Goal: Task Accomplishment & Management: Complete application form

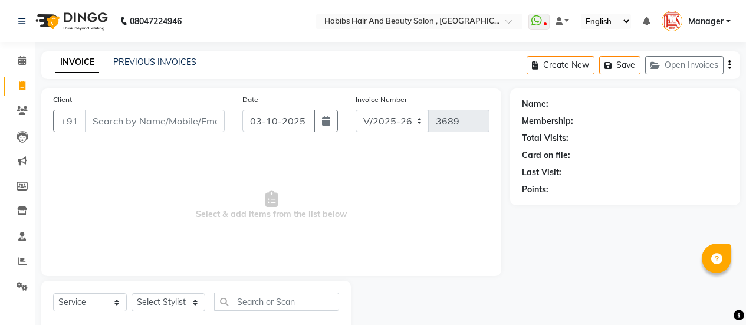
select select "5651"
select select "service"
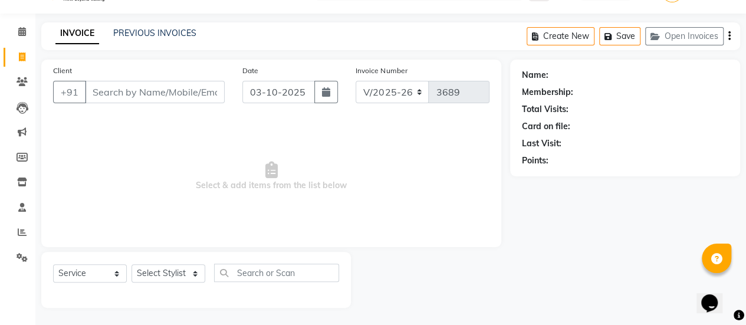
click at [149, 89] on input "Client" at bounding box center [155, 92] width 140 height 22
type input "9511819041"
click at [195, 88] on span "Add Client" at bounding box center [194, 92] width 47 height 12
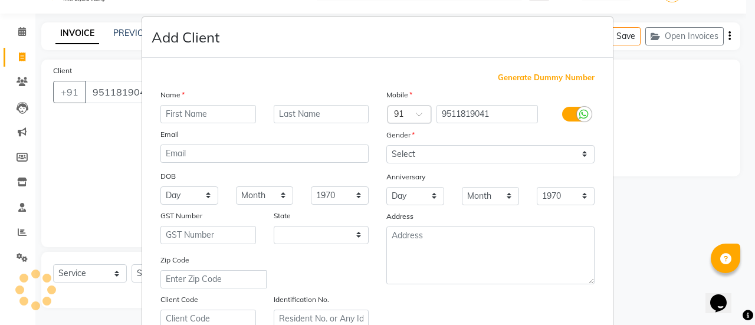
select select "22"
click at [216, 111] on input "text" at bounding box center [208, 114] width 96 height 18
type input "JAYA"
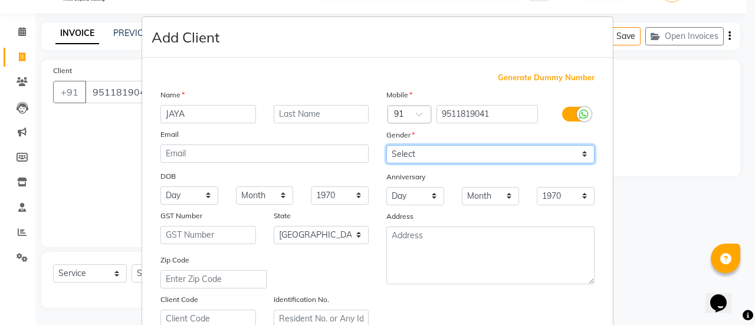
click at [444, 152] on select "Select [DEMOGRAPHIC_DATA] [DEMOGRAPHIC_DATA] Other Prefer Not To Say" at bounding box center [490, 154] width 208 height 18
click at [386, 145] on select "Select [DEMOGRAPHIC_DATA] [DEMOGRAPHIC_DATA] Other Prefer Not To Say" at bounding box center [490, 154] width 208 height 18
click at [407, 152] on select "Select [DEMOGRAPHIC_DATA] [DEMOGRAPHIC_DATA] Other Prefer Not To Say" at bounding box center [490, 154] width 208 height 18
select select "[DEMOGRAPHIC_DATA]"
click at [386, 145] on select "Select [DEMOGRAPHIC_DATA] [DEMOGRAPHIC_DATA] Other Prefer Not To Say" at bounding box center [490, 154] width 208 height 18
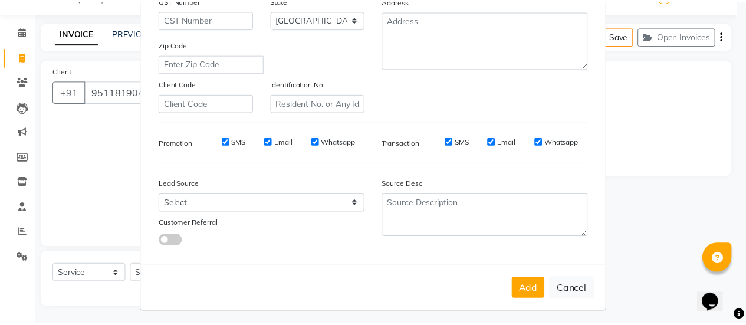
scroll to position [217, 0]
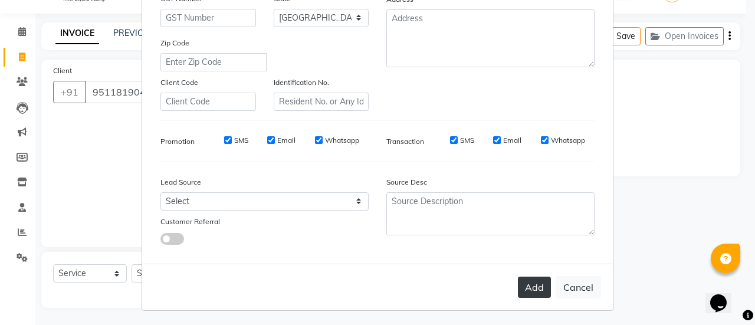
click at [527, 281] on button "Add" at bounding box center [534, 287] width 33 height 21
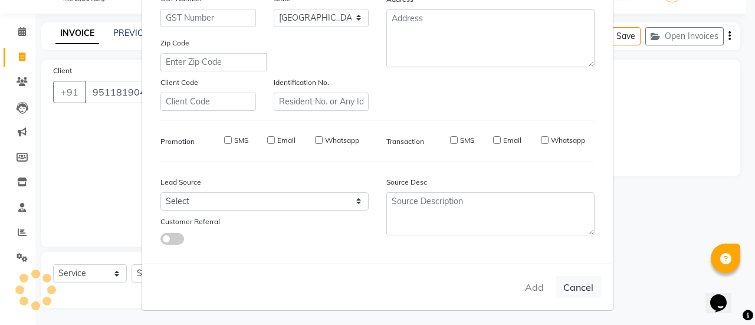
type input "95******41"
select select
select select "null"
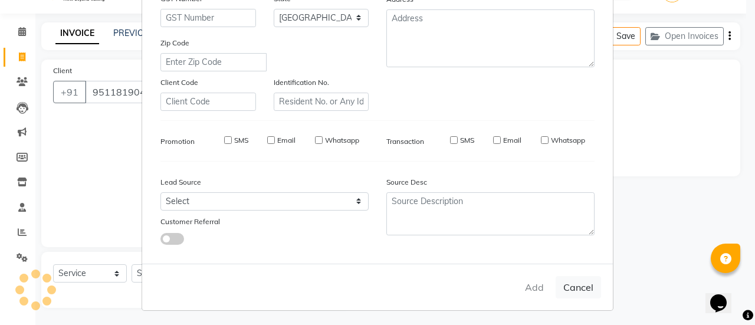
select select
checkbox input "false"
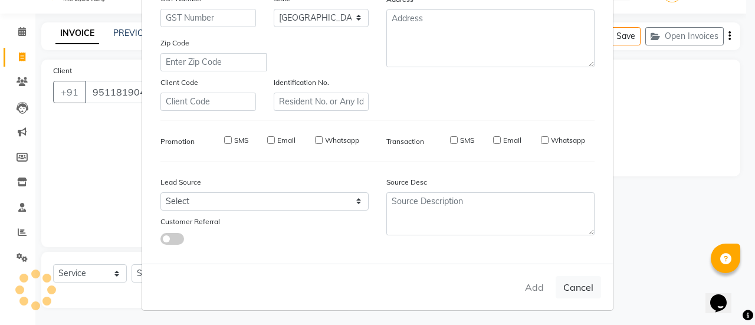
checkbox input "false"
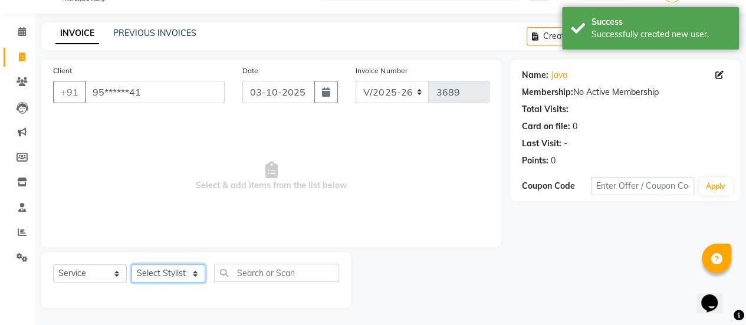
click at [182, 272] on select "Select Stylist [PERSON_NAME] [PERSON_NAME] Manager [PERSON_NAME] MUSARIK [PERSO…" at bounding box center [169, 273] width 74 height 18
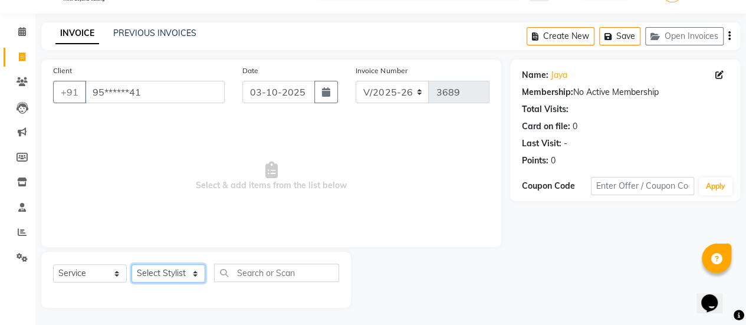
select select "59401"
click at [132, 264] on select "Select Stylist [PERSON_NAME] [PERSON_NAME] Manager [PERSON_NAME] MUSARIK [PERSO…" at bounding box center [169, 273] width 74 height 18
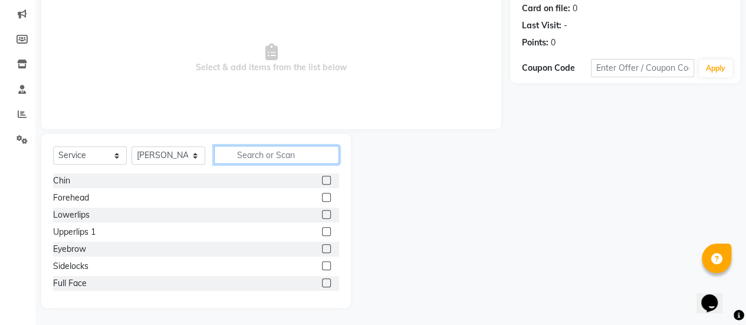
click at [264, 152] on input "text" at bounding box center [276, 155] width 125 height 18
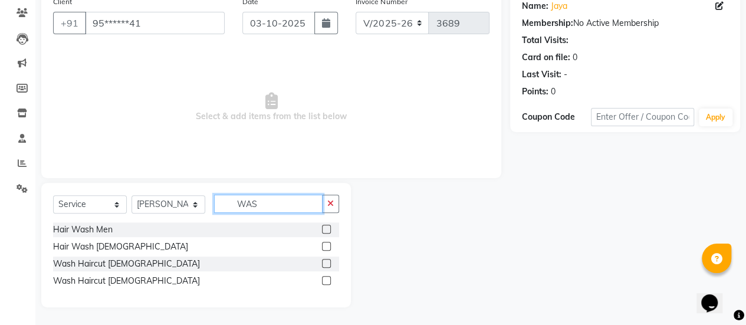
scroll to position [97, 0]
type input "WAS"
click at [326, 281] on label at bounding box center [326, 281] width 9 height 9
click at [326, 281] on input "checkbox" at bounding box center [326, 282] width 8 height 8
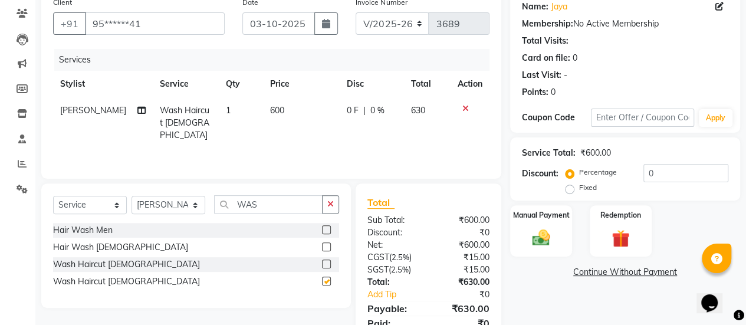
checkbox input "false"
click at [280, 106] on td "600" at bounding box center [301, 122] width 77 height 51
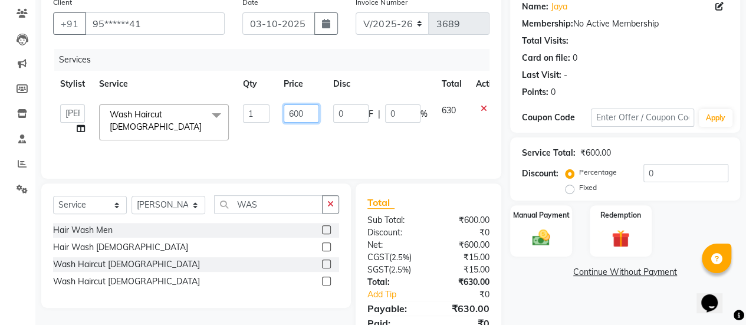
drag, startPoint x: 308, startPoint y: 114, endPoint x: 251, endPoint y: 113, distance: 56.6
click at [251, 113] on tr "[PERSON_NAME] [PERSON_NAME] Manager [PERSON_NAME] MUSARIK [PERSON_NAME] [PERSON…" at bounding box center [280, 122] width 455 height 50
type input "720"
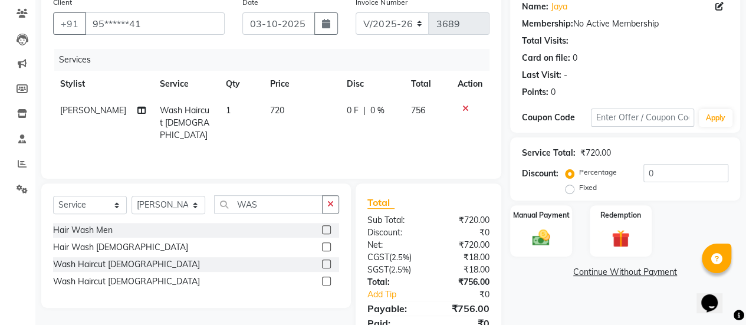
click at [254, 140] on div "Services Stylist Service Qty Price Disc Total Action [PERSON_NAME] Wash Haircut…" at bounding box center [271, 108] width 436 height 118
click at [528, 228] on img at bounding box center [541, 237] width 30 height 21
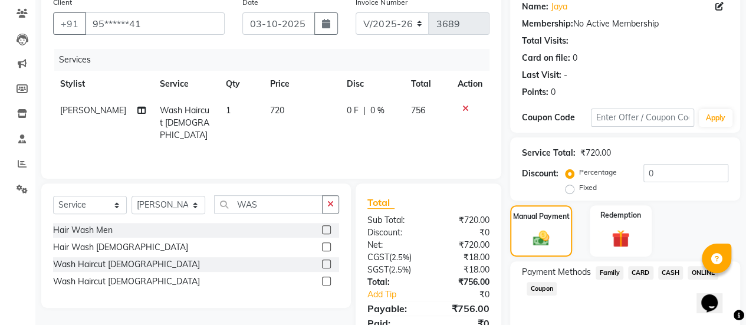
scroll to position [146, 0]
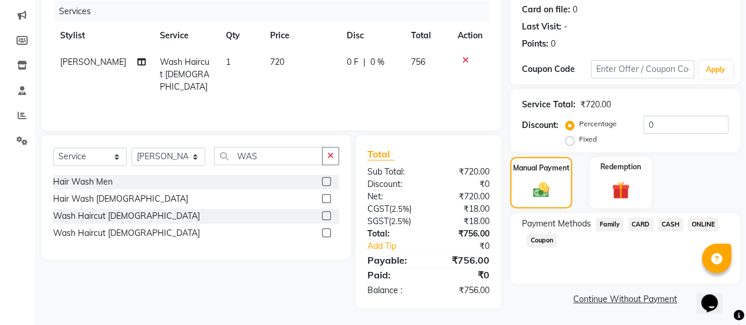
click at [695, 219] on span "ONLINE" at bounding box center [703, 225] width 31 height 14
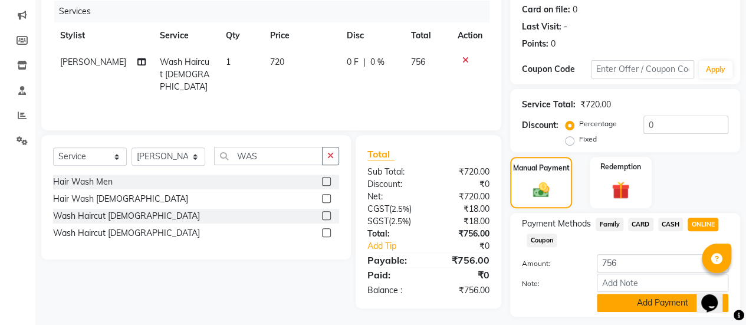
click at [626, 296] on button "Add Payment" at bounding box center [663, 303] width 132 height 18
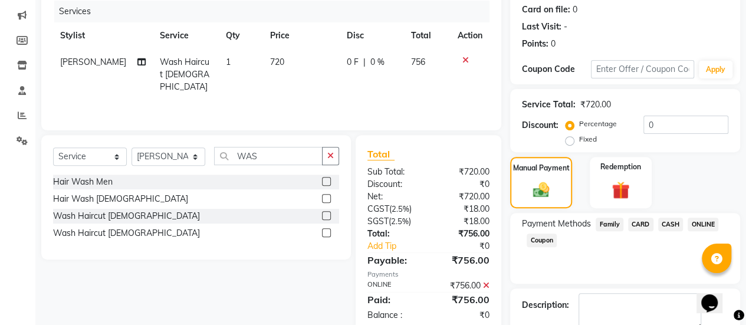
scroll to position [211, 0]
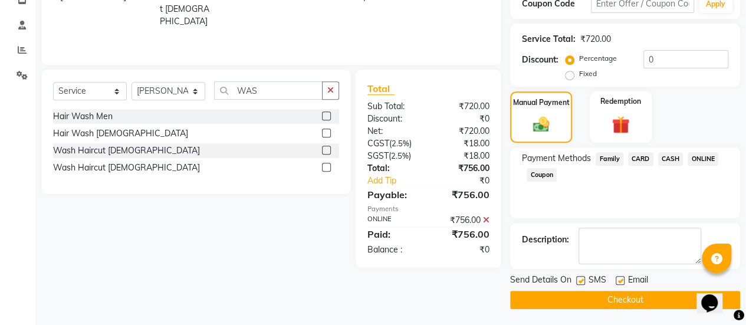
click at [622, 281] on label at bounding box center [620, 280] width 9 height 9
click at [622, 281] on input "checkbox" at bounding box center [620, 281] width 8 height 8
checkbox input "false"
click at [614, 295] on button "Checkout" at bounding box center [625, 300] width 230 height 18
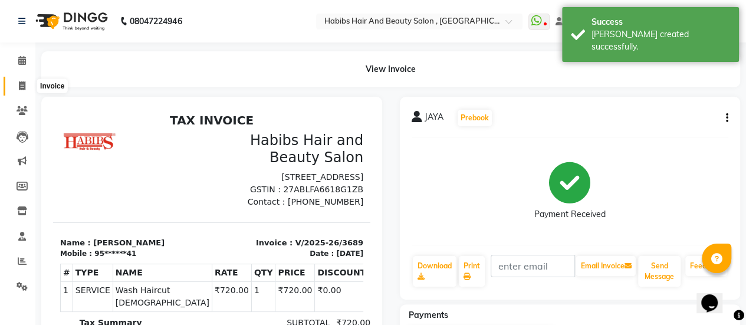
click at [24, 85] on icon at bounding box center [22, 85] width 6 height 9
select select "service"
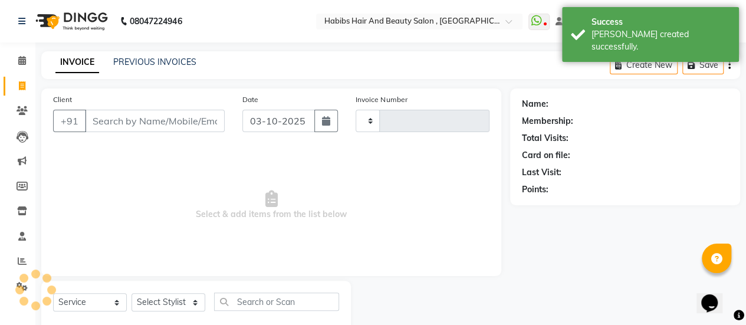
type input "3690"
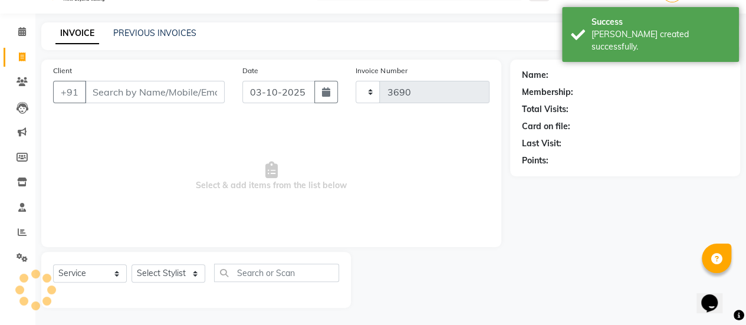
select select "5651"
click at [140, 93] on input "Client" at bounding box center [155, 92] width 140 height 22
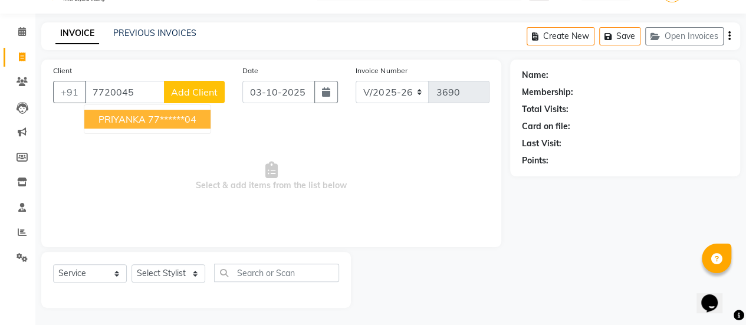
click at [179, 122] on ngb-highlight "77******04" at bounding box center [172, 119] width 48 height 12
type input "77******04"
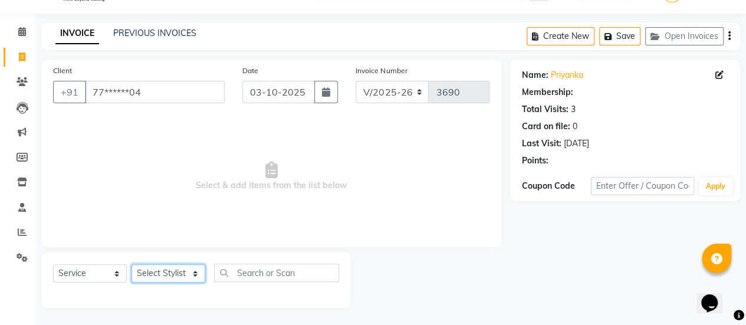
click at [186, 275] on select "Select Stylist [PERSON_NAME] [PERSON_NAME] Manager [PERSON_NAME] MUSARIK [PERSO…" at bounding box center [169, 273] width 74 height 18
select select "38593"
click at [132, 264] on select "Select Stylist [PERSON_NAME] [PERSON_NAME] Manager [PERSON_NAME] MUSARIK [PERSO…" at bounding box center [169, 273] width 74 height 18
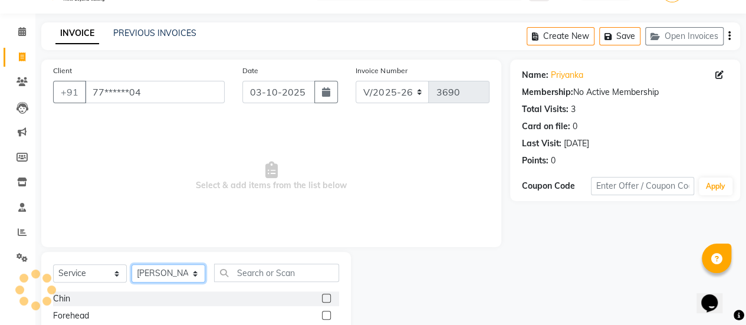
scroll to position [147, 0]
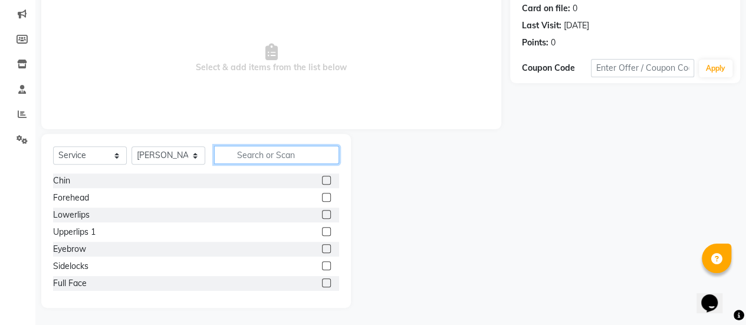
click at [267, 160] on input "text" at bounding box center [276, 155] width 125 height 18
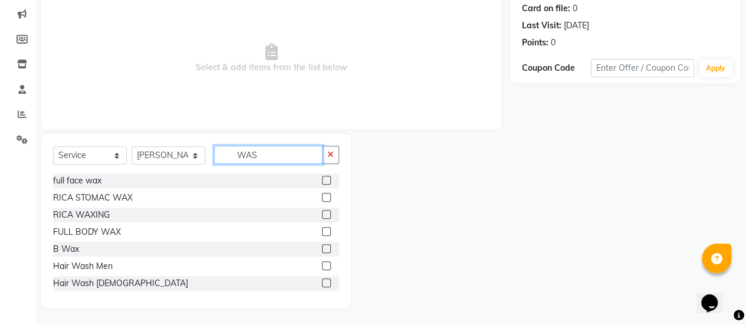
scroll to position [97, 0]
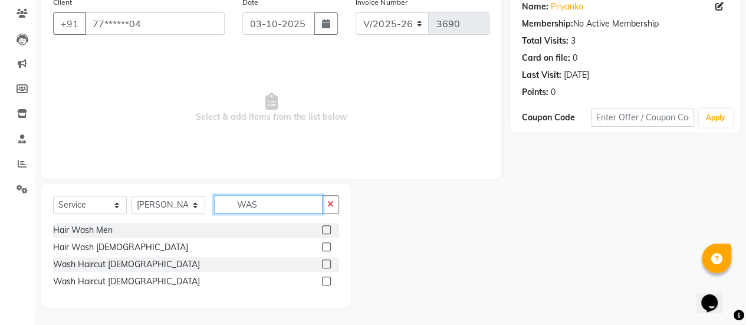
type input "WAS"
click at [327, 280] on label at bounding box center [326, 281] width 9 height 9
click at [327, 280] on input "checkbox" at bounding box center [326, 282] width 8 height 8
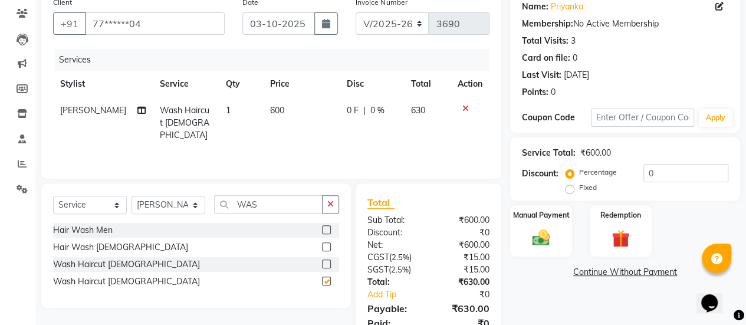
checkbox input "false"
click at [290, 109] on td "600" at bounding box center [301, 122] width 77 height 51
select select "38593"
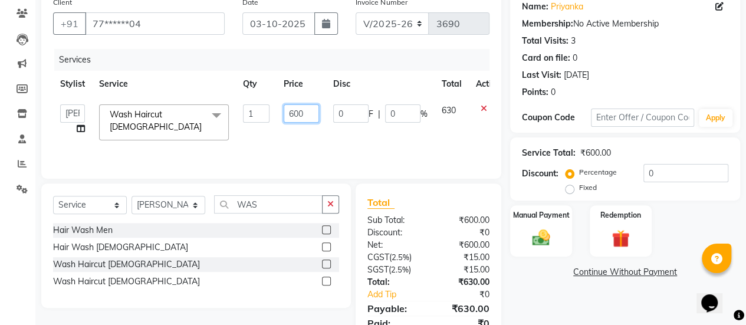
drag, startPoint x: 308, startPoint y: 114, endPoint x: 272, endPoint y: 120, distance: 36.6
click at [272, 120] on tr "[PERSON_NAME] [PERSON_NAME] Manager [PERSON_NAME] MUSARIK [PERSON_NAME] [PERSON…" at bounding box center [280, 122] width 455 height 50
type input "720"
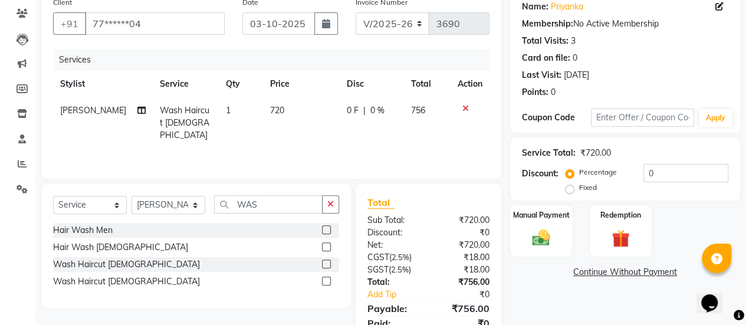
click at [271, 121] on tr "[PERSON_NAME] Wash Haircut [DEMOGRAPHIC_DATA] 1 720 0 F | 0 % 756" at bounding box center [271, 122] width 436 height 51
click at [540, 231] on img at bounding box center [541, 237] width 30 height 21
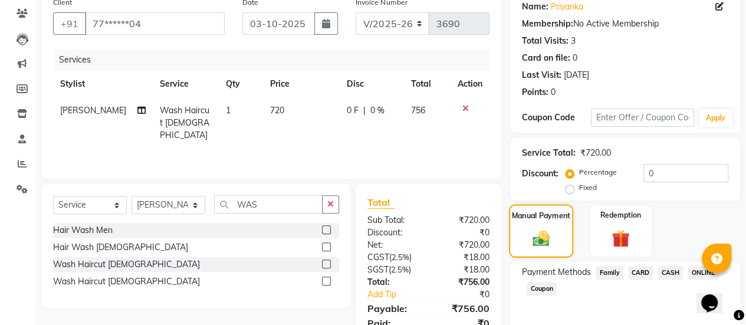
scroll to position [146, 0]
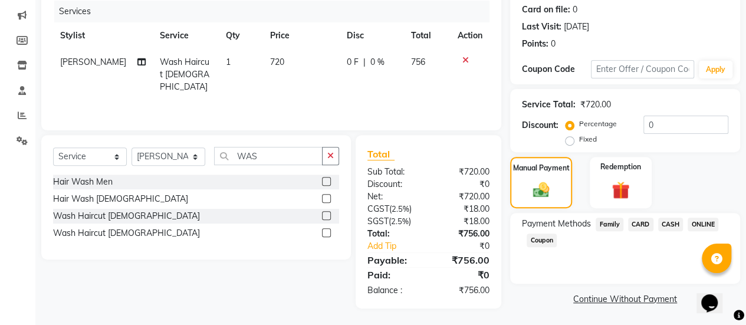
click at [704, 221] on span "ONLINE" at bounding box center [703, 225] width 31 height 14
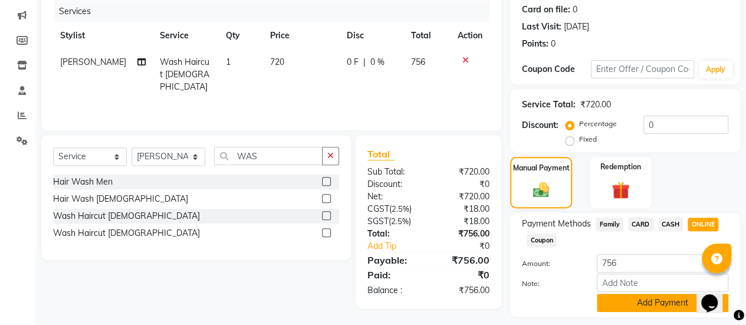
click at [626, 306] on button "Add Payment" at bounding box center [663, 303] width 132 height 18
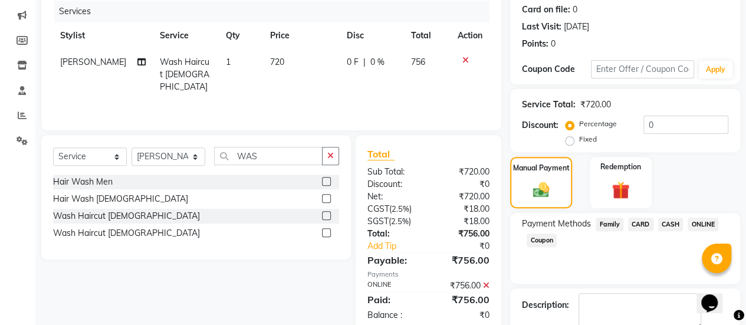
scroll to position [211, 0]
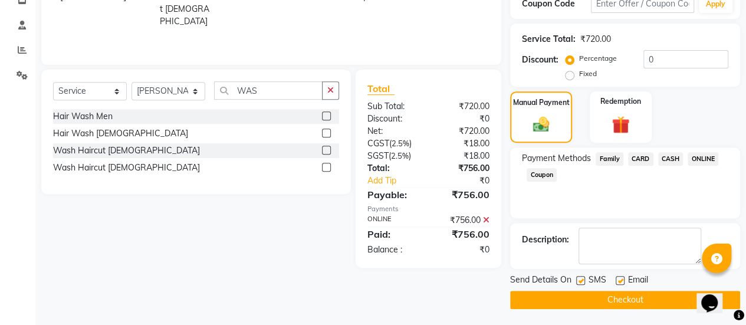
click at [620, 278] on label at bounding box center [620, 280] width 9 height 9
click at [620, 278] on input "checkbox" at bounding box center [620, 281] width 8 height 8
checkbox input "false"
click at [612, 300] on button "Checkout" at bounding box center [625, 300] width 230 height 18
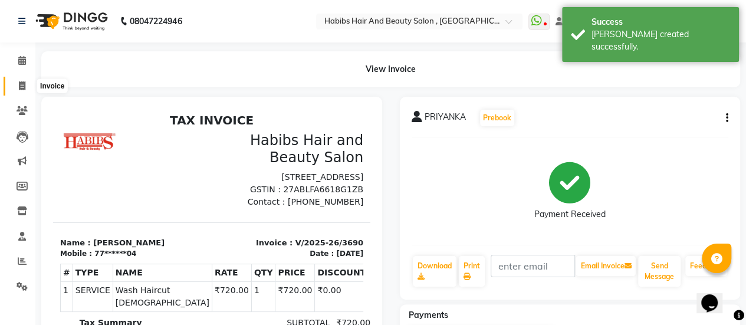
click at [20, 83] on icon at bounding box center [22, 85] width 6 height 9
select select "5651"
select select "service"
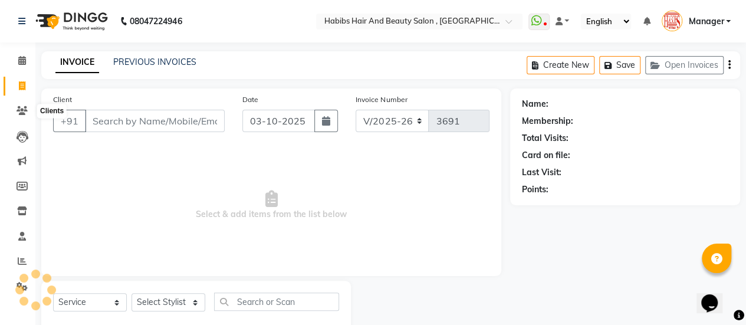
scroll to position [29, 0]
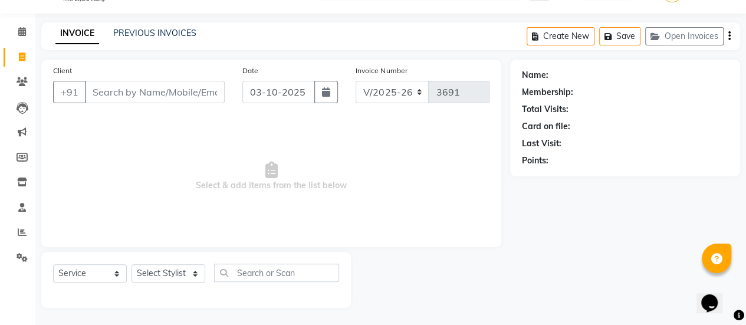
click at [130, 87] on input "Client" at bounding box center [155, 92] width 140 height 22
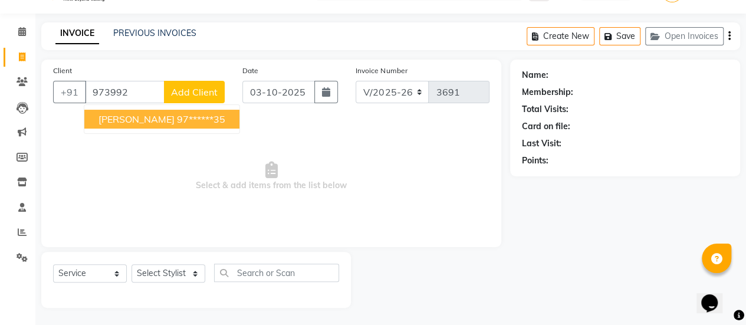
click at [177, 122] on ngb-highlight "97******35" at bounding box center [201, 119] width 48 height 12
type input "97******35"
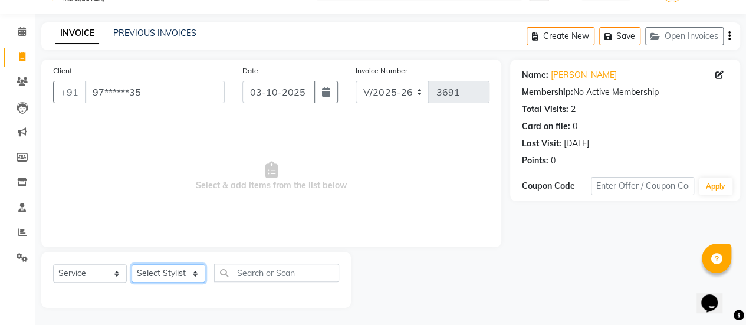
click at [177, 270] on select "Select Stylist [PERSON_NAME] [PERSON_NAME] Manager [PERSON_NAME] MUSARIK [PERSO…" at bounding box center [169, 273] width 74 height 18
select select "38595"
click at [132, 264] on select "Select Stylist [PERSON_NAME] [PERSON_NAME] Manager [PERSON_NAME] MUSARIK [PERSO…" at bounding box center [169, 273] width 74 height 18
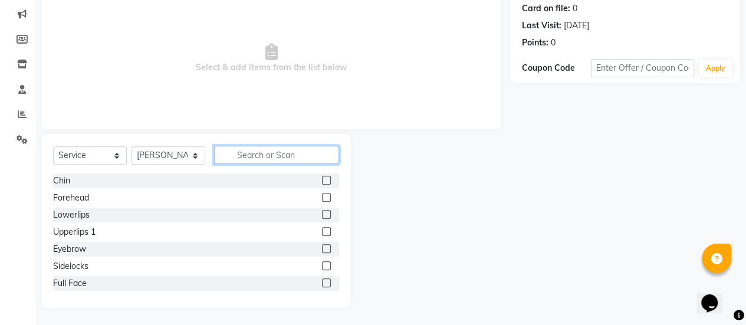
click at [262, 153] on input "text" at bounding box center [276, 155] width 125 height 18
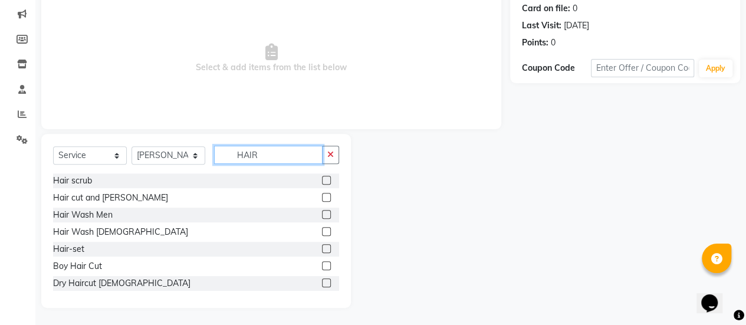
type input "HAIR"
click at [322, 197] on label at bounding box center [326, 197] width 9 height 9
click at [322, 197] on input "checkbox" at bounding box center [326, 198] width 8 height 8
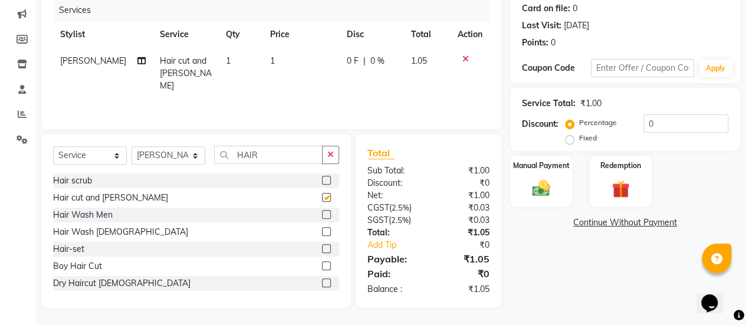
checkbox input "false"
click at [283, 63] on td "1" at bounding box center [301, 73] width 77 height 51
select select "38595"
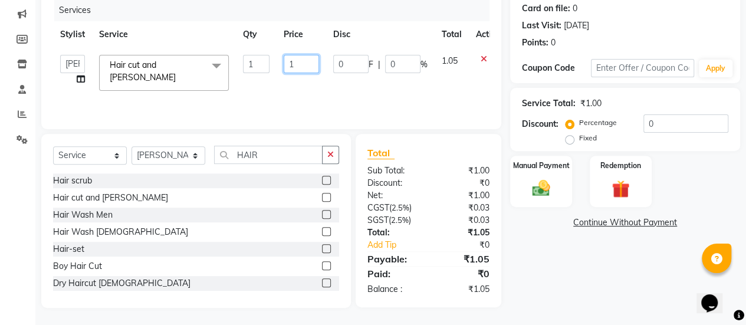
drag, startPoint x: 305, startPoint y: 61, endPoint x: 268, endPoint y: 67, distance: 36.9
click at [268, 67] on tr "[PERSON_NAME] [PERSON_NAME] Manager [PERSON_NAME] MUSARIK [PERSON_NAME] [PERSON…" at bounding box center [280, 73] width 455 height 50
type input "750"
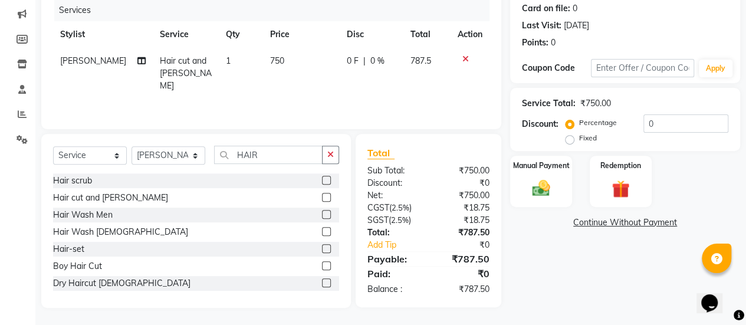
click at [268, 87] on div "Services Stylist Service Qty Price Disc Total Action Salman Hair cut and [PERSO…" at bounding box center [271, 58] width 436 height 118
click at [524, 193] on div "Manual Payment" at bounding box center [541, 182] width 64 height 54
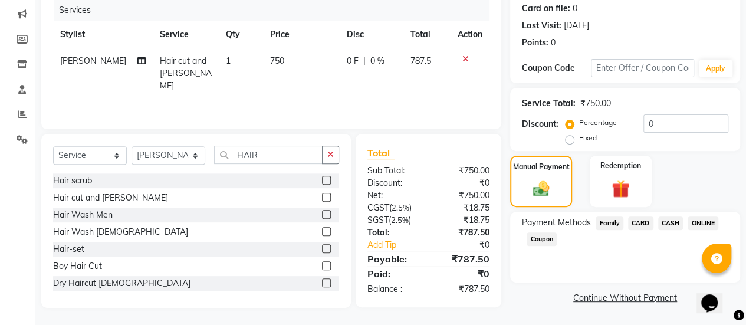
click at [710, 224] on span "ONLINE" at bounding box center [703, 223] width 31 height 14
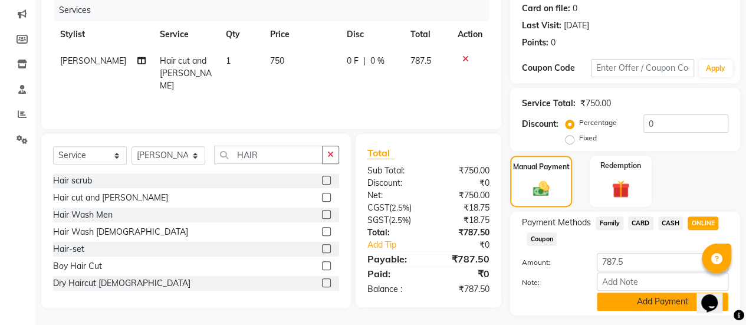
click at [640, 300] on button "Add Payment" at bounding box center [663, 302] width 132 height 18
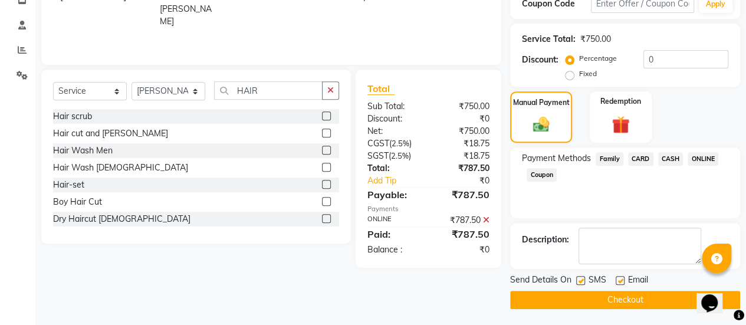
click at [620, 281] on label at bounding box center [620, 280] width 9 height 9
click at [620, 281] on input "checkbox" at bounding box center [620, 281] width 8 height 8
checkbox input "false"
click at [619, 295] on button "Checkout" at bounding box center [625, 300] width 230 height 18
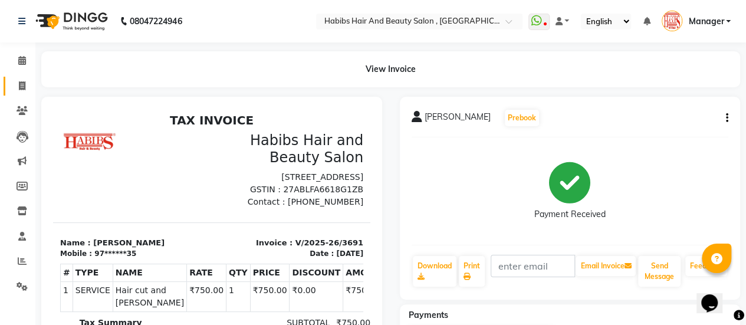
click at [21, 78] on link "Invoice" at bounding box center [18, 86] width 28 height 19
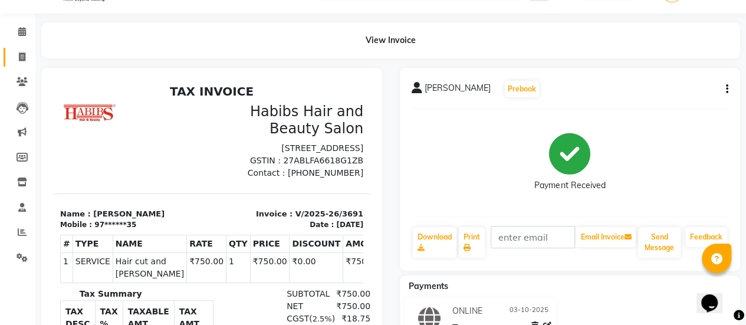
select select "5651"
select select "service"
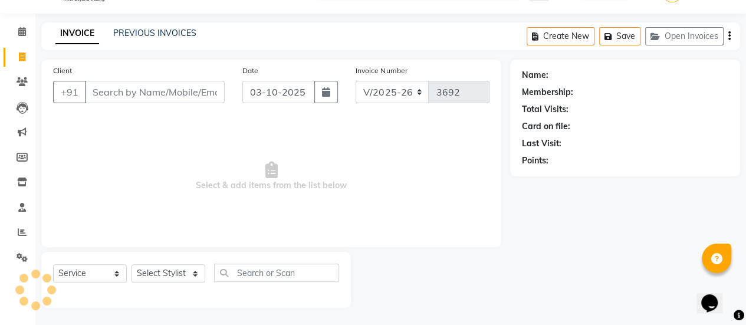
click at [114, 82] on input "Client" at bounding box center [155, 92] width 140 height 22
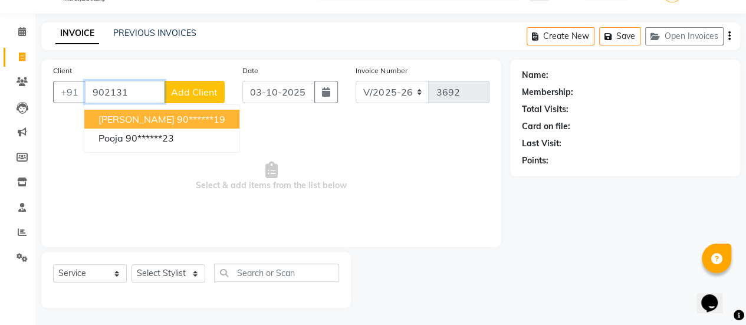
click at [177, 124] on ngb-highlight "90******19" at bounding box center [201, 119] width 48 height 12
type input "90******19"
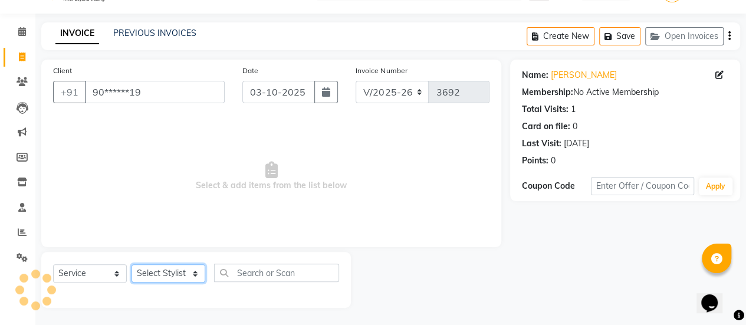
click at [169, 270] on select "Select Stylist [PERSON_NAME] [PERSON_NAME] Manager [PERSON_NAME] MUSARIK [PERSO…" at bounding box center [169, 273] width 74 height 18
select select "78283"
click at [132, 264] on select "Select Stylist [PERSON_NAME] [PERSON_NAME] Manager [PERSON_NAME] MUSARIK [PERSO…" at bounding box center [169, 273] width 74 height 18
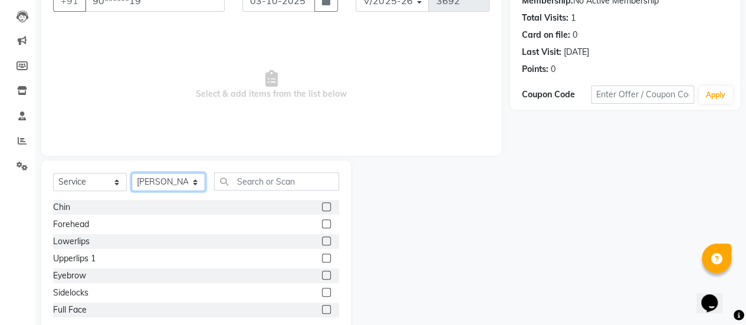
scroll to position [121, 0]
click at [322, 275] on label at bounding box center [326, 274] width 9 height 9
click at [322, 275] on input "checkbox" at bounding box center [326, 275] width 8 height 8
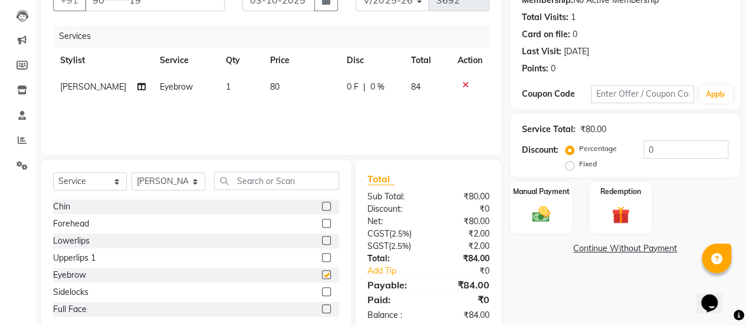
checkbox input "false"
click at [322, 258] on label at bounding box center [326, 257] width 9 height 9
click at [322, 258] on input "checkbox" at bounding box center [326, 258] width 8 height 8
checkbox input "false"
click at [322, 224] on label at bounding box center [326, 223] width 9 height 9
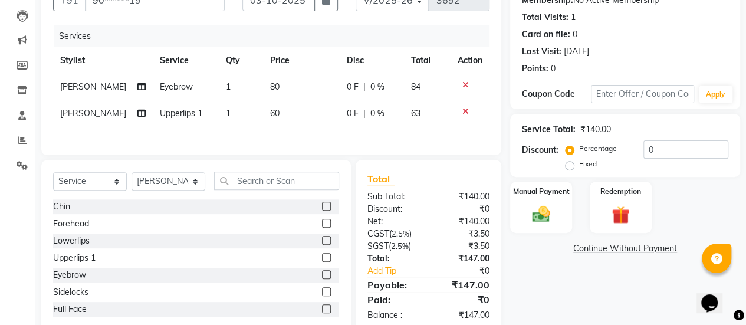
click at [322, 224] on input "checkbox" at bounding box center [326, 224] width 8 height 8
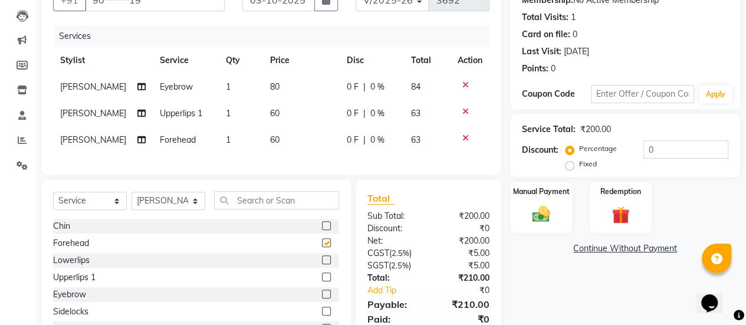
checkbox input "false"
click at [526, 228] on div "Manual Payment" at bounding box center [541, 207] width 64 height 54
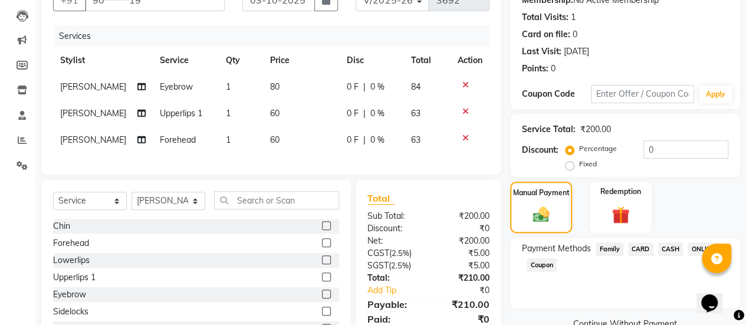
scroll to position [175, 0]
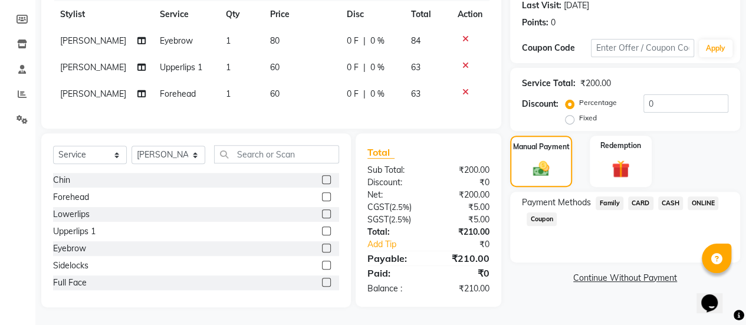
click at [700, 196] on span "ONLINE" at bounding box center [703, 203] width 31 height 14
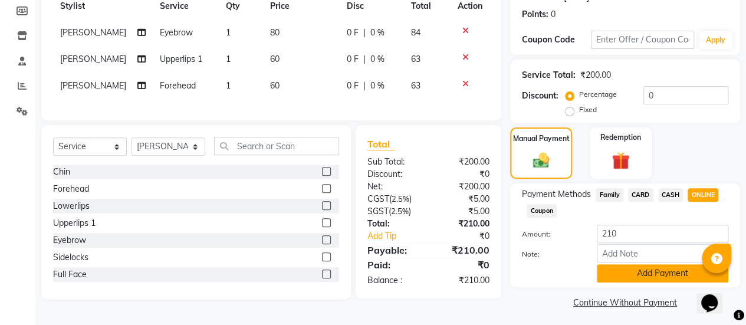
click at [637, 274] on button "Add Payment" at bounding box center [663, 273] width 132 height 18
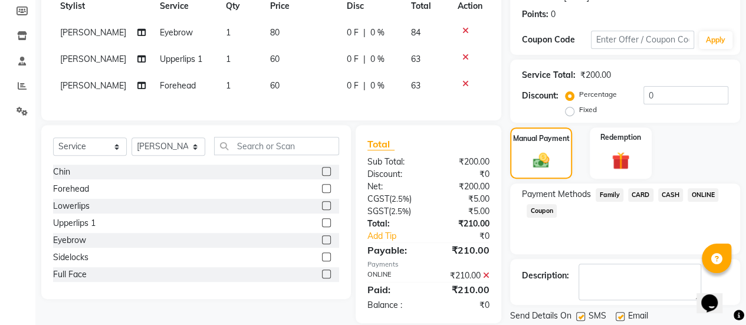
scroll to position [211, 0]
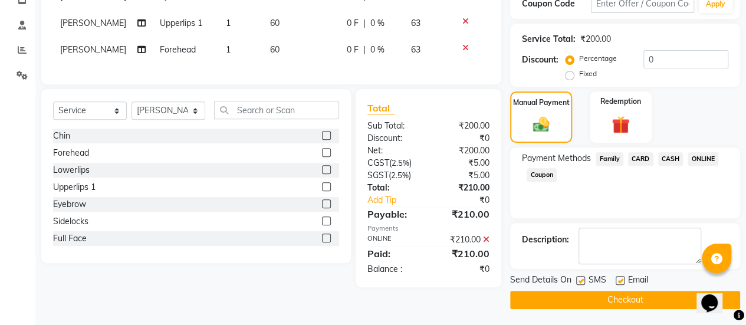
click at [622, 280] on label at bounding box center [620, 280] width 9 height 9
click at [622, 280] on input "checkbox" at bounding box center [620, 281] width 8 height 8
checkbox input "false"
click at [613, 301] on button "Checkout" at bounding box center [625, 300] width 230 height 18
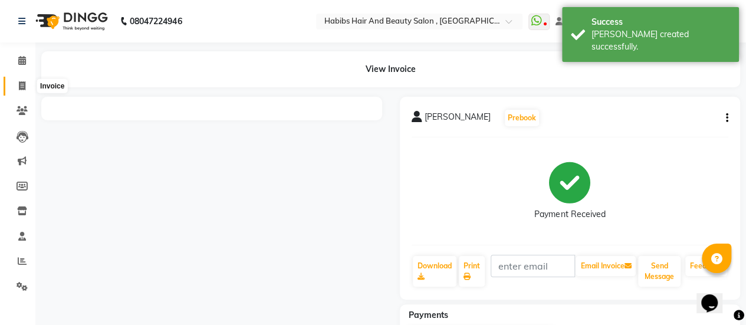
click at [23, 87] on icon at bounding box center [22, 85] width 6 height 9
select select "service"
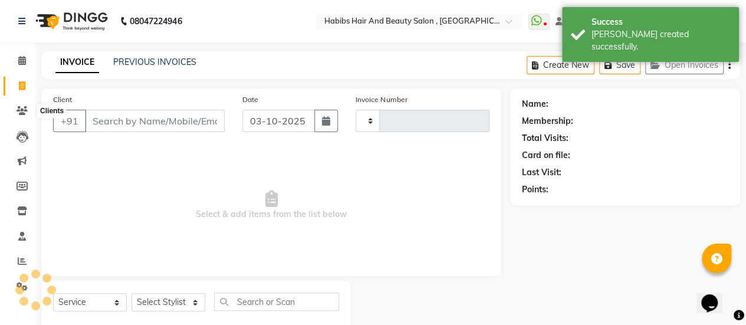
type input "3693"
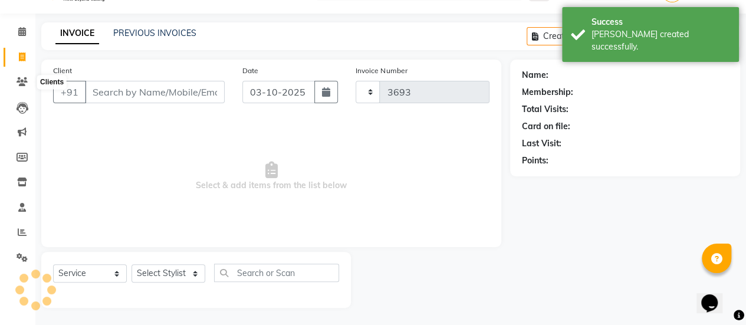
select select "5651"
click at [134, 91] on input "Client" at bounding box center [155, 92] width 140 height 22
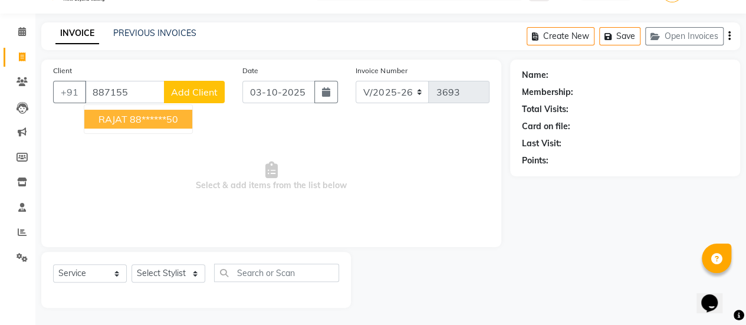
click at [124, 113] on span "RAJAT" at bounding box center [112, 119] width 29 height 12
type input "88******50"
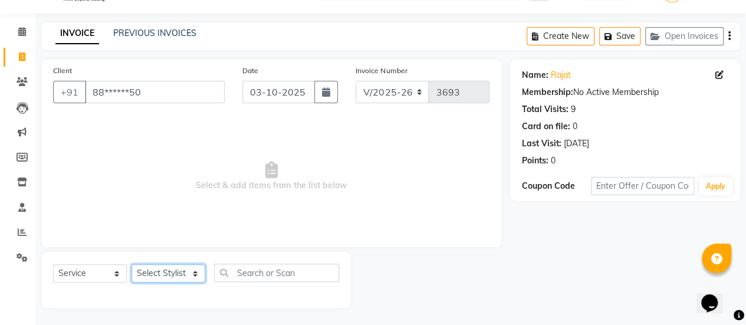
click at [191, 272] on select "Select Stylist [PERSON_NAME] [PERSON_NAME] Manager [PERSON_NAME] MUSARIK [PERSO…" at bounding box center [169, 273] width 74 height 18
select select "38593"
click at [132, 264] on select "Select Stylist [PERSON_NAME] [PERSON_NAME] Manager [PERSON_NAME] MUSARIK [PERSO…" at bounding box center [169, 273] width 74 height 18
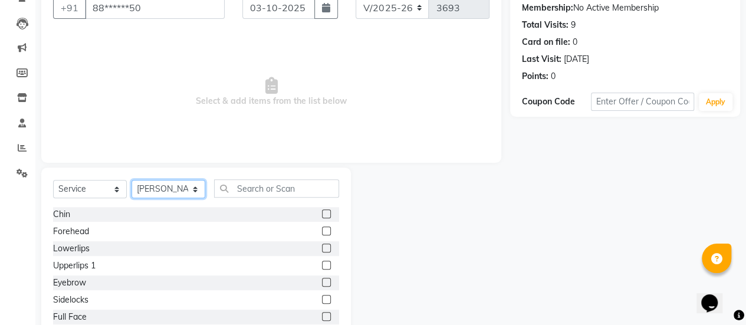
scroll to position [144, 0]
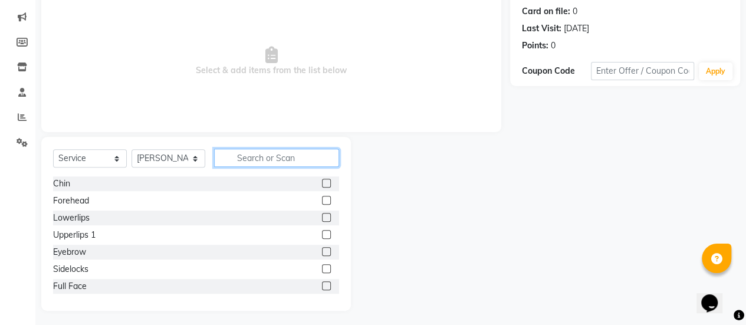
click at [272, 157] on input "text" at bounding box center [276, 158] width 125 height 18
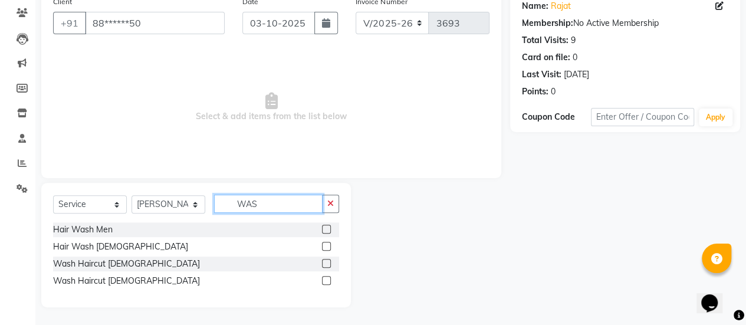
scroll to position [97, 0]
type input "WAS"
click at [325, 262] on label at bounding box center [326, 264] width 9 height 9
click at [325, 262] on input "checkbox" at bounding box center [326, 265] width 8 height 8
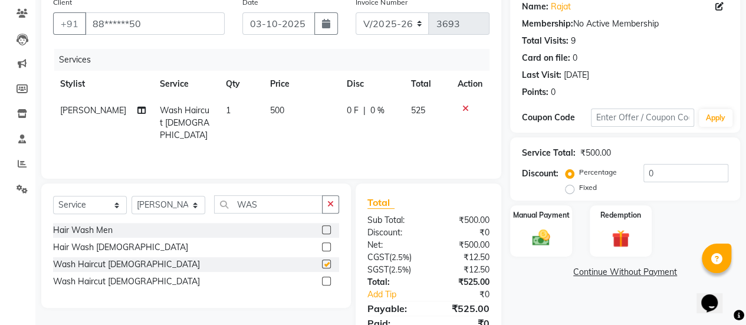
checkbox input "false"
drag, startPoint x: 261, startPoint y: 202, endPoint x: 229, endPoint y: 201, distance: 31.9
click at [229, 201] on input "WAS" at bounding box center [268, 204] width 109 height 18
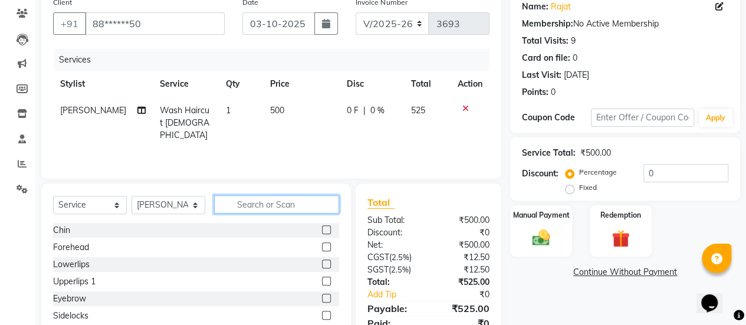
click at [229, 201] on input "text" at bounding box center [276, 204] width 125 height 18
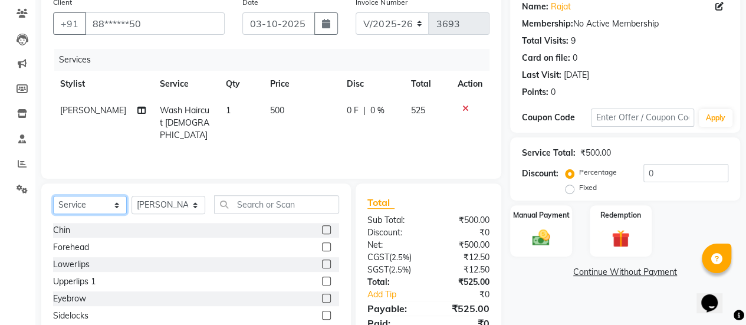
click at [114, 201] on select "Select Service Product Membership Package Voucher Prepaid Gift Card" at bounding box center [90, 205] width 74 height 18
click at [53, 196] on select "Select Service Product Membership Package Voucher Prepaid Gift Card" at bounding box center [90, 205] width 74 height 18
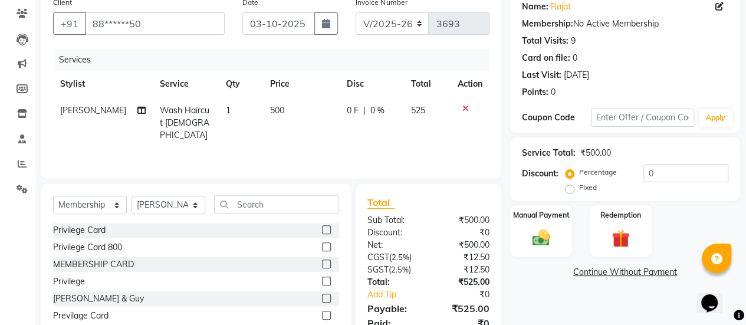
click at [322, 245] on label at bounding box center [326, 246] width 9 height 9
click at [322, 245] on input "checkbox" at bounding box center [326, 248] width 8 height 8
select select "select"
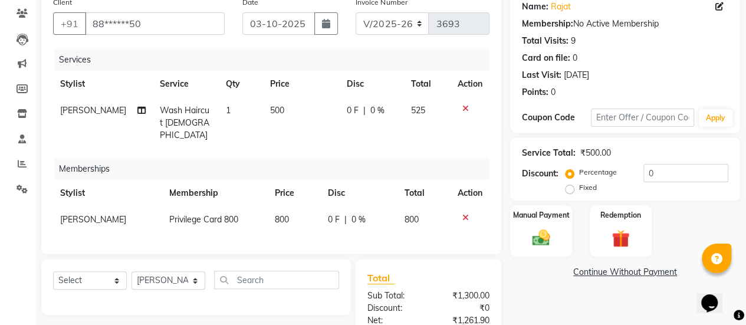
click at [288, 104] on td "500" at bounding box center [301, 122] width 77 height 51
select select "38593"
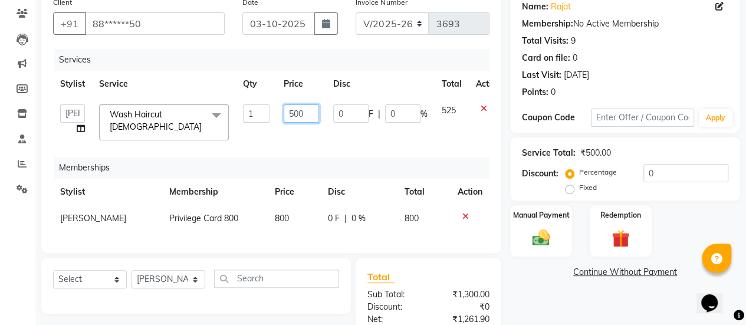
drag, startPoint x: 308, startPoint y: 114, endPoint x: 263, endPoint y: 117, distance: 45.6
click at [263, 117] on tr "[PERSON_NAME] [PERSON_NAME] Manager [PERSON_NAME] MUSARIK [PERSON_NAME] [PERSON…" at bounding box center [280, 122] width 455 height 50
type input "400"
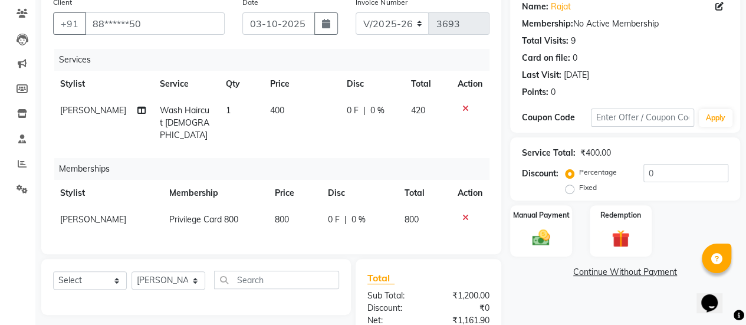
click at [266, 139] on div "Services Stylist Service Qty Price Disc Total Action [PERSON_NAME] Wash Haircut…" at bounding box center [271, 145] width 436 height 193
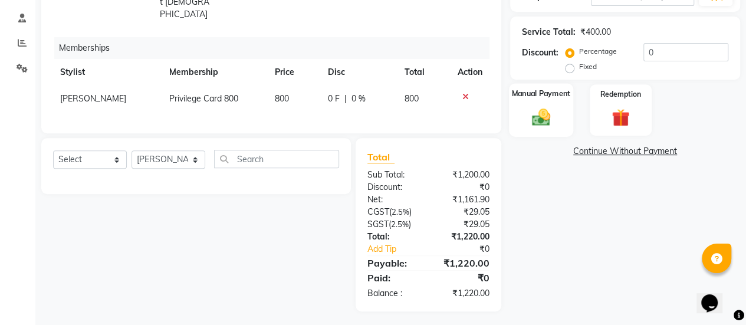
click at [533, 122] on img at bounding box center [541, 116] width 30 height 21
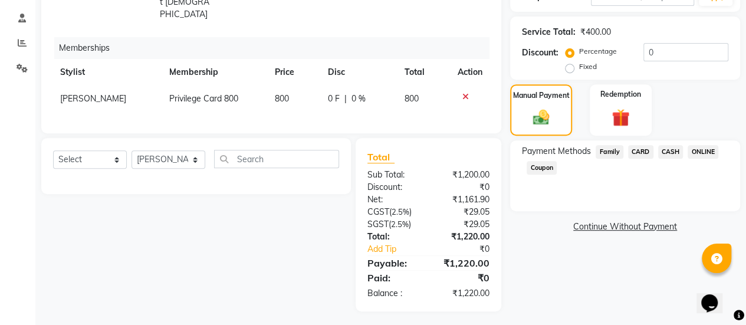
click at [702, 153] on span "ONLINE" at bounding box center [703, 152] width 31 height 14
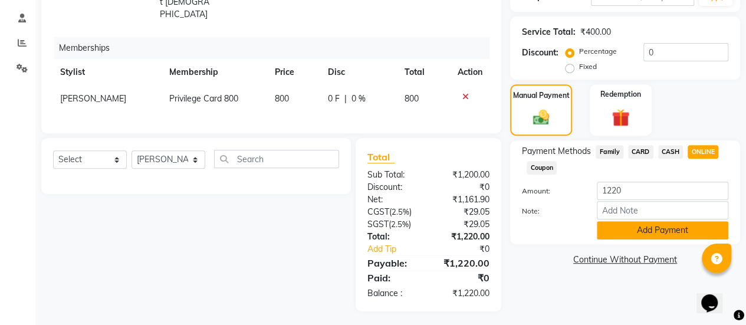
click at [656, 226] on button "Add Payment" at bounding box center [663, 230] width 132 height 18
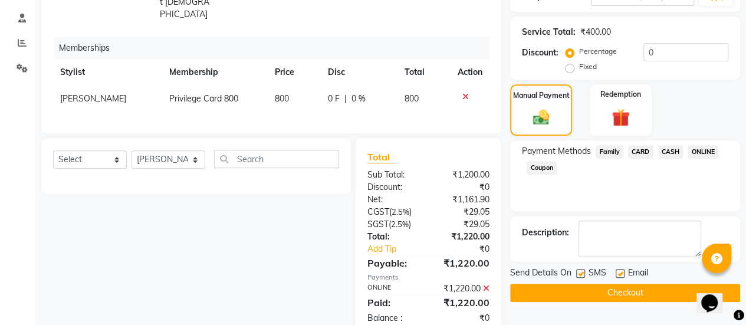
scroll to position [242, 0]
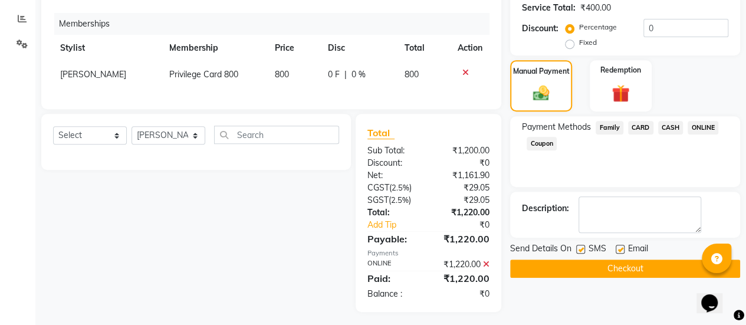
click at [619, 247] on label at bounding box center [620, 249] width 9 height 9
click at [619, 247] on input "checkbox" at bounding box center [620, 250] width 8 height 8
checkbox input "false"
click at [606, 264] on button "Checkout" at bounding box center [625, 269] width 230 height 18
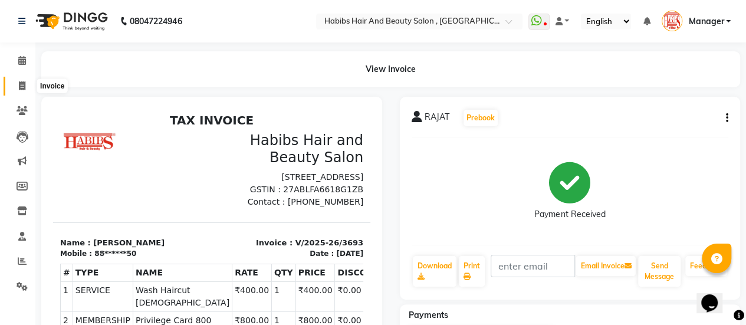
click at [22, 86] on icon at bounding box center [22, 85] width 6 height 9
select select "5651"
select select "service"
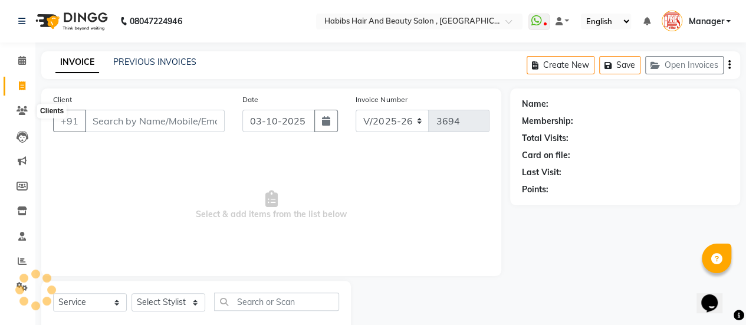
scroll to position [29, 0]
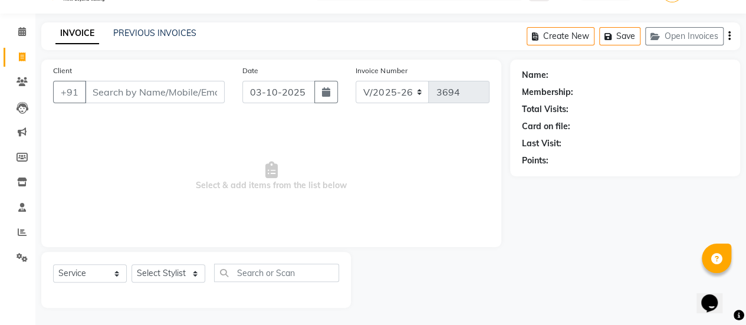
click at [144, 95] on input "Client" at bounding box center [155, 92] width 140 height 22
click at [159, 91] on input "Client" at bounding box center [155, 92] width 140 height 22
click at [170, 96] on input "Client" at bounding box center [155, 92] width 140 height 22
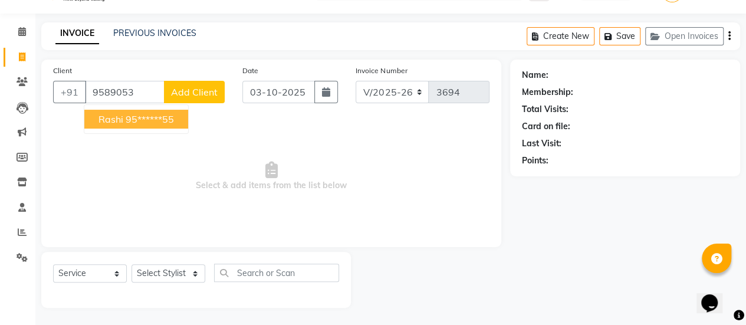
click at [160, 113] on ngb-highlight "95******55" at bounding box center [150, 119] width 48 height 12
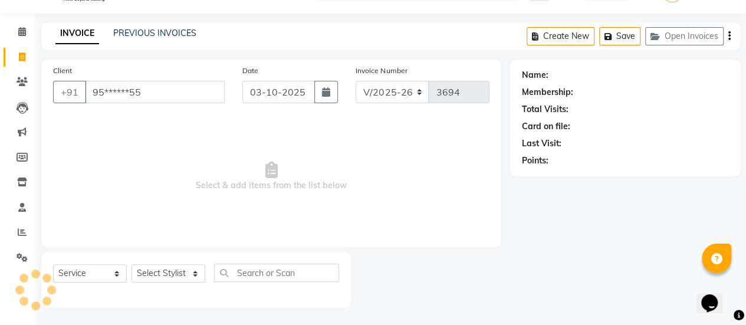
type input "95******55"
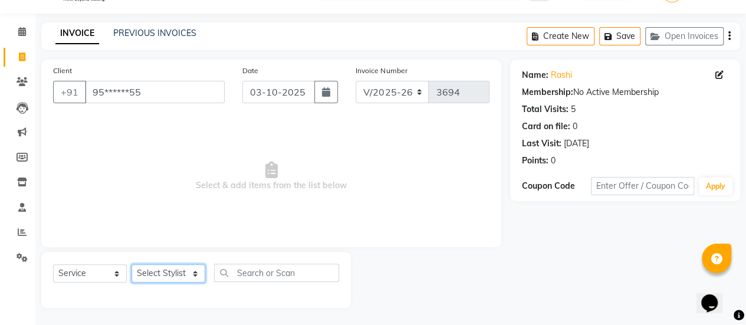
click at [197, 275] on select "Select Stylist [PERSON_NAME] [PERSON_NAME] Manager [PERSON_NAME] MUSARIK [PERSO…" at bounding box center [169, 273] width 74 height 18
select select "78283"
click at [132, 264] on select "Select Stylist [PERSON_NAME] [PERSON_NAME] Manager [PERSON_NAME] MUSARIK [PERSO…" at bounding box center [169, 273] width 74 height 18
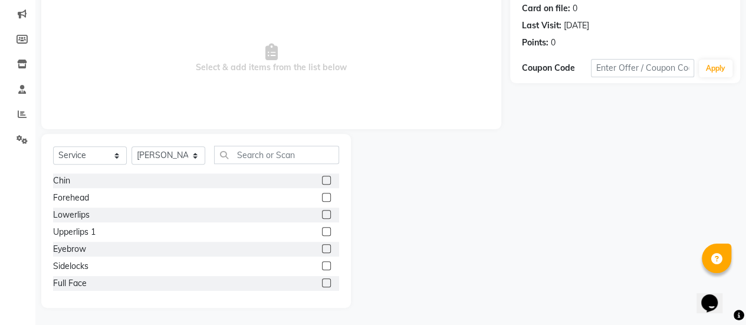
click at [322, 245] on label at bounding box center [326, 248] width 9 height 9
click at [322, 245] on input "checkbox" at bounding box center [326, 249] width 8 height 8
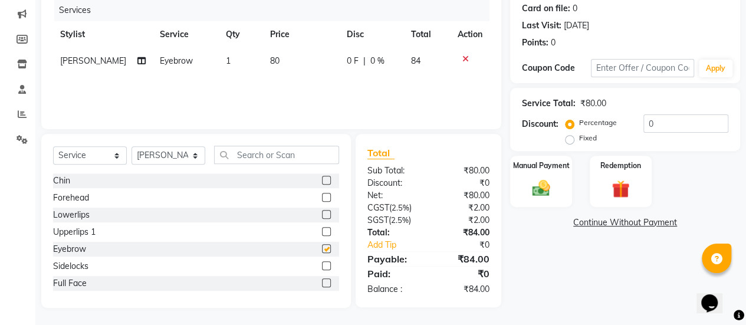
checkbox input "false"
click at [322, 227] on label at bounding box center [326, 231] width 9 height 9
click at [322, 228] on input "checkbox" at bounding box center [326, 232] width 8 height 8
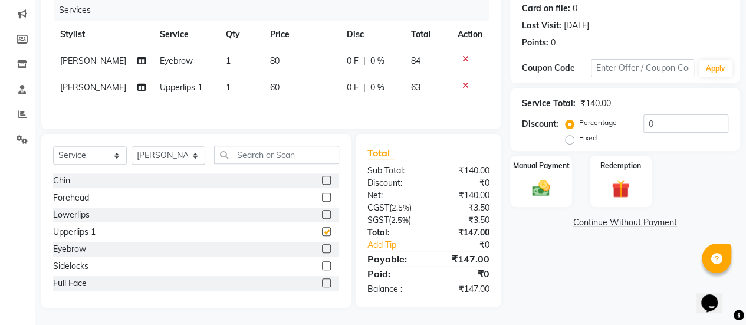
checkbox input "false"
click at [284, 84] on td "60" at bounding box center [301, 87] width 77 height 27
select select "78283"
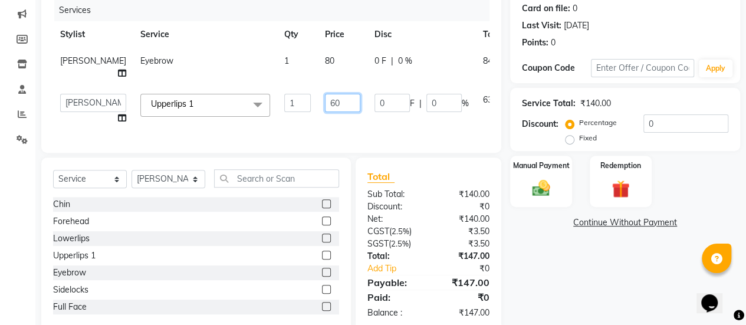
drag, startPoint x: 309, startPoint y: 100, endPoint x: 267, endPoint y: 114, distance: 44.8
click at [267, 114] on tr "[PERSON_NAME] [PERSON_NAME] Manager [PERSON_NAME] MUSARIK [PERSON_NAME] [PERSON…" at bounding box center [301, 109] width 496 height 45
type input "150"
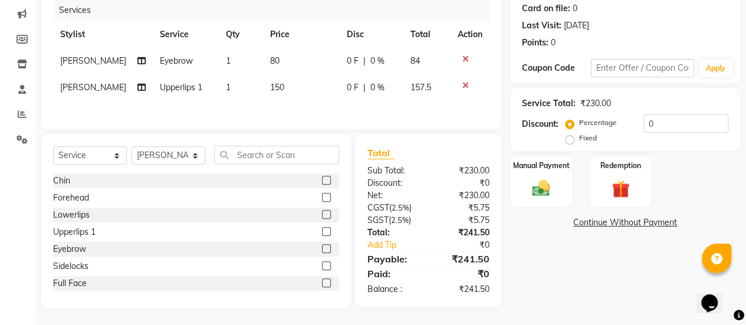
click at [267, 115] on div "Services Stylist Service Qty Price Disc Total Action [PERSON_NAME] Eyebrow 1 80…" at bounding box center [271, 58] width 436 height 118
click at [534, 180] on img at bounding box center [541, 188] width 30 height 21
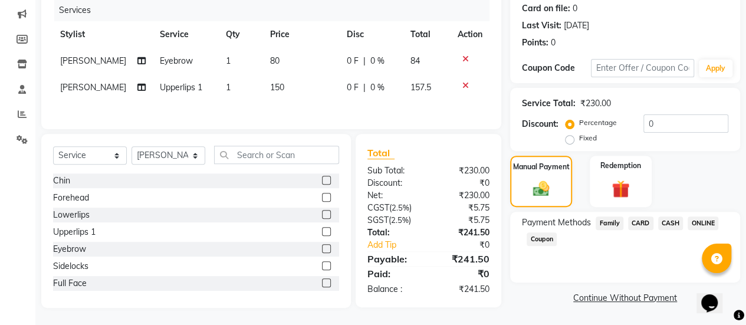
click at [698, 219] on span "ONLINE" at bounding box center [703, 223] width 31 height 14
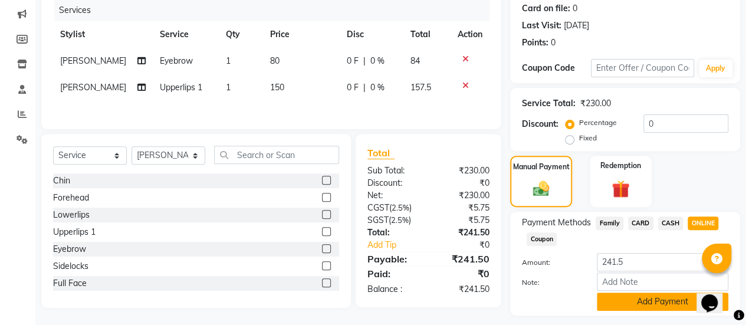
click at [624, 299] on button "Add Payment" at bounding box center [663, 302] width 132 height 18
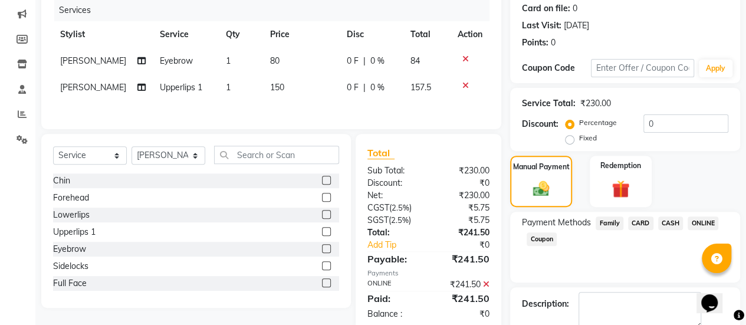
scroll to position [211, 0]
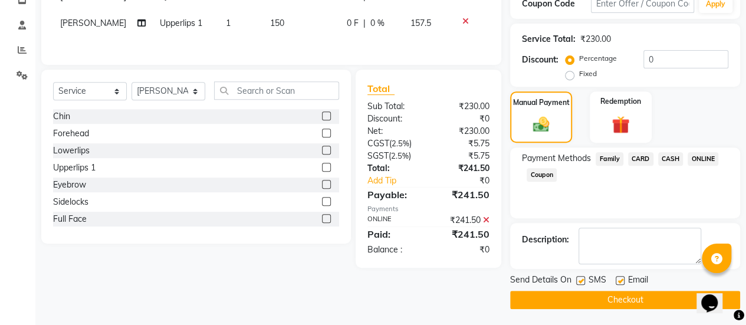
click at [620, 281] on label at bounding box center [620, 280] width 9 height 9
click at [620, 281] on input "checkbox" at bounding box center [620, 281] width 8 height 8
checkbox input "false"
click at [607, 295] on button "Checkout" at bounding box center [625, 300] width 230 height 18
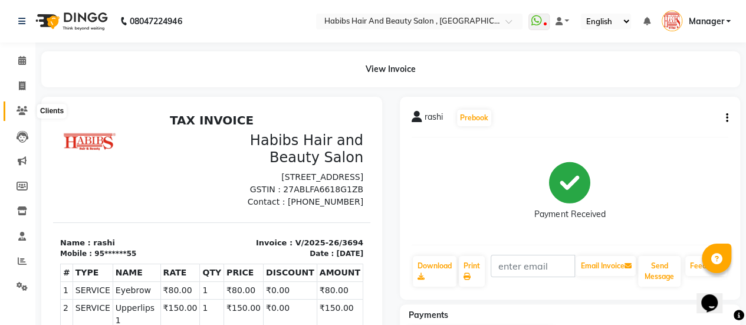
click at [25, 113] on icon at bounding box center [22, 110] width 11 height 9
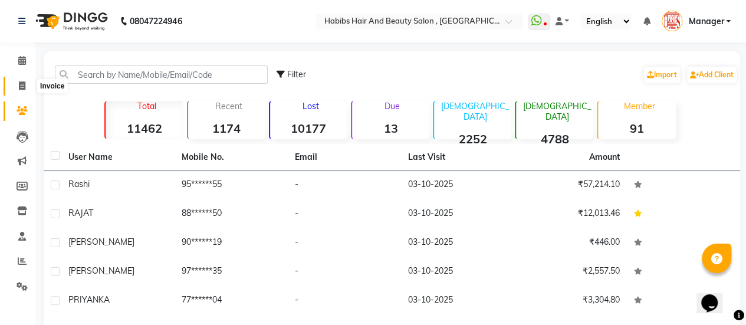
click at [19, 89] on icon at bounding box center [22, 85] width 6 height 9
select select "service"
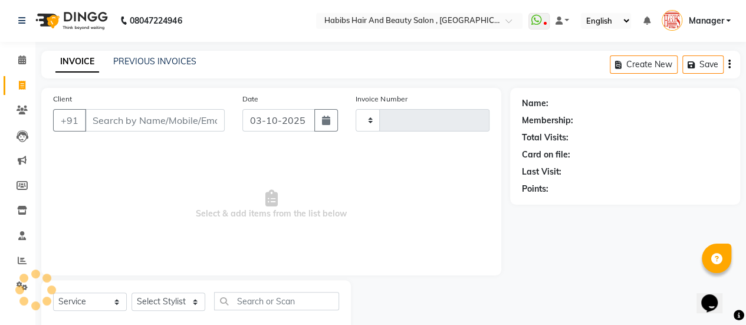
type input "3695"
select select "5651"
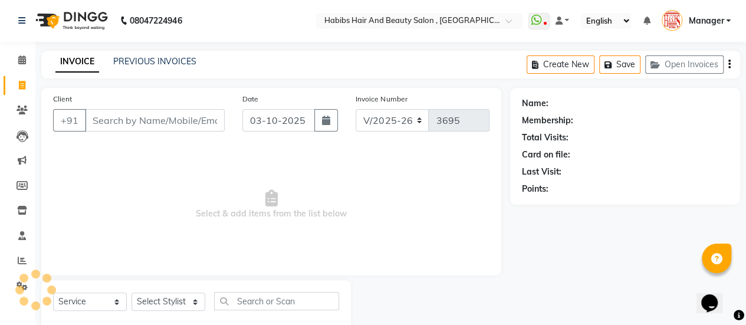
scroll to position [29, 0]
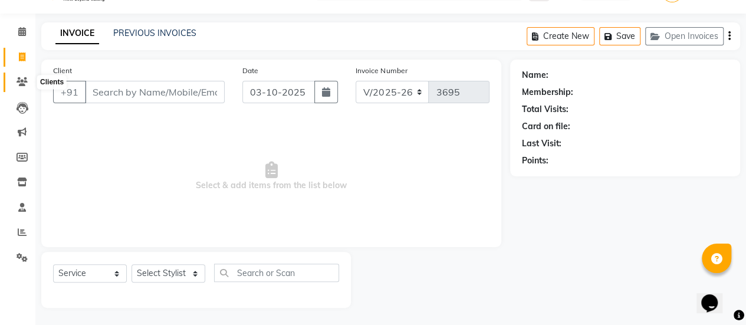
click at [25, 85] on icon at bounding box center [22, 81] width 11 height 9
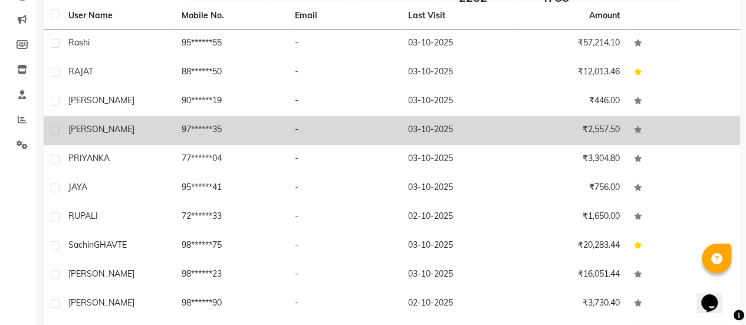
scroll to position [139, 0]
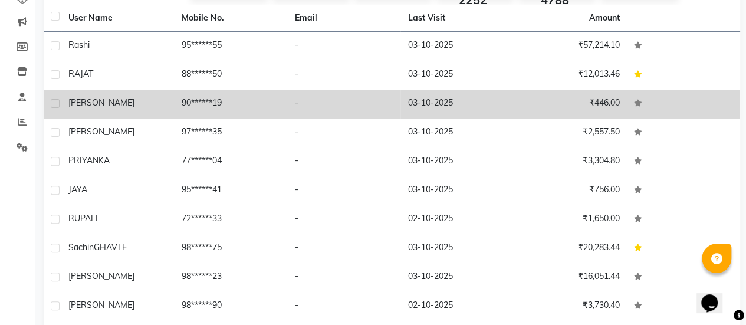
click at [77, 110] on td "[PERSON_NAME]" at bounding box center [117, 104] width 113 height 29
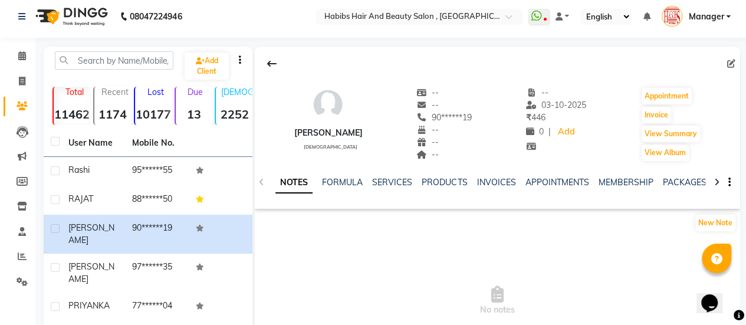
scroll to position [2, 0]
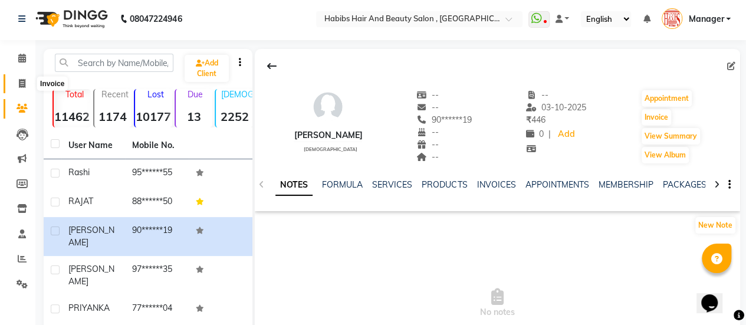
click at [20, 83] on icon at bounding box center [22, 83] width 6 height 9
select select "service"
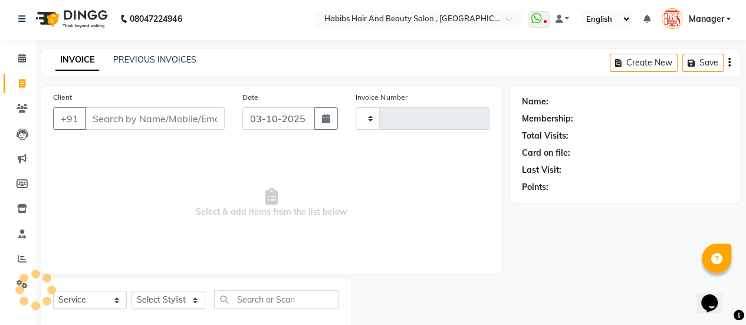
scroll to position [29, 0]
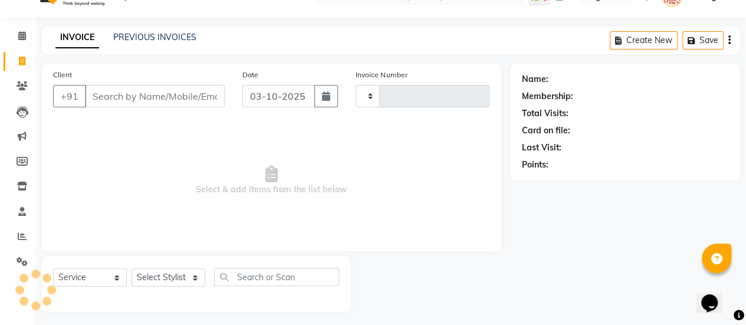
type input "3695"
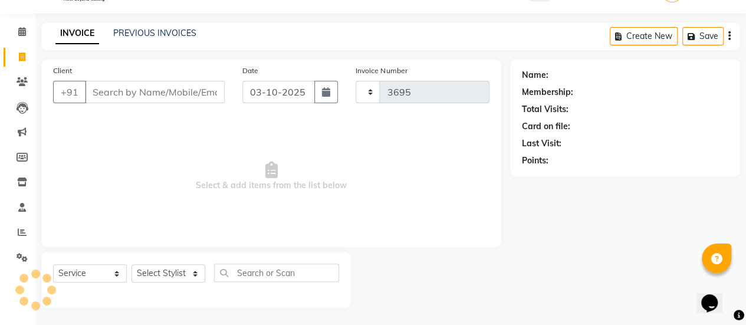
select select "5651"
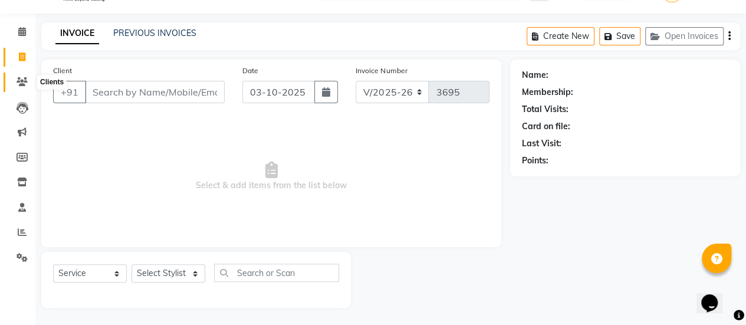
click at [24, 83] on icon at bounding box center [22, 81] width 11 height 9
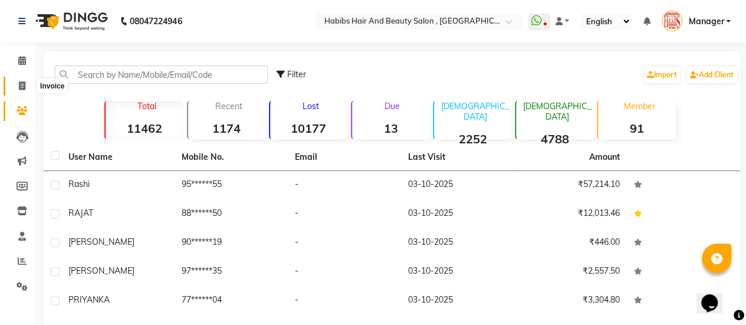
click at [25, 83] on icon at bounding box center [22, 85] width 6 height 9
select select "service"
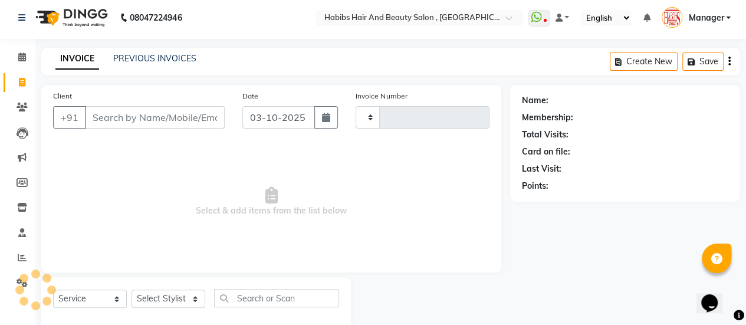
type input "3695"
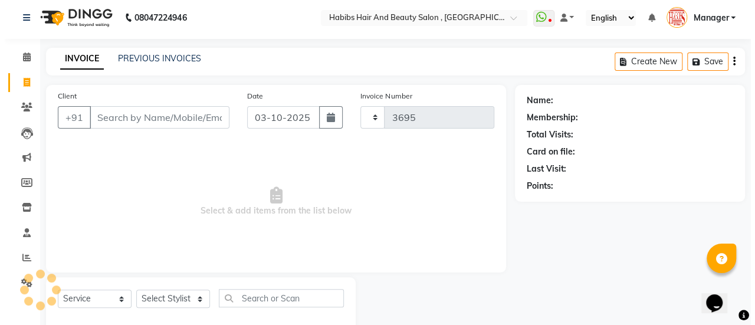
scroll to position [29, 0]
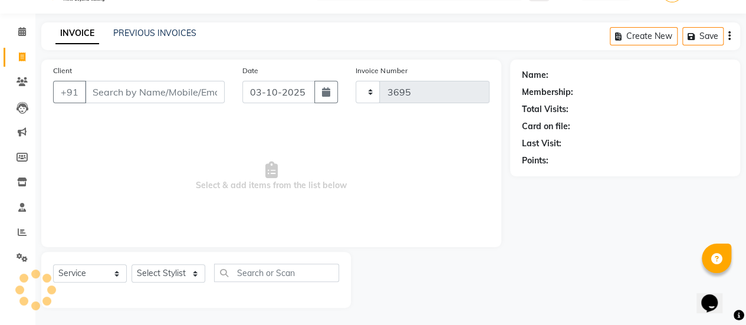
select select "5651"
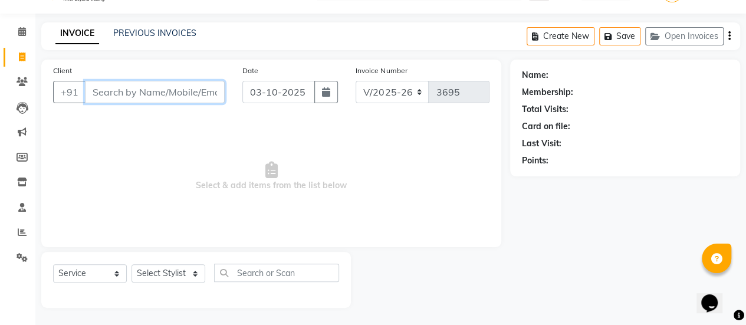
click at [139, 90] on input "Client" at bounding box center [155, 92] width 140 height 22
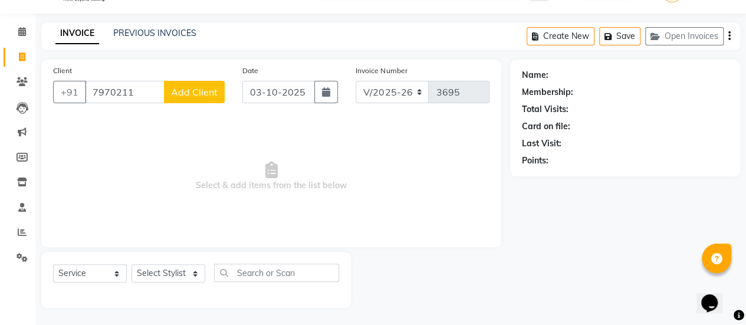
click at [136, 137] on span "Select & add items from the list below" at bounding box center [271, 176] width 436 height 118
click at [136, 91] on input "7970211" at bounding box center [125, 92] width 80 height 22
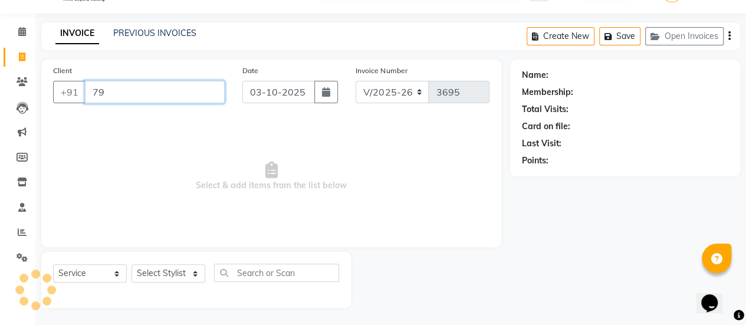
type input "7"
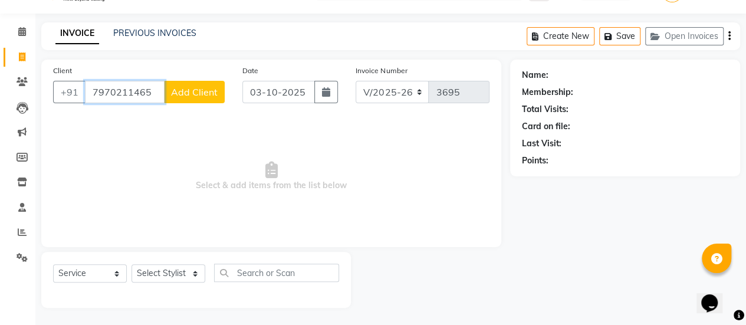
type input "7970211465"
click at [201, 84] on button "Add Client" at bounding box center [194, 92] width 61 height 22
select select "22"
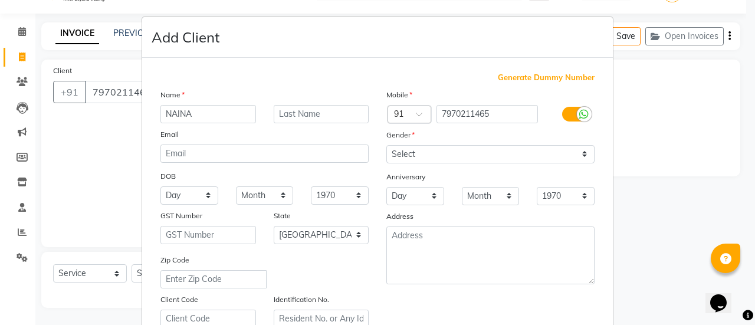
type input "NAINA"
click at [421, 149] on select "Select [DEMOGRAPHIC_DATA] [DEMOGRAPHIC_DATA] Other Prefer Not To Say" at bounding box center [490, 154] width 208 height 18
select select "[DEMOGRAPHIC_DATA]"
click at [386, 145] on select "Select [DEMOGRAPHIC_DATA] [DEMOGRAPHIC_DATA] Other Prefer Not To Say" at bounding box center [490, 154] width 208 height 18
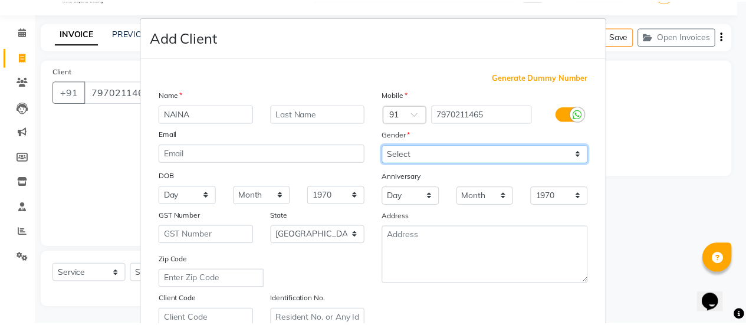
scroll to position [217, 0]
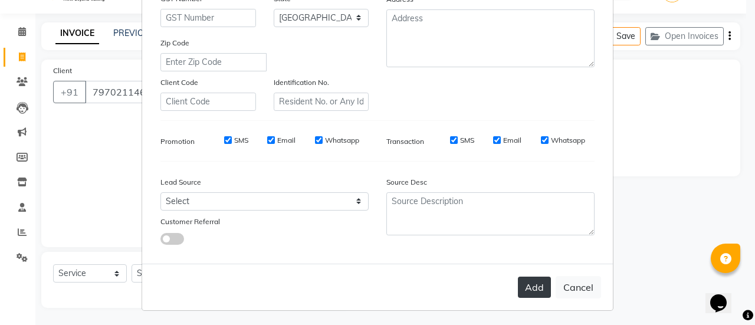
click at [534, 288] on button "Add" at bounding box center [534, 287] width 33 height 21
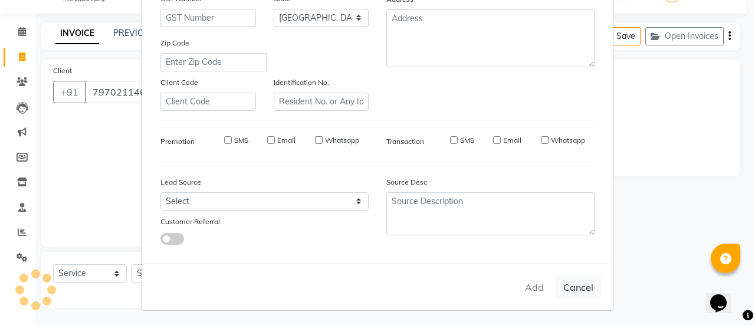
type input "79******65"
select select
select select "null"
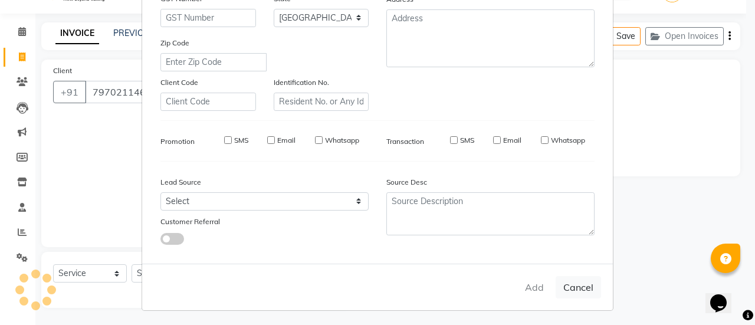
select select
checkbox input "false"
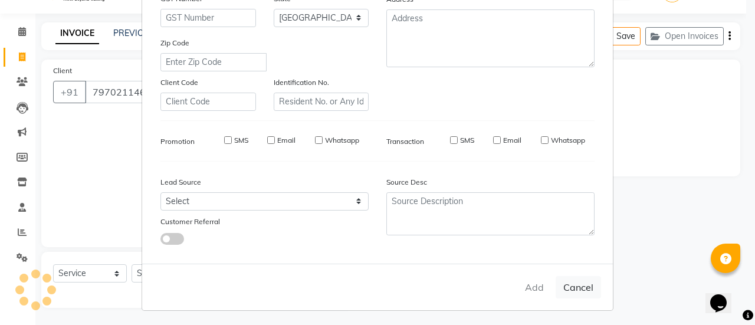
checkbox input "false"
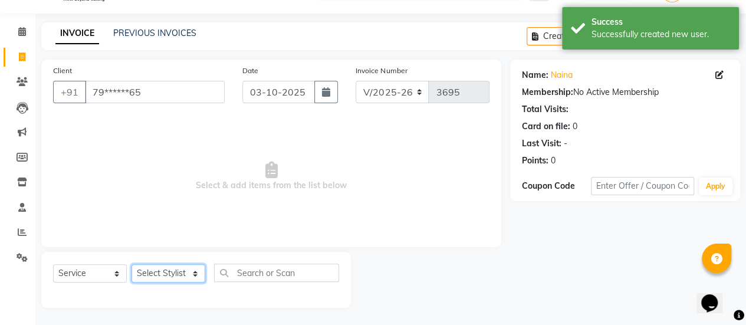
click at [180, 279] on select "Select Stylist [PERSON_NAME] [PERSON_NAME] Manager [PERSON_NAME] MUSARIK [PERSO…" at bounding box center [169, 273] width 74 height 18
select select "38593"
click at [132, 264] on select "Select Stylist [PERSON_NAME] [PERSON_NAME] Manager [PERSON_NAME] MUSARIK [PERSO…" at bounding box center [169, 273] width 74 height 18
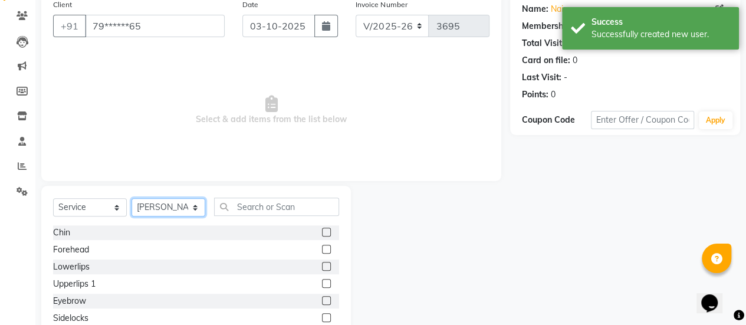
scroll to position [147, 0]
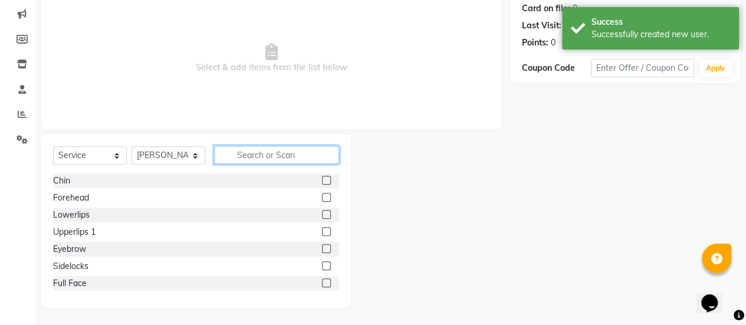
click at [298, 151] on input "text" at bounding box center [276, 155] width 125 height 18
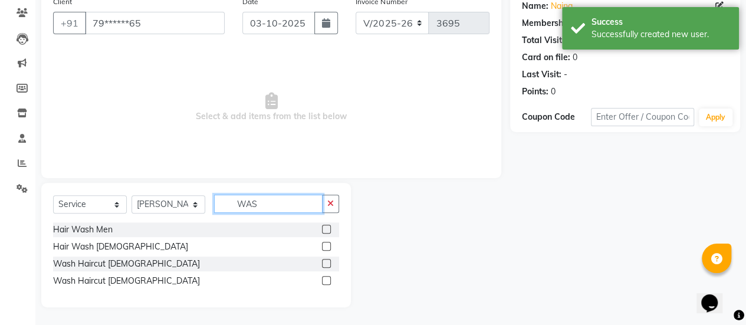
scroll to position [97, 0]
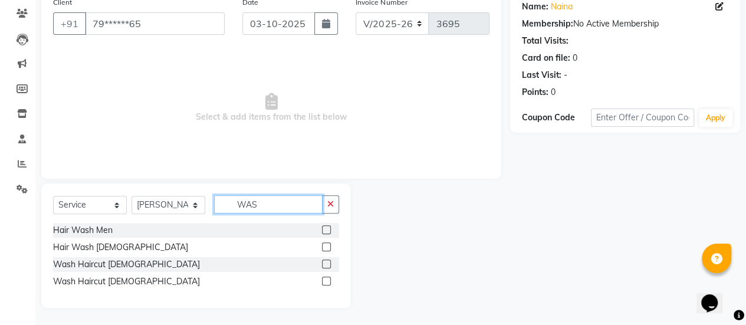
type input "WAS"
click at [328, 278] on label at bounding box center [326, 281] width 9 height 9
click at [328, 278] on input "checkbox" at bounding box center [326, 282] width 8 height 8
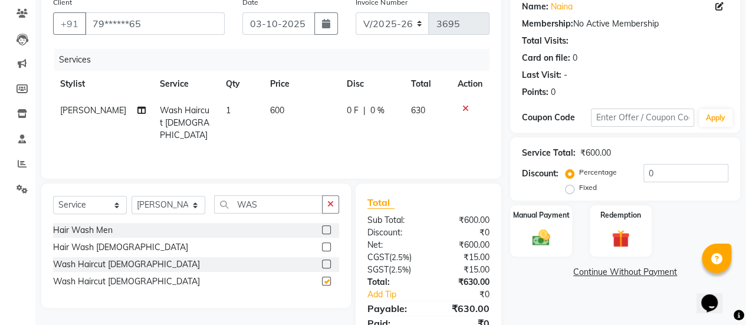
checkbox input "false"
click at [197, 205] on select "Select Stylist [PERSON_NAME] [PERSON_NAME] Manager [PERSON_NAME] MUSARIK [PERSO…" at bounding box center [169, 205] width 74 height 18
select select "85007"
click at [132, 196] on select "Select Stylist [PERSON_NAME] [PERSON_NAME] Manager [PERSON_NAME] MUSARIK [PERSO…" at bounding box center [169, 205] width 74 height 18
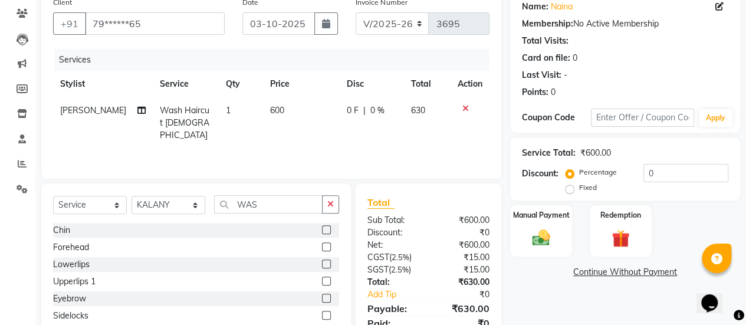
click at [322, 295] on label at bounding box center [326, 298] width 9 height 9
click at [322, 295] on input "checkbox" at bounding box center [326, 299] width 8 height 8
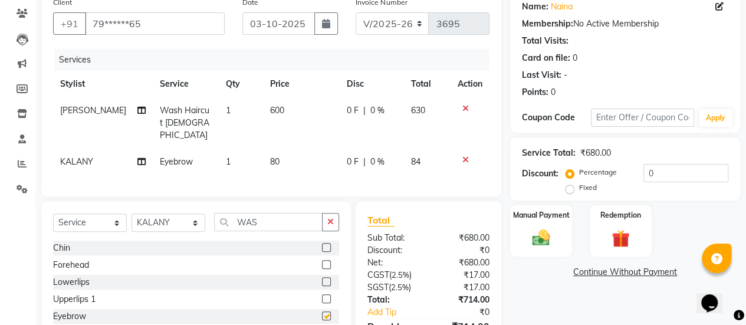
checkbox input "false"
click at [288, 101] on td "600" at bounding box center [301, 122] width 77 height 51
select select "38593"
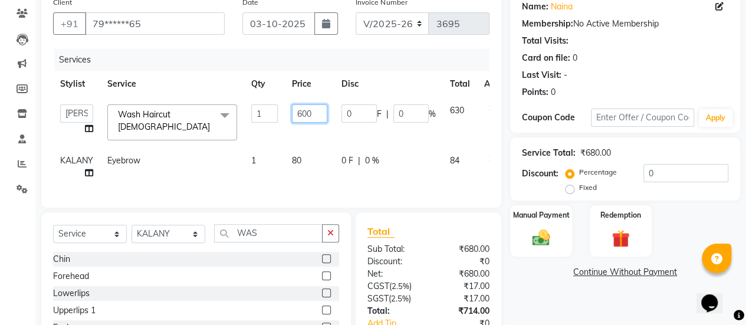
drag, startPoint x: 315, startPoint y: 113, endPoint x: 259, endPoint y: 120, distance: 56.6
click at [259, 120] on tr "[PERSON_NAME] [PERSON_NAME] Manager [PERSON_NAME] MUSARIK [PERSON_NAME] [PERSON…" at bounding box center [284, 122] width 463 height 50
type input "720"
click at [278, 172] on div "Services Stylist Service Qty Price Disc Total Action [PERSON_NAME] [PERSON_NAME…" at bounding box center [271, 122] width 436 height 147
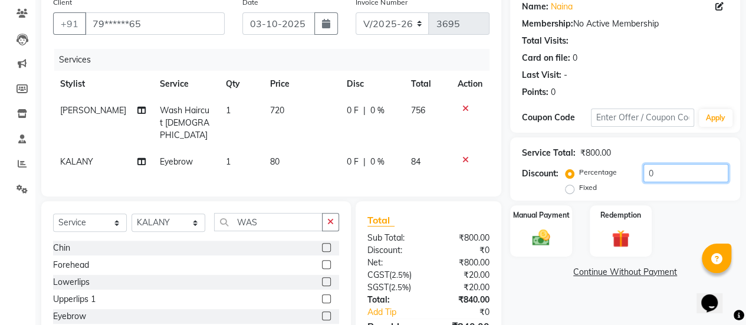
click at [652, 172] on input "0" at bounding box center [685, 173] width 85 height 18
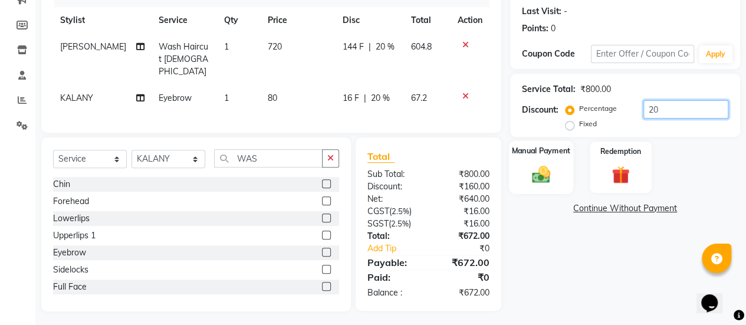
type input "20"
click at [543, 188] on div "Manual Payment" at bounding box center [541, 167] width 64 height 54
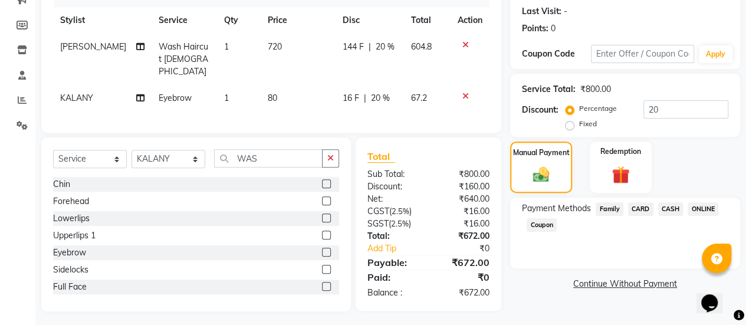
click at [702, 207] on span "ONLINE" at bounding box center [703, 209] width 31 height 14
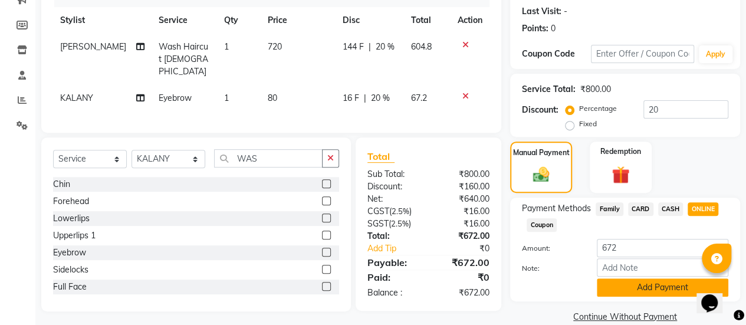
click at [656, 282] on button "Add Payment" at bounding box center [663, 287] width 132 height 18
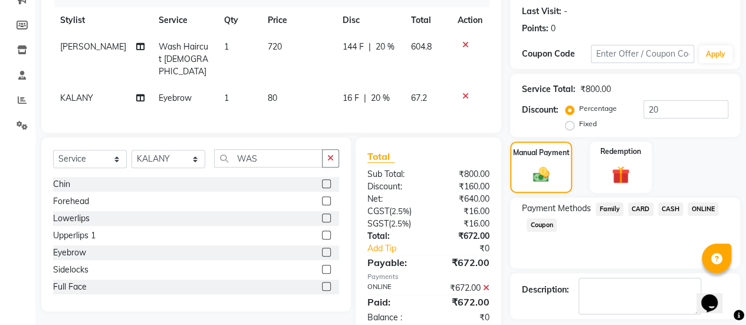
scroll to position [211, 0]
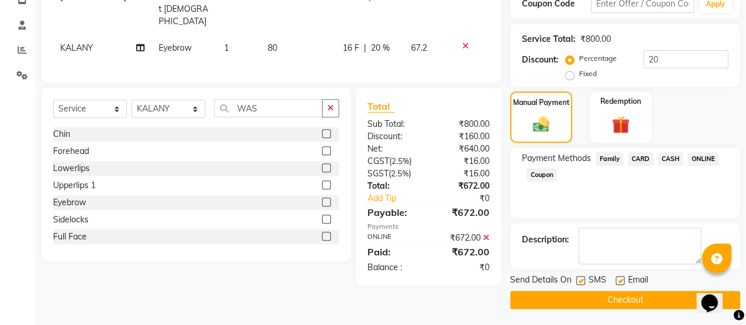
click at [616, 280] on label at bounding box center [620, 280] width 9 height 9
click at [616, 280] on input "checkbox" at bounding box center [620, 281] width 8 height 8
checkbox input "false"
click at [611, 296] on button "Checkout" at bounding box center [625, 300] width 230 height 18
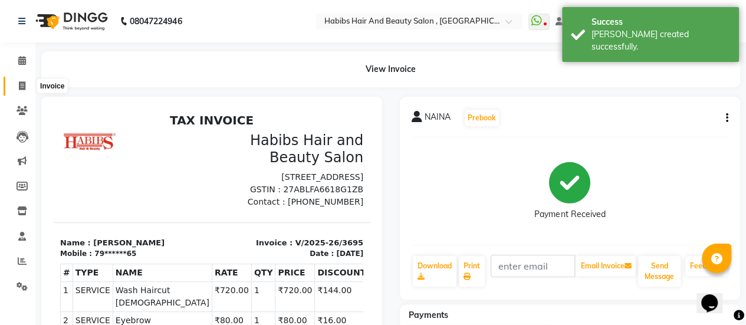
click at [24, 84] on icon at bounding box center [22, 85] width 6 height 9
select select "5651"
select select "service"
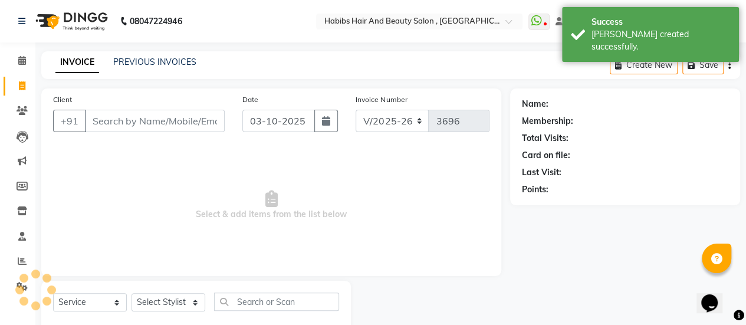
scroll to position [29, 0]
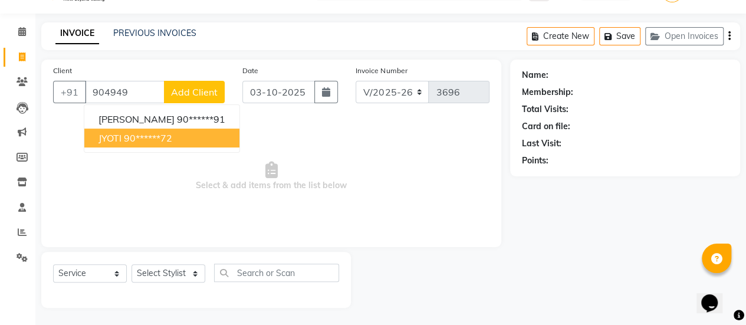
click at [144, 136] on ngb-highlight "90******72" at bounding box center [148, 138] width 48 height 12
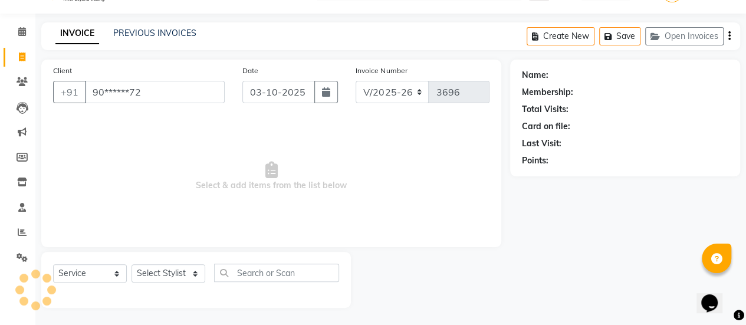
type input "90******72"
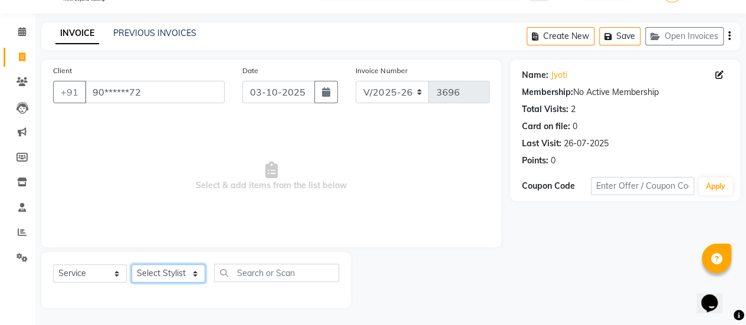
click at [176, 274] on select "Select Stylist [PERSON_NAME] [PERSON_NAME] Manager [PERSON_NAME] MUSARIK [PERSO…" at bounding box center [169, 273] width 74 height 18
select select "85007"
click at [132, 264] on select "Select Stylist [PERSON_NAME] [PERSON_NAME] Manager [PERSON_NAME] MUSARIK [PERSO…" at bounding box center [169, 273] width 74 height 18
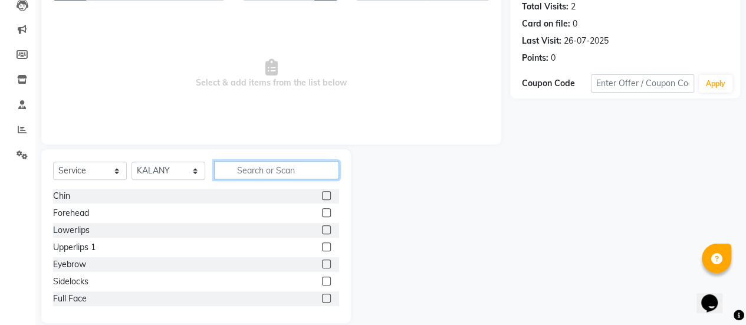
click at [259, 170] on input "text" at bounding box center [276, 170] width 125 height 18
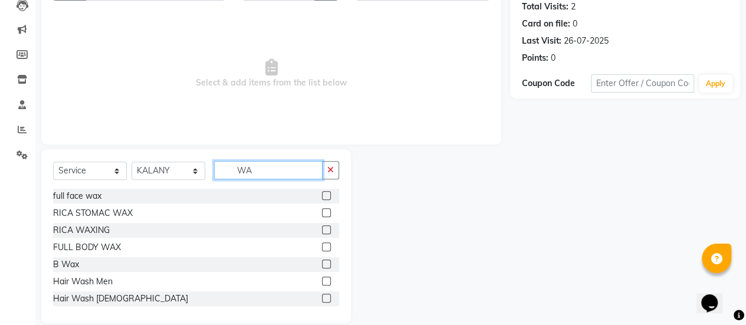
type input "WA"
click at [322, 228] on label at bounding box center [326, 229] width 9 height 9
click at [322, 228] on input "checkbox" at bounding box center [326, 230] width 8 height 8
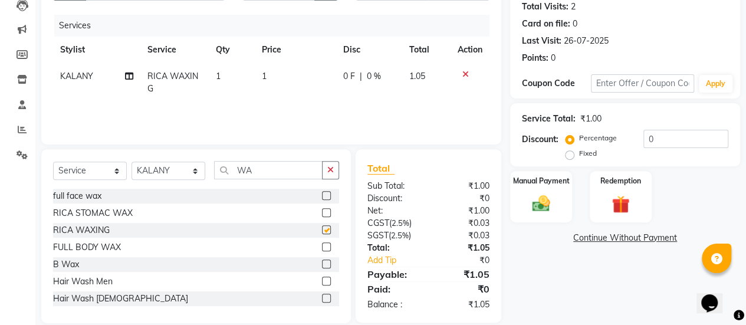
checkbox input "false"
click at [272, 74] on td "1" at bounding box center [295, 82] width 81 height 39
select select "85007"
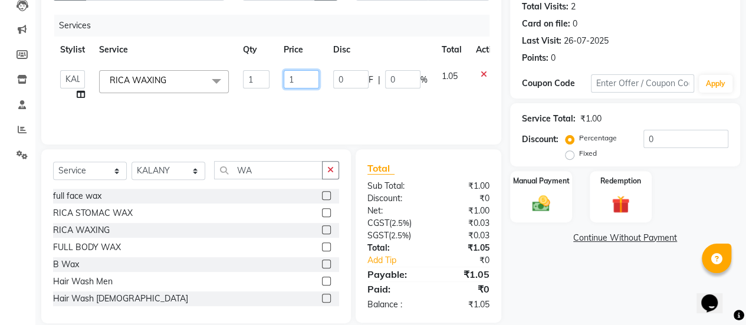
drag, startPoint x: 300, startPoint y: 78, endPoint x: 284, endPoint y: 79, distance: 16.5
click at [284, 79] on input "1" at bounding box center [301, 79] width 35 height 18
type input "1623"
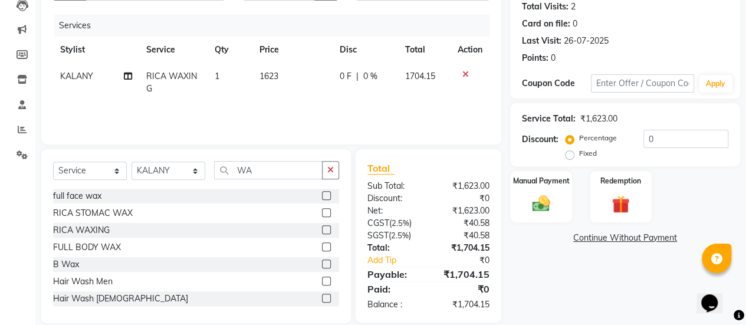
click at [304, 98] on td "1623" at bounding box center [292, 82] width 80 height 39
select select "85007"
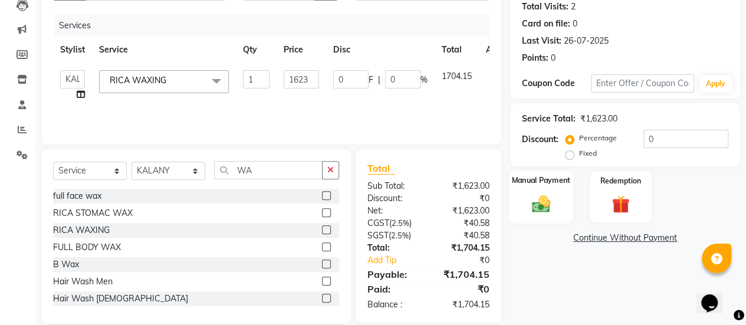
click at [519, 214] on div "Manual Payment" at bounding box center [541, 197] width 64 height 54
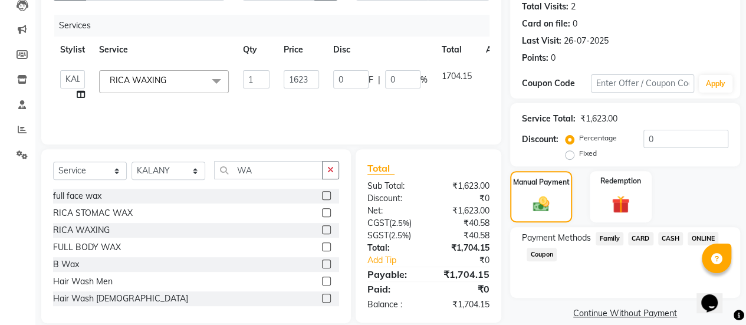
click at [701, 238] on span "ONLINE" at bounding box center [703, 239] width 31 height 14
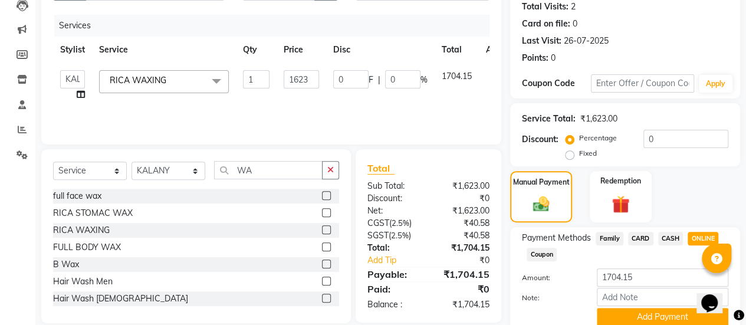
scroll to position [178, 0]
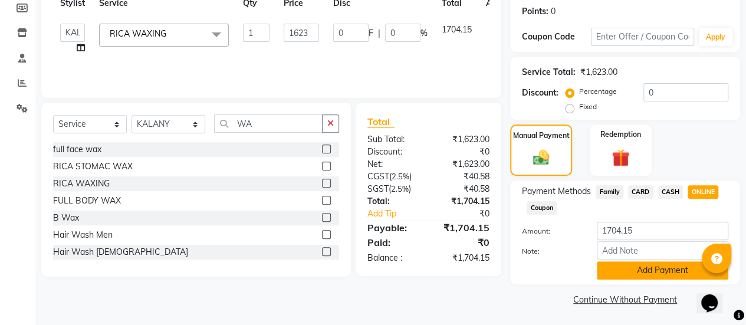
click at [661, 270] on button "Add Payment" at bounding box center [663, 270] width 132 height 18
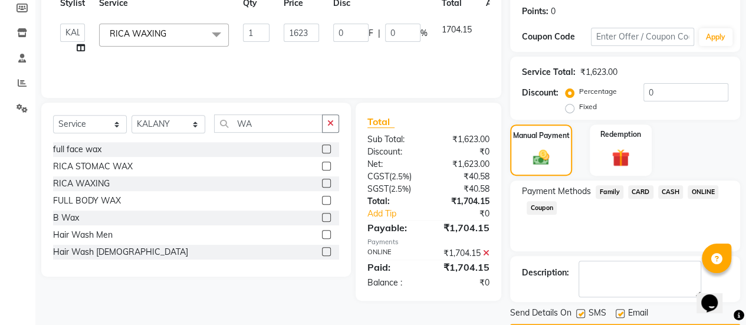
scroll to position [211, 0]
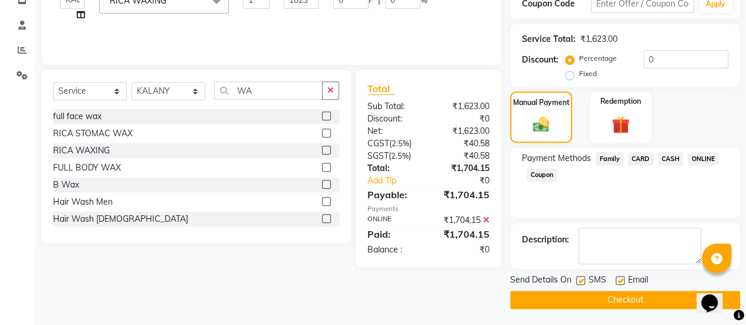
click at [619, 280] on label at bounding box center [620, 280] width 9 height 9
click at [619, 280] on input "checkbox" at bounding box center [620, 281] width 8 height 8
checkbox input "false"
click at [614, 295] on button "Checkout" at bounding box center [625, 300] width 230 height 18
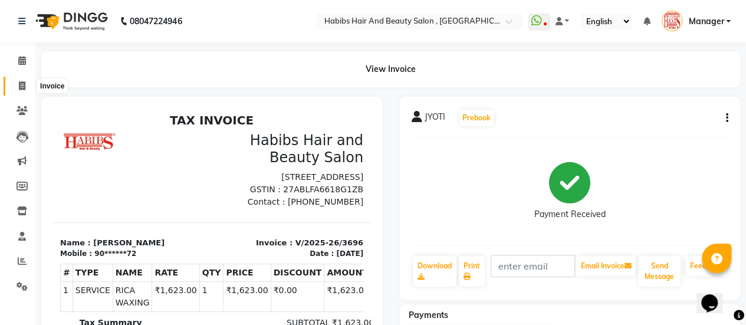
click at [24, 86] on icon at bounding box center [22, 85] width 6 height 9
select select "5651"
select select "service"
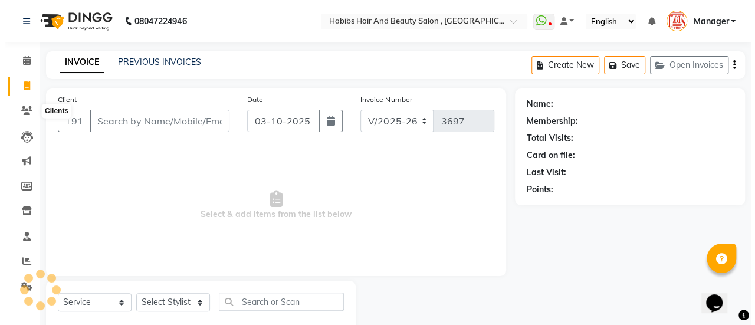
scroll to position [29, 0]
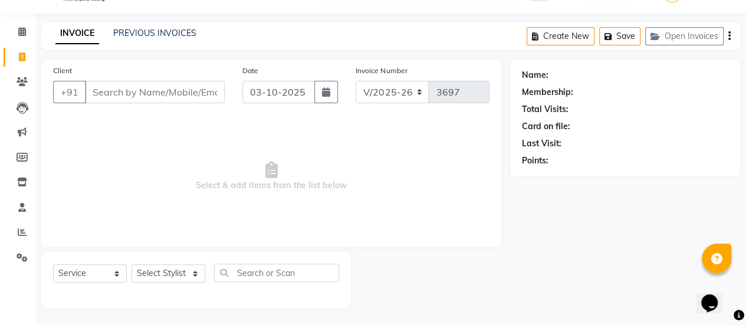
click at [137, 92] on input "Client" at bounding box center [155, 92] width 140 height 22
type input "8238806602"
click at [184, 93] on span "Add Client" at bounding box center [194, 92] width 47 height 12
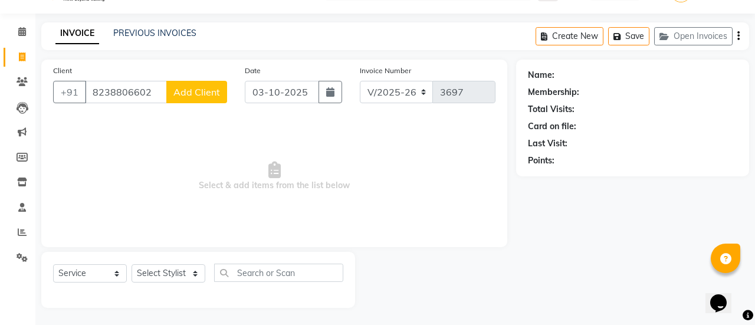
select select "22"
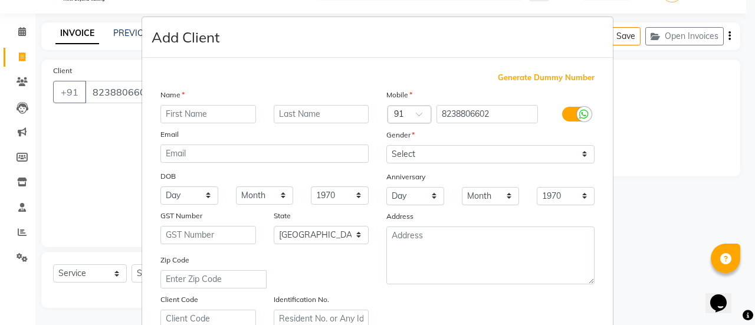
click at [205, 112] on input "text" at bounding box center [208, 114] width 96 height 18
type input "[PERSON_NAME]"
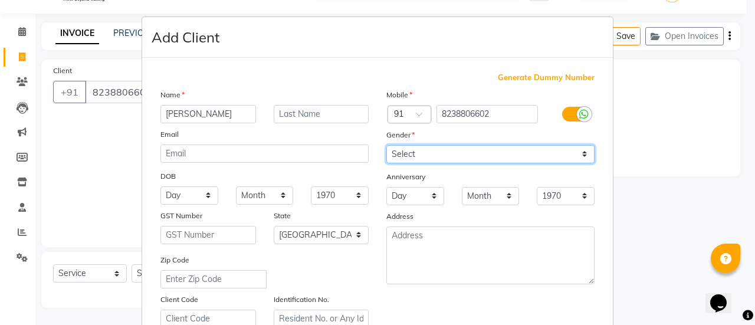
click at [421, 155] on select "Select [DEMOGRAPHIC_DATA] [DEMOGRAPHIC_DATA] Other Prefer Not To Say" at bounding box center [490, 154] width 208 height 18
select select "[DEMOGRAPHIC_DATA]"
click at [386, 145] on select "Select [DEMOGRAPHIC_DATA] [DEMOGRAPHIC_DATA] Other Prefer Not To Say" at bounding box center [490, 154] width 208 height 18
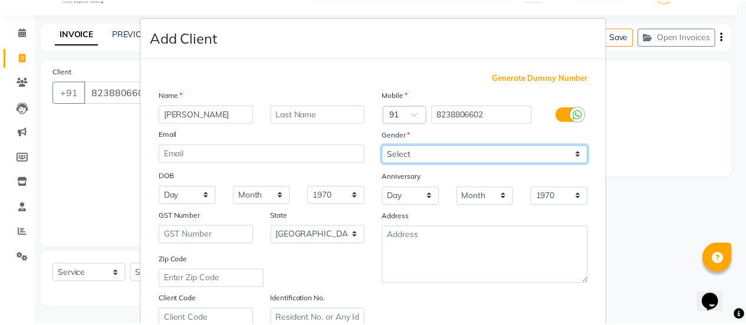
scroll to position [217, 0]
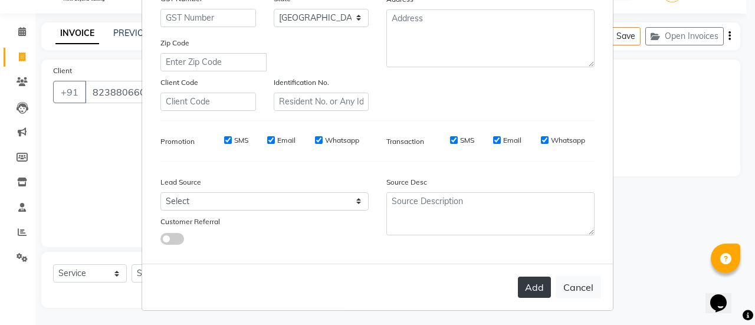
click at [522, 280] on button "Add" at bounding box center [534, 287] width 33 height 21
type input "82******02"
select select
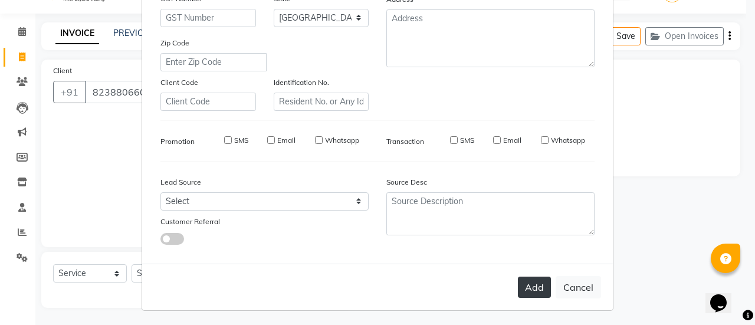
select select "null"
select select
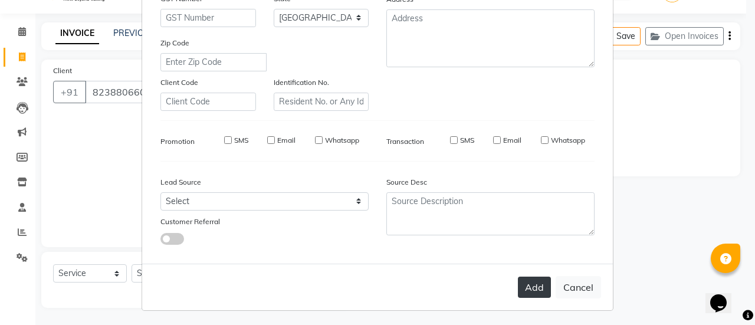
checkbox input "false"
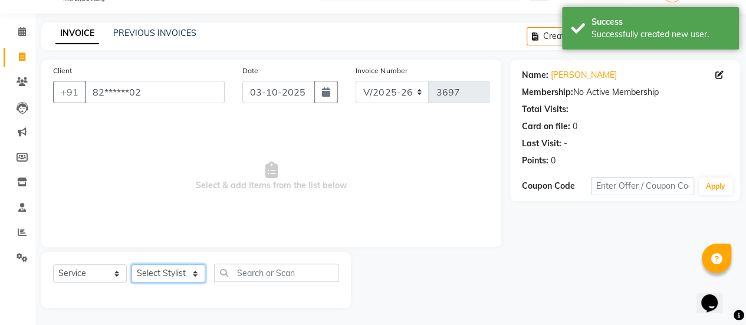
click at [172, 272] on select "Select Stylist [PERSON_NAME] [PERSON_NAME] Manager [PERSON_NAME] MUSARIK [PERSO…" at bounding box center [169, 273] width 74 height 18
select select "59401"
click at [132, 264] on select "Select Stylist [PERSON_NAME] [PERSON_NAME] Manager [PERSON_NAME] MUSARIK [PERSO…" at bounding box center [169, 273] width 74 height 18
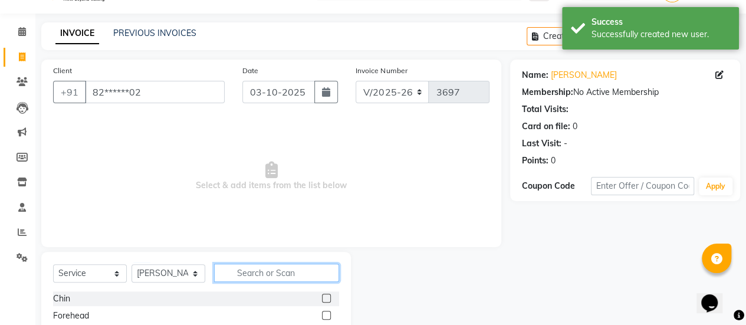
click at [270, 266] on input "text" at bounding box center [276, 273] width 125 height 18
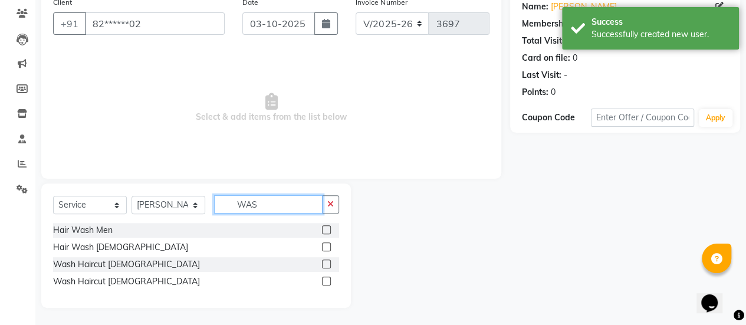
type input "WAS"
click at [323, 281] on label at bounding box center [326, 281] width 9 height 9
click at [323, 281] on input "checkbox" at bounding box center [326, 282] width 8 height 8
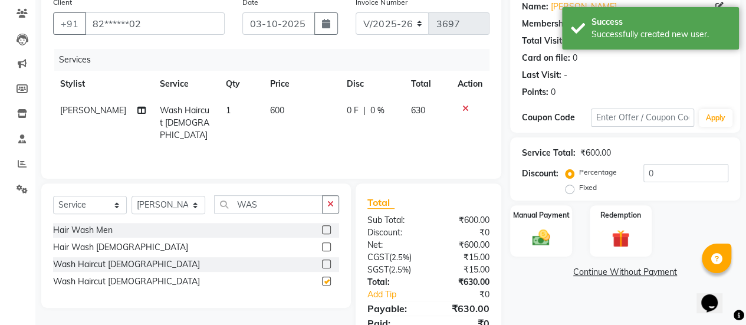
checkbox input "false"
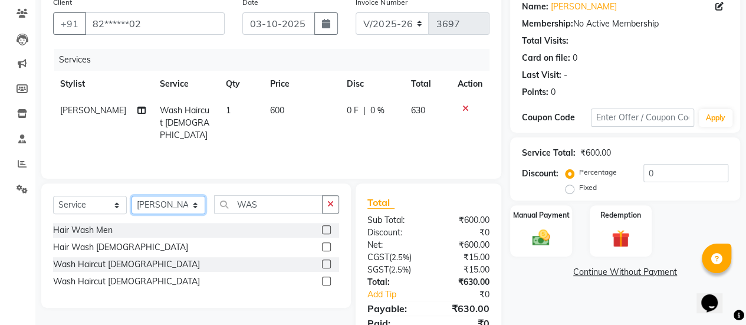
click at [198, 206] on select "Select Stylist [PERSON_NAME] [PERSON_NAME] Manager [PERSON_NAME] MUSARIK [PERSO…" at bounding box center [169, 205] width 74 height 18
select select "38598"
click at [132, 196] on select "Select Stylist [PERSON_NAME] [PERSON_NAME] Manager [PERSON_NAME] MUSARIK [PERSO…" at bounding box center [169, 205] width 74 height 18
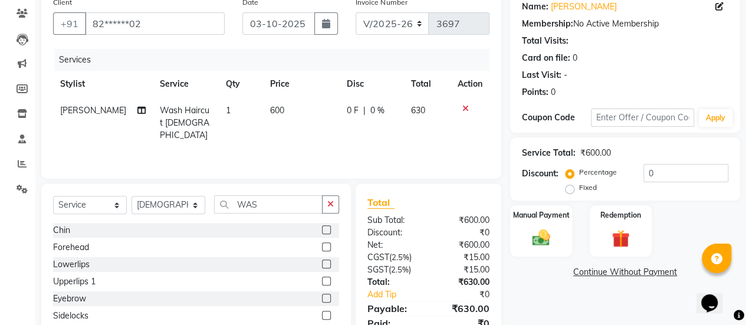
click at [322, 297] on label at bounding box center [326, 298] width 9 height 9
click at [322, 297] on input "checkbox" at bounding box center [326, 299] width 8 height 8
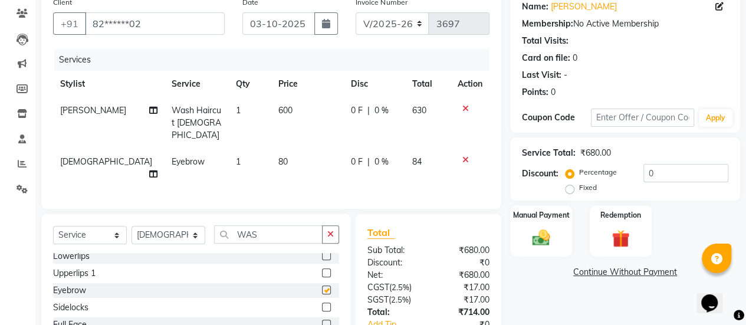
checkbox input "false"
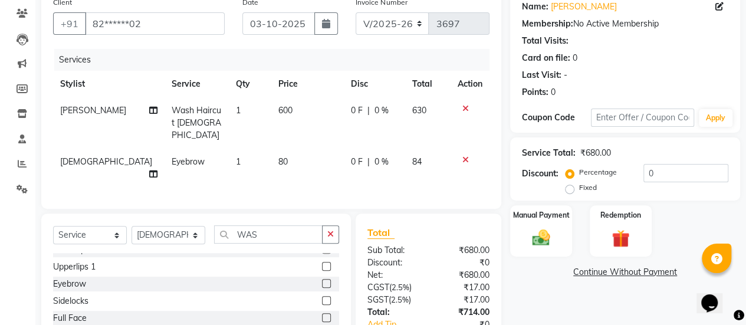
scroll to position [46, 0]
click at [322, 261] on label at bounding box center [326, 265] width 9 height 9
click at [322, 262] on input "checkbox" at bounding box center [326, 266] width 8 height 8
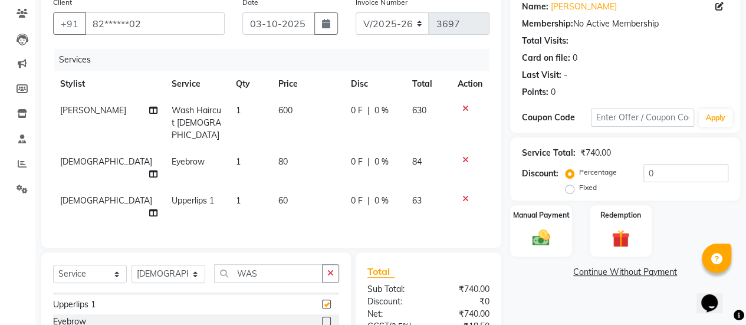
checkbox input "false"
click at [288, 102] on td "600" at bounding box center [307, 122] width 73 height 51
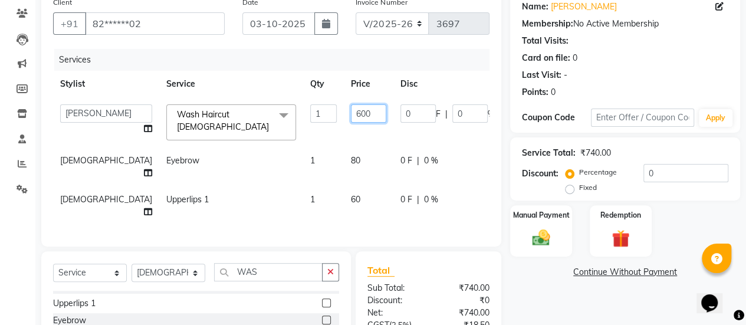
drag, startPoint x: 318, startPoint y: 113, endPoint x: 265, endPoint y: 115, distance: 53.1
click at [265, 115] on tr "[PERSON_NAME] [PERSON_NAME] Manager [PERSON_NAME] MUSARIK [PERSON_NAME] [PERSON…" at bounding box center [314, 122] width 522 height 50
type input "720"
click at [225, 186] on tr "[DEMOGRAPHIC_DATA] Upperlips 1 1 60 0 F | 0 % 63" at bounding box center [314, 205] width 522 height 39
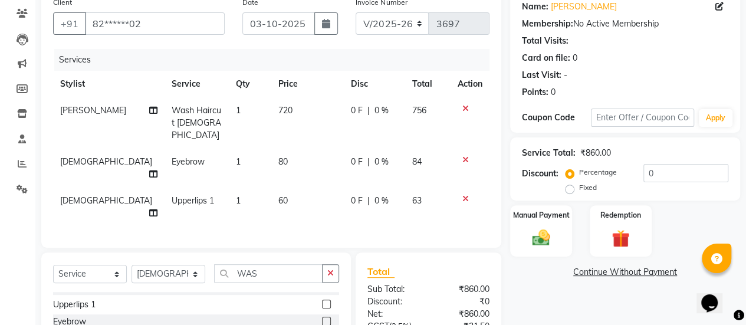
scroll to position [188, 0]
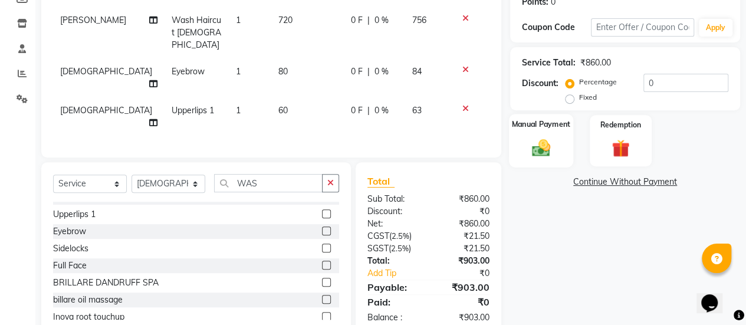
click at [551, 141] on img at bounding box center [541, 147] width 30 height 21
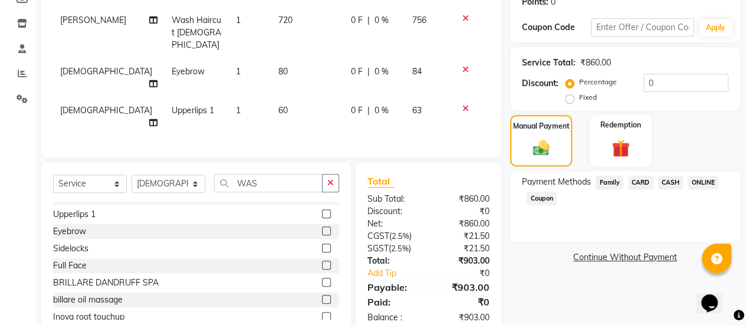
click at [698, 181] on span "ONLINE" at bounding box center [703, 183] width 31 height 14
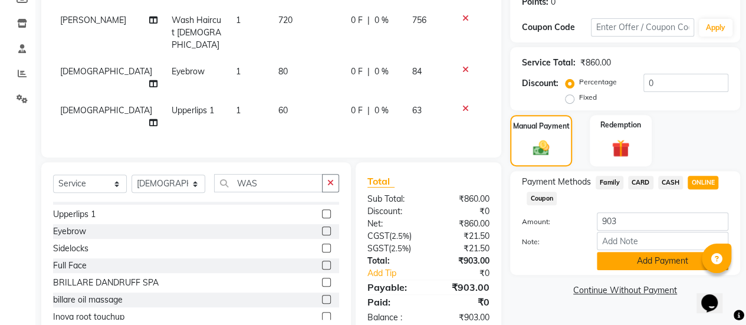
click at [622, 255] on button "Add Payment" at bounding box center [663, 261] width 132 height 18
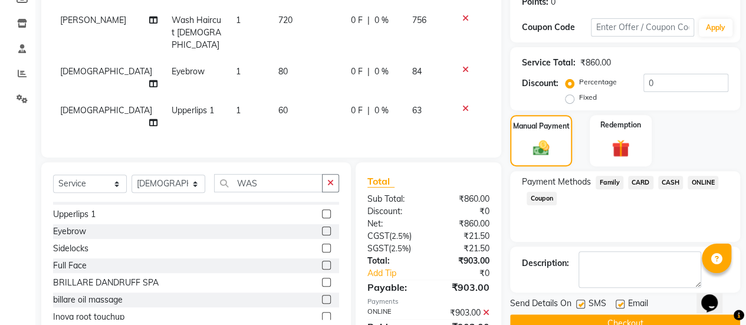
scroll to position [211, 0]
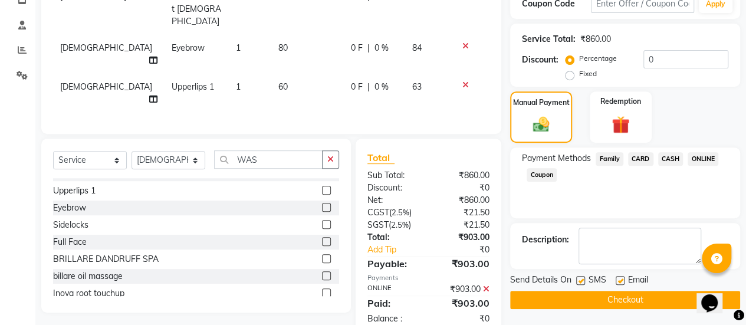
click at [618, 279] on label at bounding box center [620, 280] width 9 height 9
click at [618, 279] on input "checkbox" at bounding box center [620, 281] width 8 height 8
checkbox input "false"
click at [609, 294] on button "Checkout" at bounding box center [625, 300] width 230 height 18
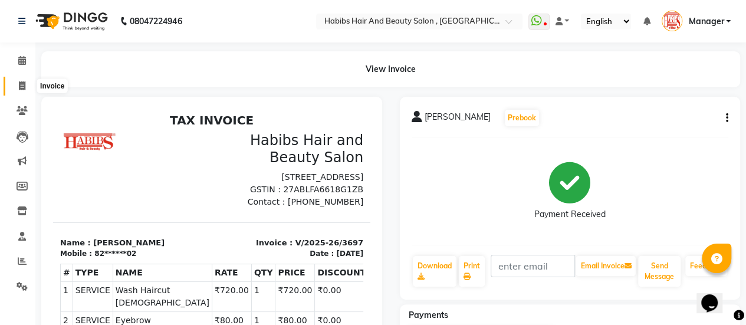
click at [24, 83] on icon at bounding box center [22, 85] width 6 height 9
select select "service"
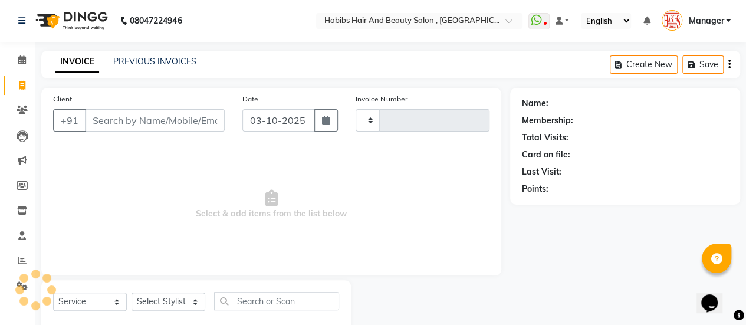
type input "3698"
select select "5651"
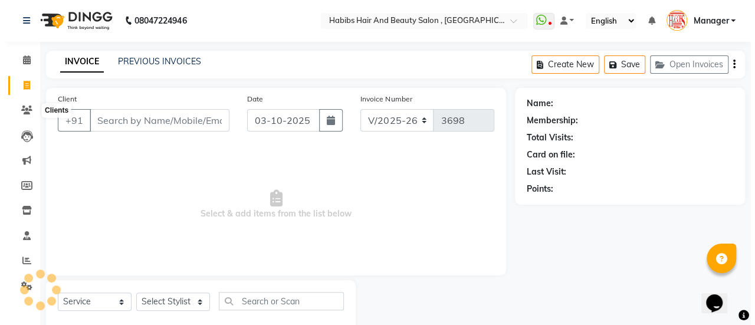
scroll to position [29, 0]
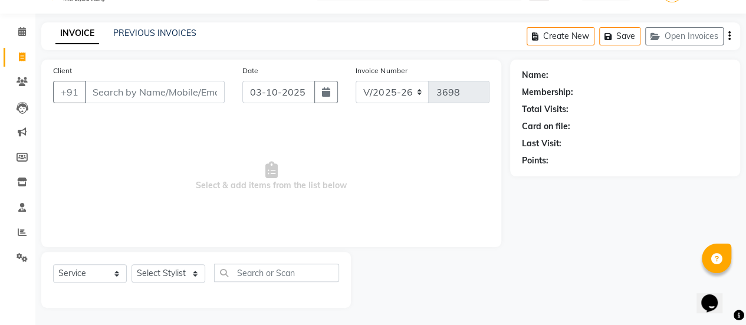
click at [122, 91] on input "Client" at bounding box center [155, 92] width 140 height 22
type input "6201255389"
click at [193, 91] on span "Add Client" at bounding box center [194, 92] width 47 height 12
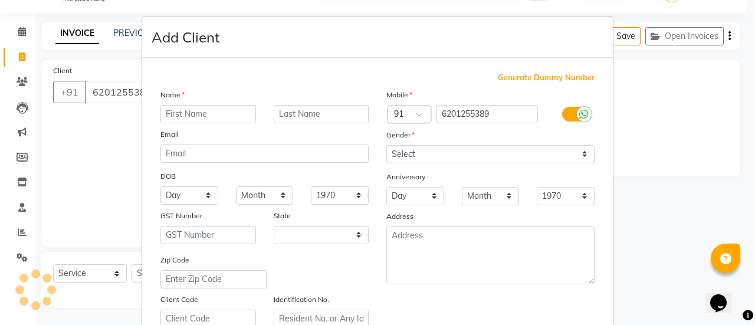
select select "22"
type input "[PERSON_NAME]"
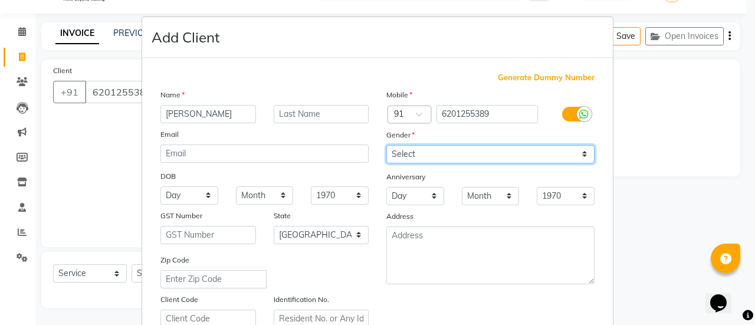
click at [425, 155] on select "Select [DEMOGRAPHIC_DATA] [DEMOGRAPHIC_DATA] Other Prefer Not To Say" at bounding box center [490, 154] width 208 height 18
select select "[DEMOGRAPHIC_DATA]"
click at [386, 145] on select "Select [DEMOGRAPHIC_DATA] [DEMOGRAPHIC_DATA] Other Prefer Not To Say" at bounding box center [490, 154] width 208 height 18
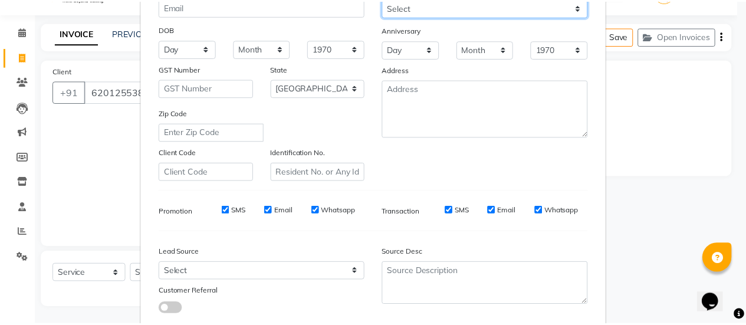
scroll to position [217, 0]
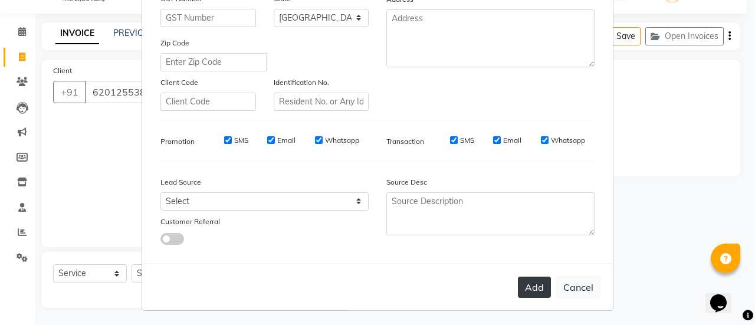
click at [534, 282] on button "Add" at bounding box center [534, 287] width 33 height 21
type input "62******89"
select select
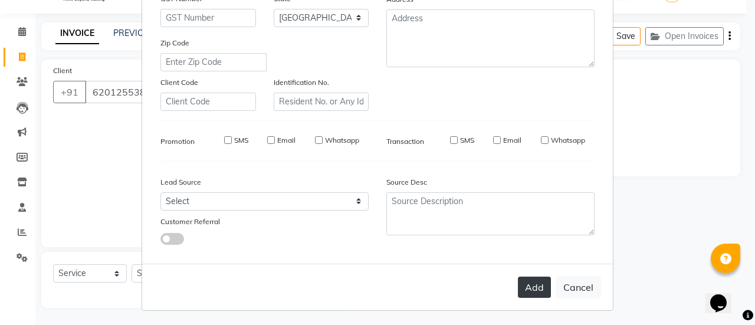
select select "null"
select select
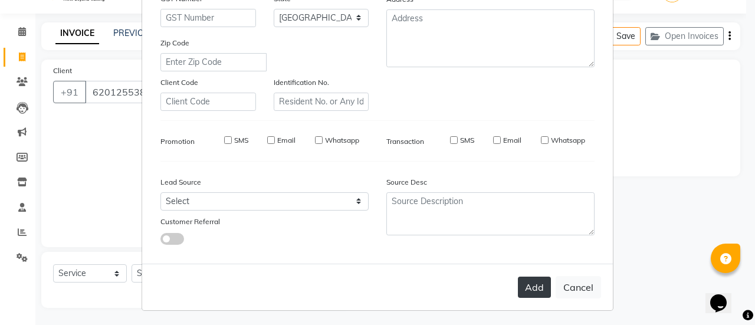
checkbox input "false"
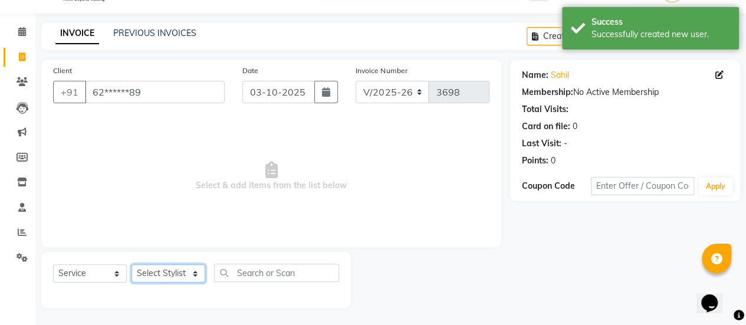
click at [195, 276] on select "Select Stylist [PERSON_NAME] [PERSON_NAME] Manager [PERSON_NAME] MUSARIK [PERSO…" at bounding box center [169, 273] width 74 height 18
select select "38593"
click at [132, 264] on select "Select Stylist [PERSON_NAME] [PERSON_NAME] Manager [PERSON_NAME] MUSARIK [PERSO…" at bounding box center [169, 273] width 74 height 18
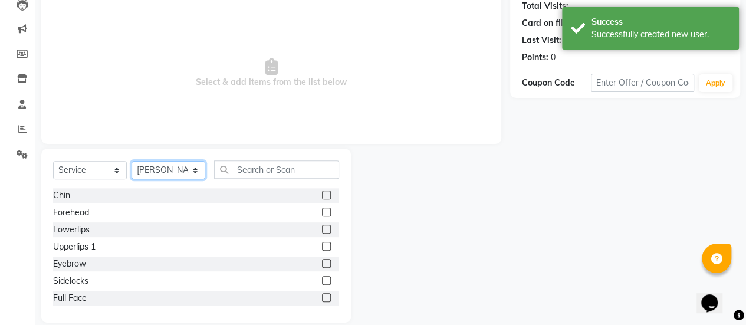
scroll to position [139, 0]
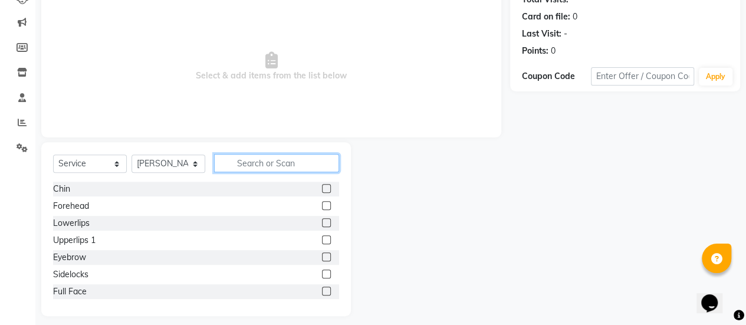
click at [270, 170] on input "text" at bounding box center [276, 163] width 125 height 18
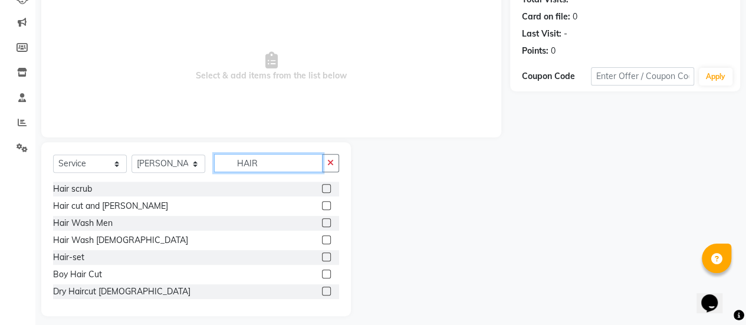
type input "HAIR"
click at [322, 208] on label at bounding box center [326, 205] width 9 height 9
click at [322, 208] on input "checkbox" at bounding box center [326, 206] width 8 height 8
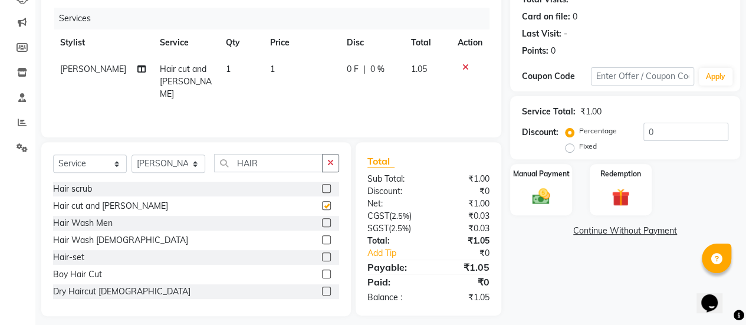
checkbox input "false"
click at [285, 64] on td "1" at bounding box center [301, 81] width 77 height 51
select select "38593"
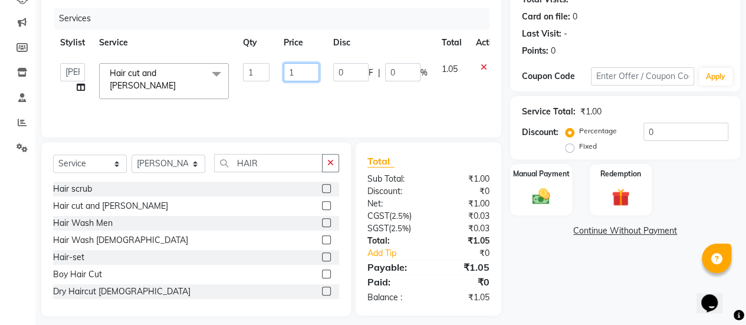
drag, startPoint x: 300, startPoint y: 73, endPoint x: 270, endPoint y: 74, distance: 30.1
click at [270, 74] on tr "[PERSON_NAME] [PERSON_NAME] Manager [PERSON_NAME] MUSARIK [PERSON_NAME] [PERSON…" at bounding box center [280, 81] width 455 height 50
type input "750"
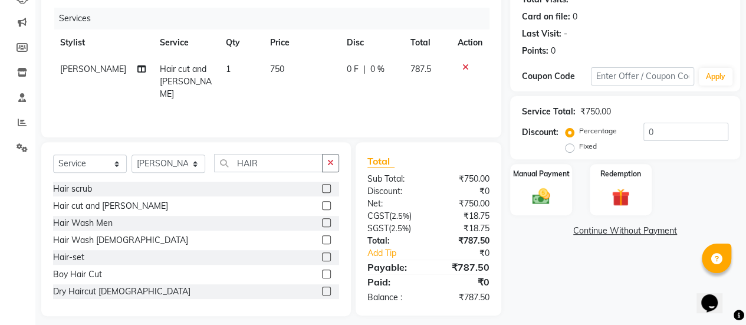
click at [256, 97] on div "Services Stylist Service Qty Price Disc Total Action [PERSON_NAME] Hair cut and…" at bounding box center [271, 67] width 436 height 118
click at [548, 199] on img at bounding box center [541, 196] width 30 height 21
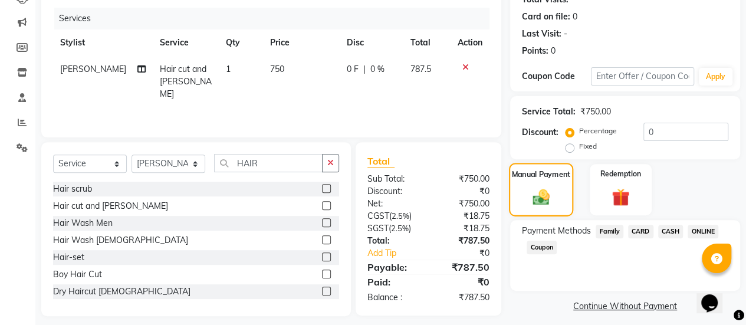
scroll to position [147, 0]
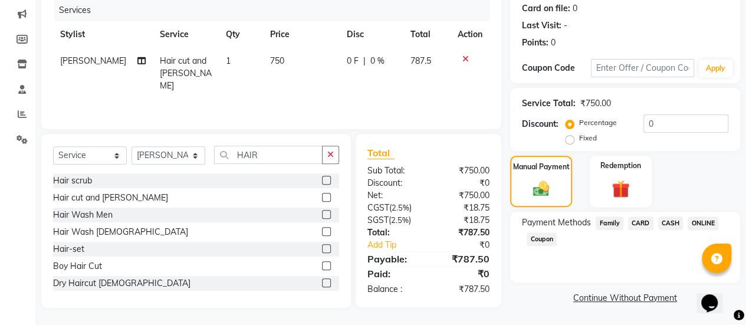
click at [705, 224] on span "ONLINE" at bounding box center [703, 223] width 31 height 14
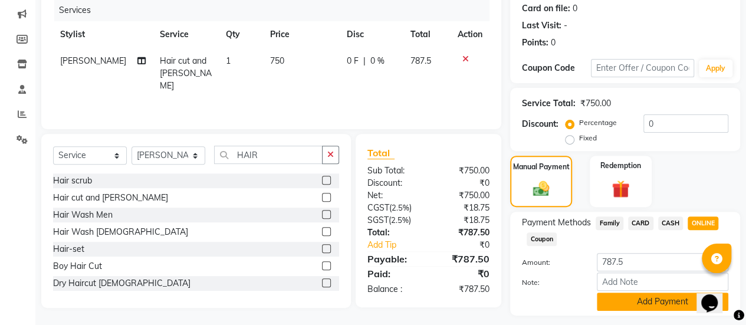
click at [654, 300] on button "Add Payment" at bounding box center [663, 302] width 132 height 18
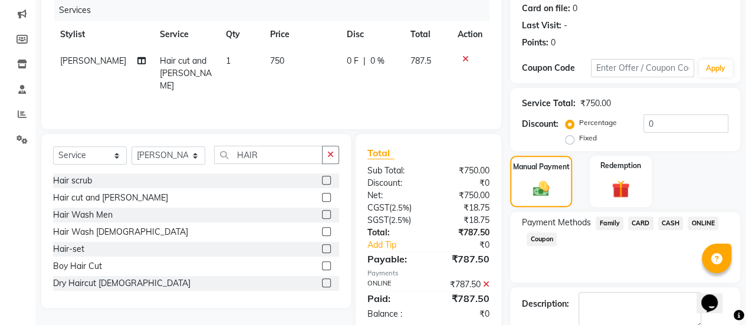
scroll to position [211, 0]
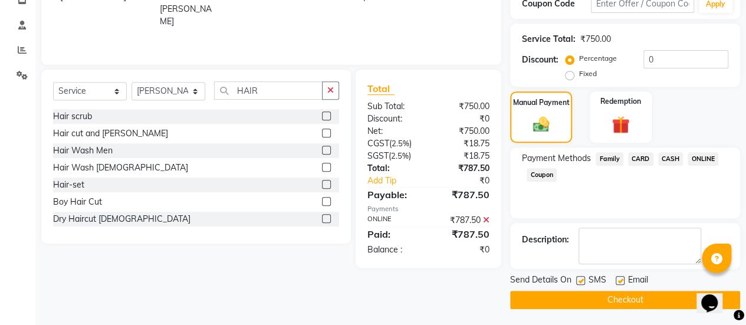
click at [617, 278] on label at bounding box center [620, 280] width 9 height 9
click at [617, 278] on input "checkbox" at bounding box center [620, 281] width 8 height 8
checkbox input "false"
click at [616, 291] on button "Checkout" at bounding box center [625, 300] width 230 height 18
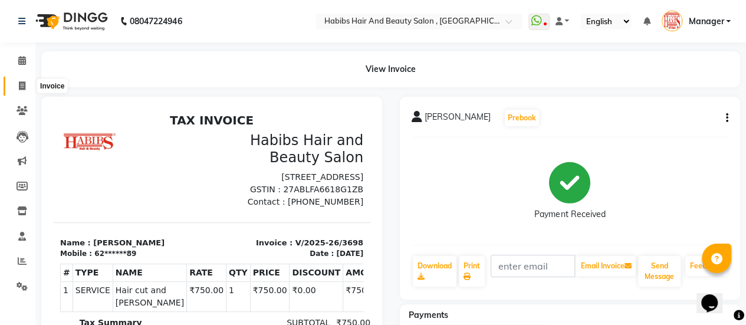
click at [19, 86] on icon at bounding box center [22, 85] width 6 height 9
select select "5651"
select select "service"
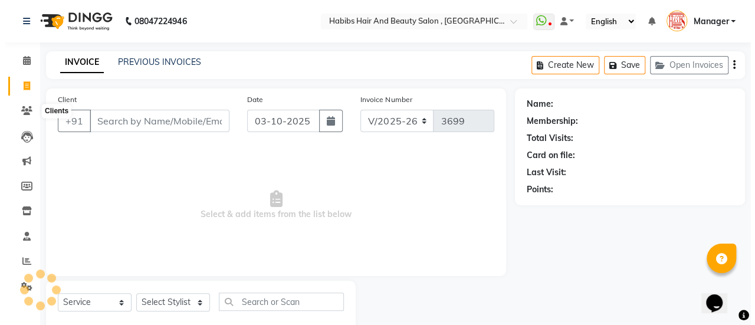
scroll to position [29, 0]
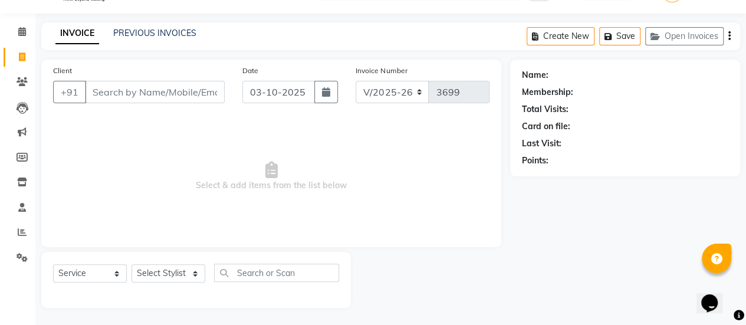
click at [172, 91] on input "Client" at bounding box center [155, 92] width 140 height 22
type input "7588520990"
click at [179, 91] on span "Add Client" at bounding box center [194, 92] width 47 height 12
select select "22"
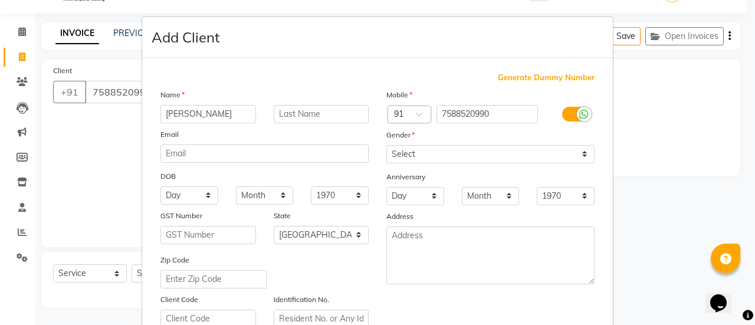
type input "[PERSON_NAME]"
click at [413, 152] on select "Select [DEMOGRAPHIC_DATA] [DEMOGRAPHIC_DATA] Other Prefer Not To Say" at bounding box center [490, 154] width 208 height 18
select select "[DEMOGRAPHIC_DATA]"
click at [386, 145] on select "Select [DEMOGRAPHIC_DATA] [DEMOGRAPHIC_DATA] Other Prefer Not To Say" at bounding box center [490, 154] width 208 height 18
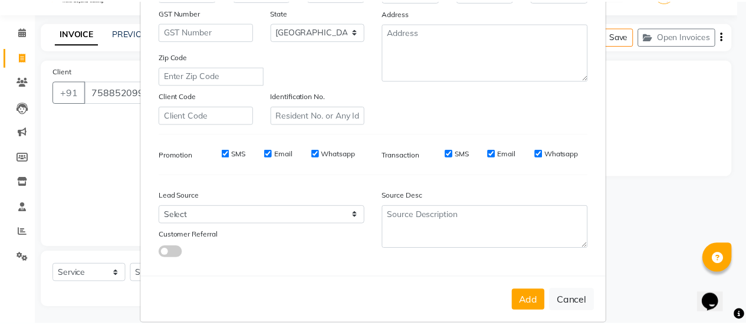
scroll to position [217, 0]
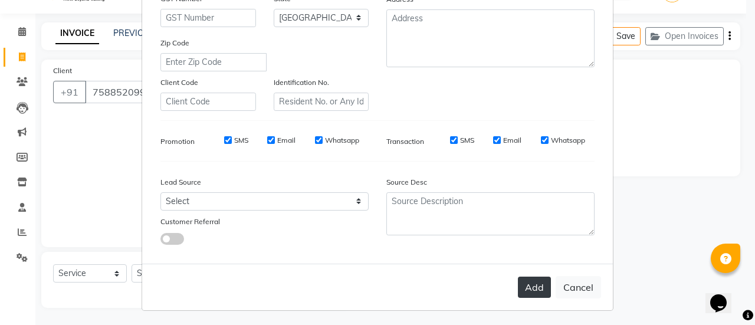
click at [527, 281] on button "Add" at bounding box center [534, 287] width 33 height 21
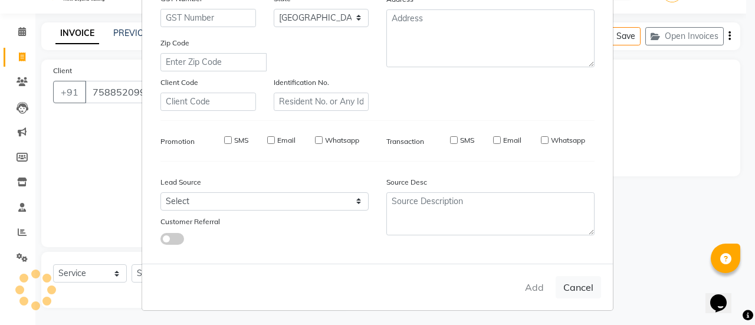
type input "75******90"
select select
select select "null"
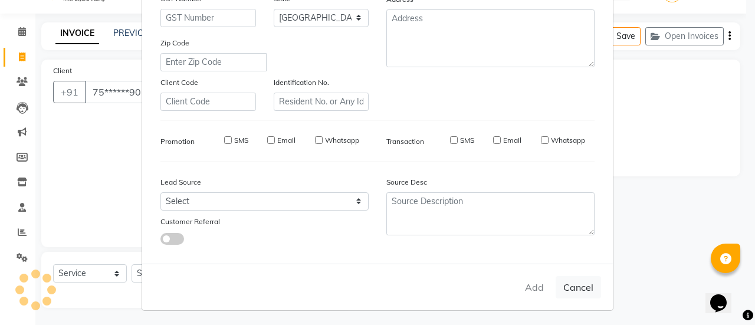
select select
checkbox input "false"
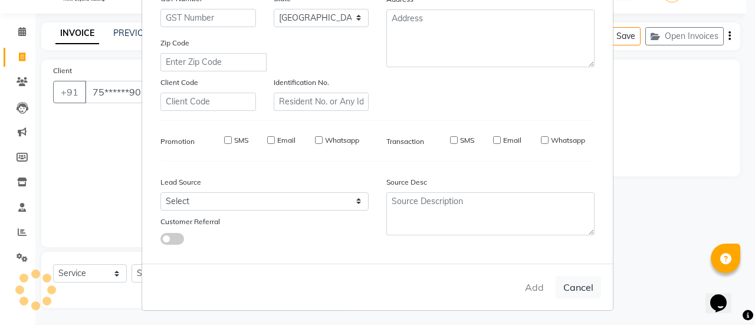
checkbox input "false"
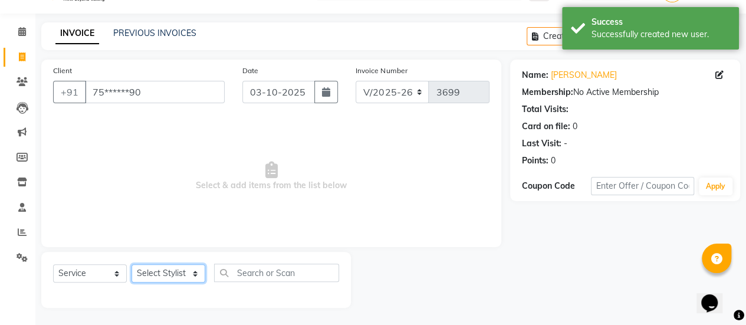
click at [173, 274] on select "Select Stylist [PERSON_NAME] [PERSON_NAME] Manager [PERSON_NAME] MUSARIK [PERSO…" at bounding box center [169, 273] width 74 height 18
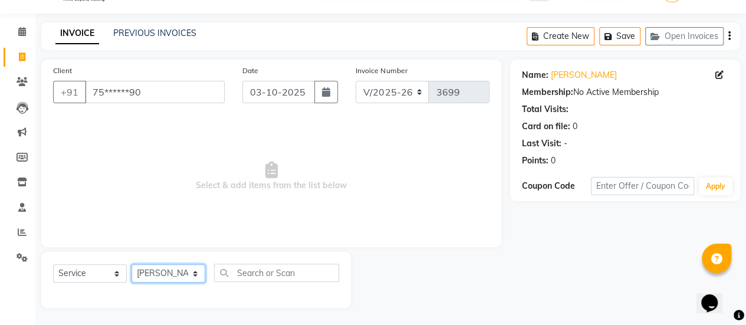
click at [132, 264] on select "Select Stylist [PERSON_NAME] [PERSON_NAME] Manager [PERSON_NAME] MUSARIK [PERSO…" at bounding box center [169, 273] width 74 height 18
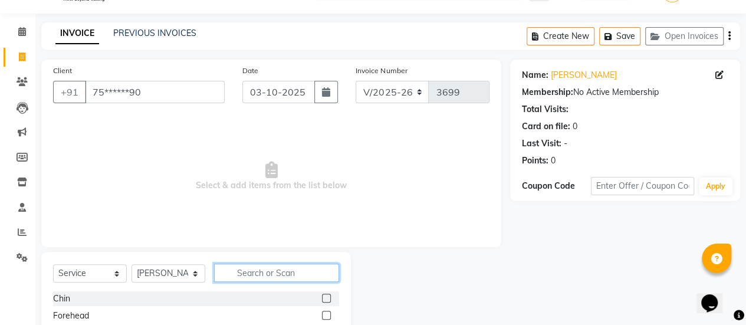
click at [254, 277] on input "text" at bounding box center [276, 273] width 125 height 18
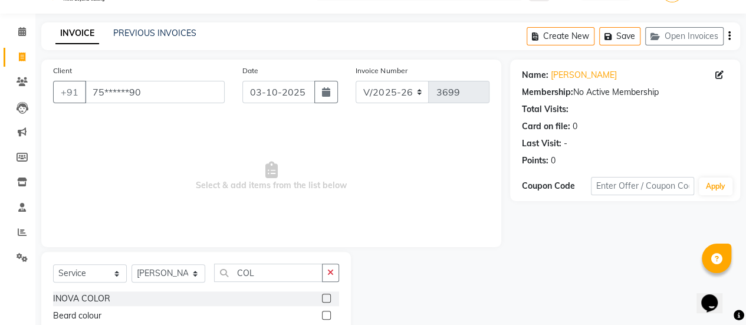
click at [328, 295] on label at bounding box center [326, 298] width 9 height 9
click at [328, 295] on input "checkbox" at bounding box center [326, 299] width 8 height 8
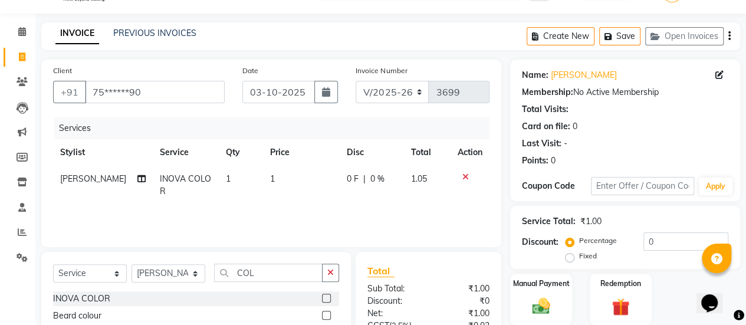
click at [275, 176] on td "1" at bounding box center [301, 185] width 77 height 39
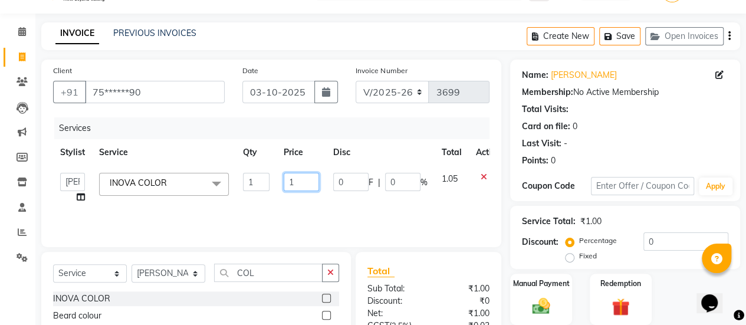
click at [298, 181] on input "1" at bounding box center [301, 182] width 35 height 18
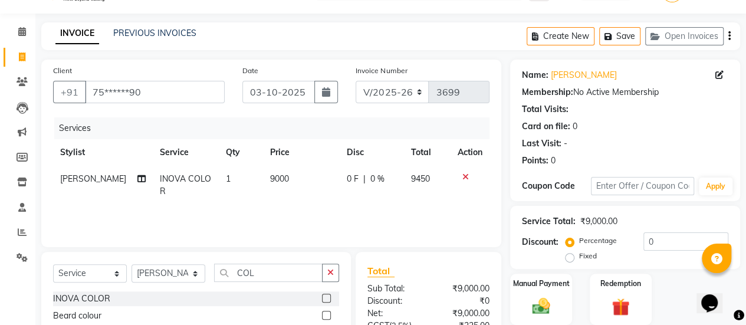
click at [294, 194] on td "9000" at bounding box center [301, 185] width 77 height 39
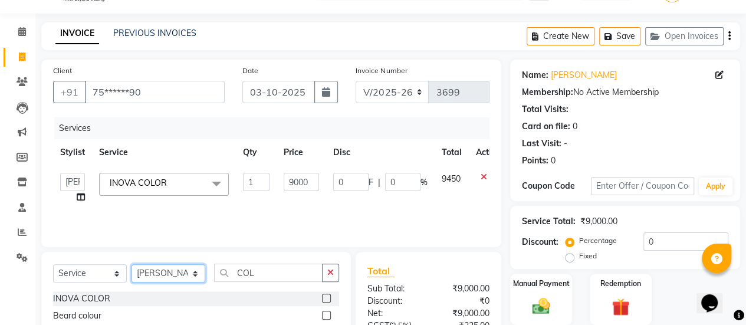
click at [193, 272] on select "Select Stylist [PERSON_NAME] [PERSON_NAME] Manager [PERSON_NAME] MUSARIK [PERSO…" at bounding box center [169, 273] width 74 height 18
click at [132, 264] on select "Select Stylist [PERSON_NAME] [PERSON_NAME] Manager [PERSON_NAME] MUSARIK [PERSO…" at bounding box center [169, 273] width 74 height 18
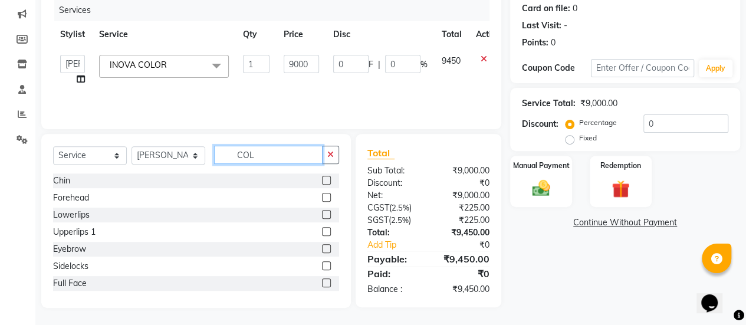
drag, startPoint x: 262, startPoint y: 153, endPoint x: 218, endPoint y: 155, distance: 43.7
click at [218, 155] on input "COL" at bounding box center [268, 155] width 109 height 18
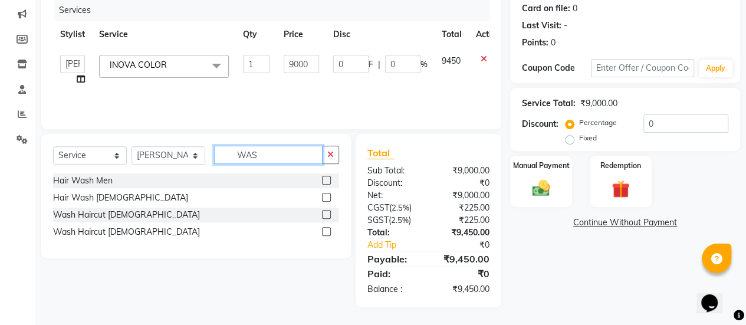
scroll to position [146, 0]
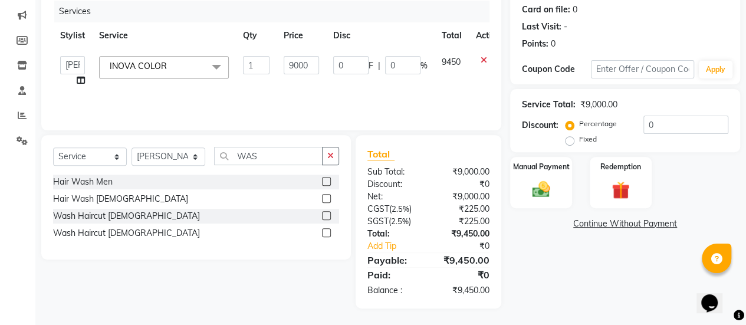
click at [324, 232] on label at bounding box center [326, 232] width 9 height 9
click at [324, 232] on input "checkbox" at bounding box center [326, 233] width 8 height 8
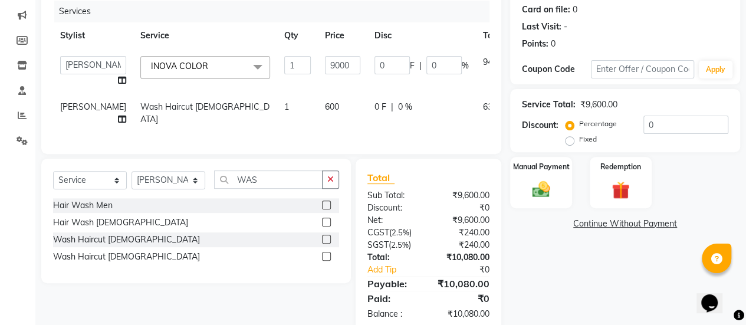
click at [318, 107] on td "600" at bounding box center [343, 113] width 50 height 39
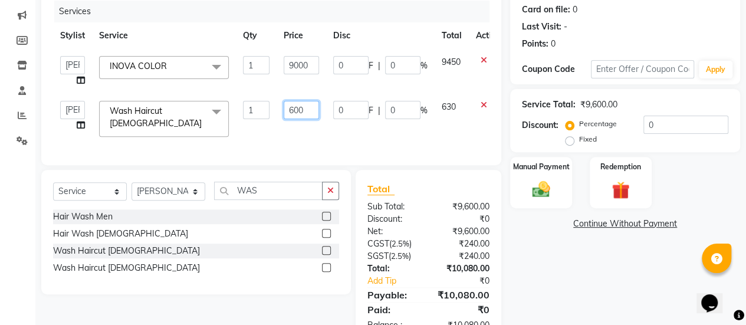
drag, startPoint x: 306, startPoint y: 111, endPoint x: 271, endPoint y: 113, distance: 34.9
click at [271, 113] on tr "[PERSON_NAME] [PERSON_NAME] Manager [PERSON_NAME] MUSARIK [PERSON_NAME] [PERSON…" at bounding box center [280, 119] width 455 height 50
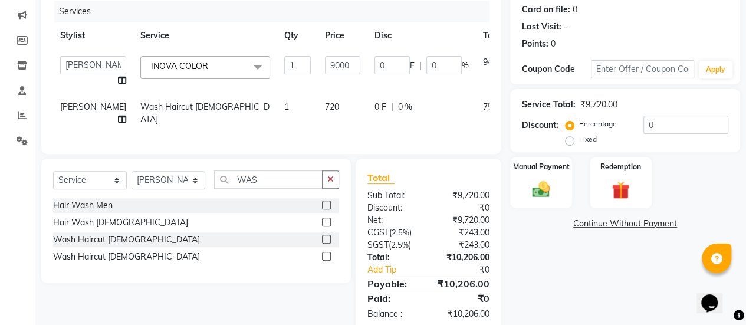
click at [277, 125] on td "1" at bounding box center [297, 113] width 41 height 39
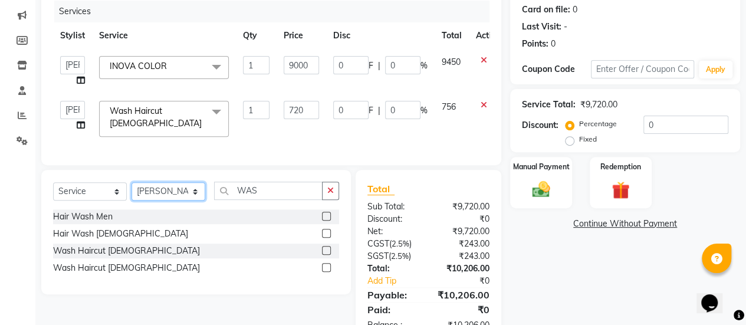
click at [189, 195] on select "Select Stylist [PERSON_NAME] [PERSON_NAME] Manager [PERSON_NAME] MUSARIK [PERSO…" at bounding box center [169, 191] width 74 height 18
click at [132, 186] on select "Select Stylist [PERSON_NAME] [PERSON_NAME] Manager [PERSON_NAME] MUSARIK [PERSO…" at bounding box center [169, 191] width 74 height 18
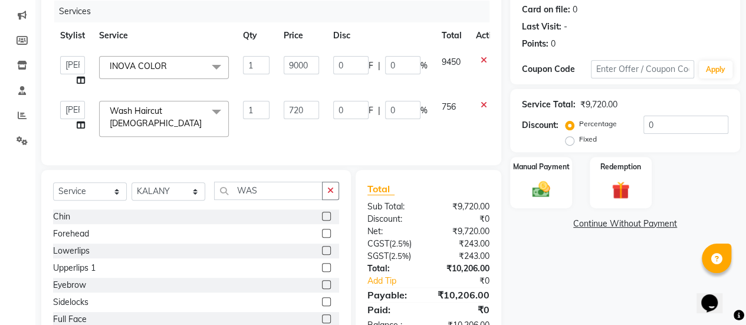
click at [322, 288] on label at bounding box center [326, 284] width 9 height 9
click at [322, 288] on input "checkbox" at bounding box center [326, 285] width 8 height 8
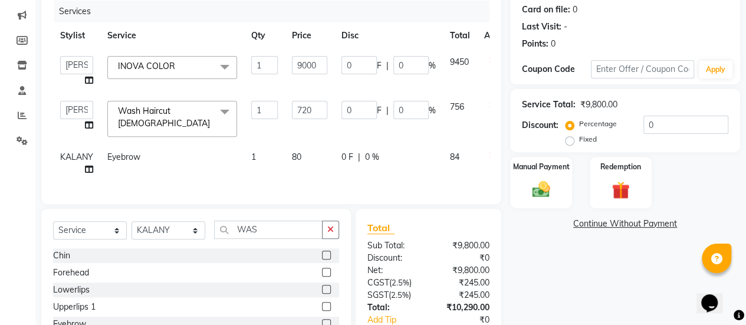
click at [322, 275] on label at bounding box center [326, 272] width 9 height 9
click at [322, 275] on input "checkbox" at bounding box center [326, 273] width 8 height 8
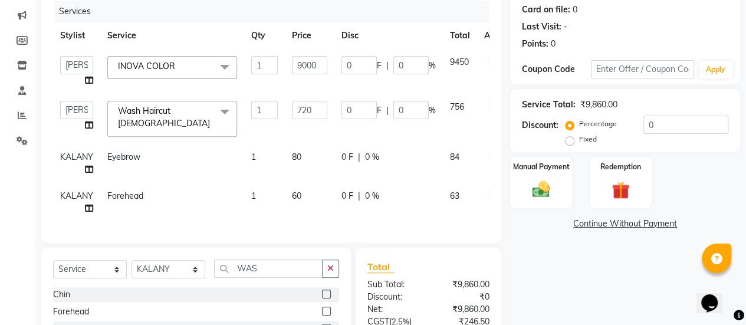
scroll to position [263, 0]
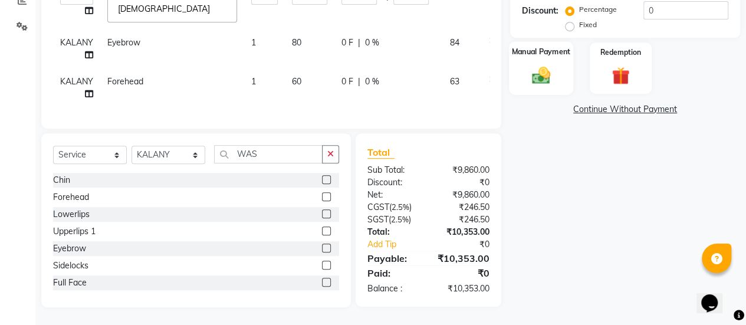
click at [528, 64] on img at bounding box center [541, 74] width 30 height 21
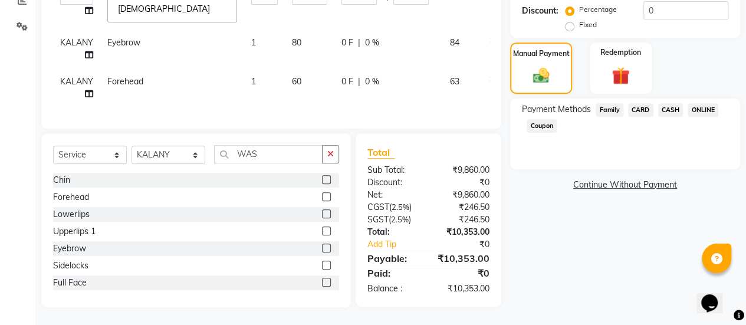
click at [710, 104] on span "ONLINE" at bounding box center [703, 110] width 31 height 14
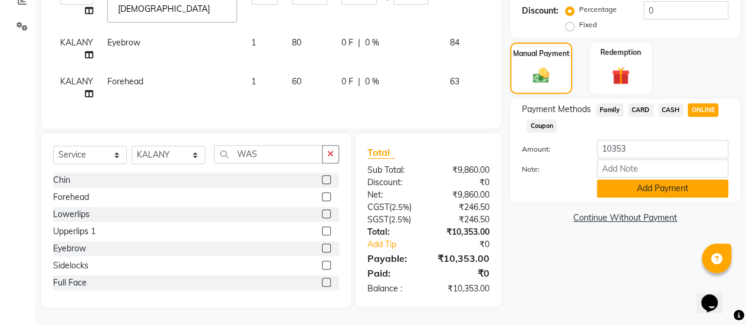
click at [658, 180] on button "Add Payment" at bounding box center [663, 188] width 132 height 18
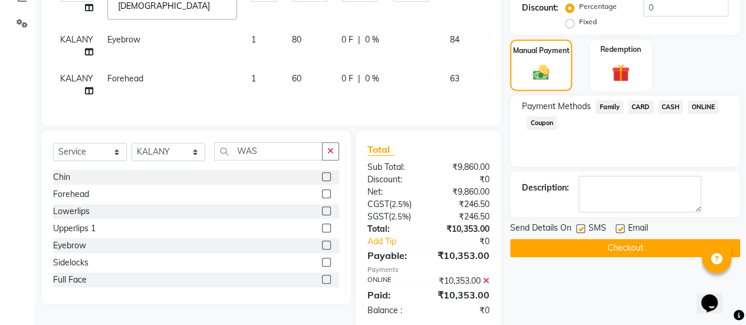
click at [619, 227] on label at bounding box center [620, 228] width 9 height 9
click at [619, 227] on input "checkbox" at bounding box center [620, 229] width 8 height 8
click at [606, 247] on button "Checkout" at bounding box center [625, 248] width 230 height 18
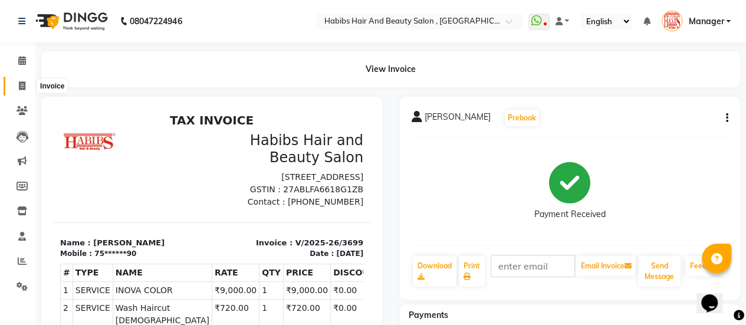
click at [20, 86] on icon at bounding box center [22, 85] width 6 height 9
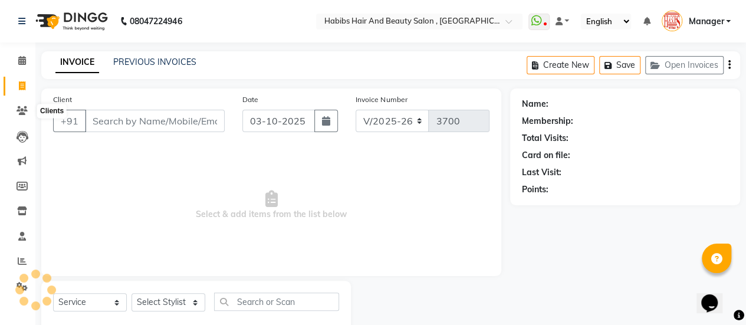
scroll to position [29, 0]
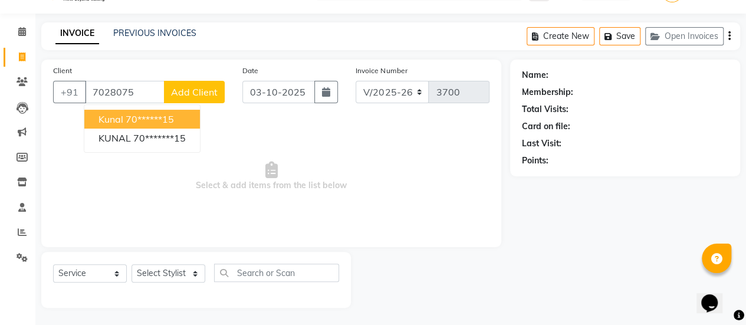
click at [159, 114] on ngb-highlight "70******15" at bounding box center [150, 119] width 48 height 12
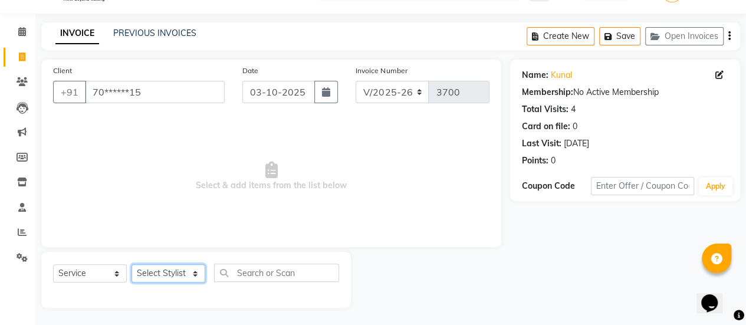
click at [182, 273] on select "Select Stylist [PERSON_NAME] [PERSON_NAME] Manager [PERSON_NAME] MUSARIK [PERSO…" at bounding box center [169, 273] width 74 height 18
click at [132, 264] on select "Select Stylist [PERSON_NAME] [PERSON_NAME] Manager [PERSON_NAME] MUSARIK [PERSO…" at bounding box center [169, 273] width 74 height 18
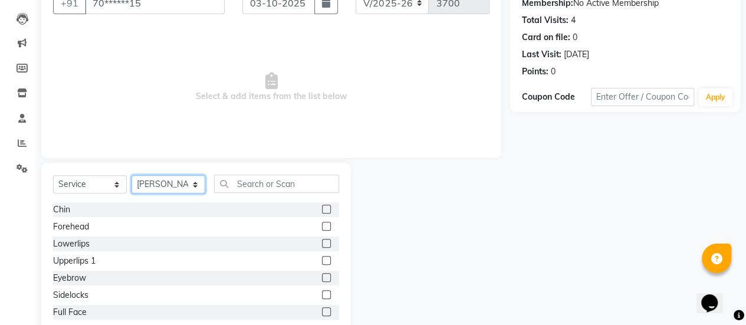
scroll to position [119, 0]
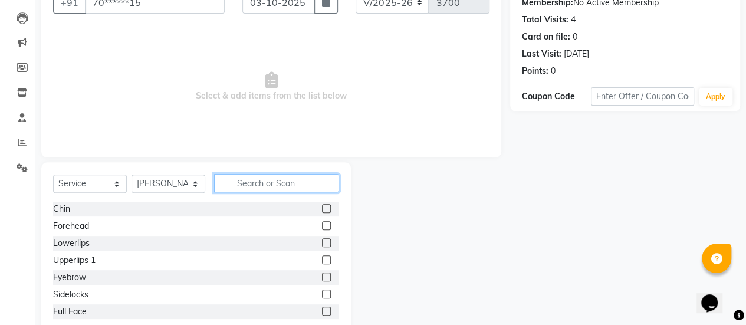
click at [284, 182] on input "text" at bounding box center [276, 183] width 125 height 18
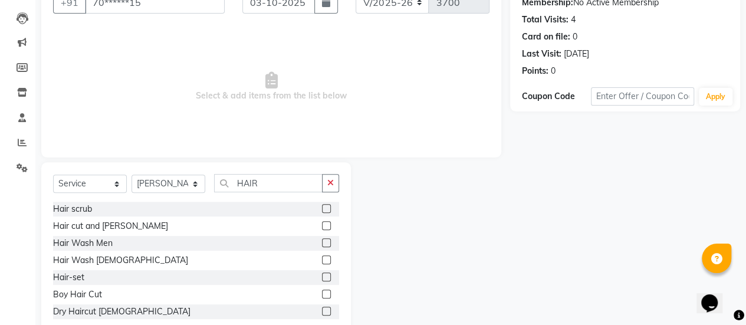
click at [322, 226] on label at bounding box center [326, 225] width 9 height 9
click at [322, 226] on input "checkbox" at bounding box center [326, 226] width 8 height 8
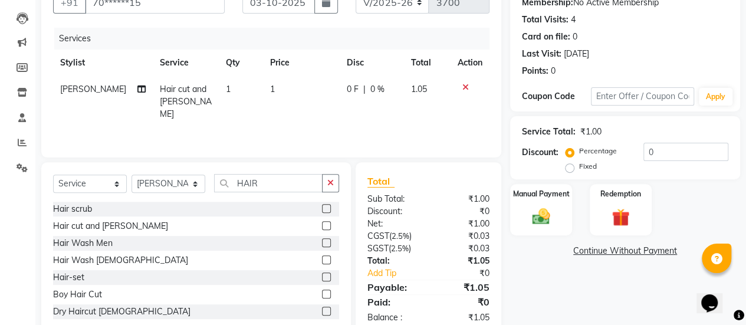
click at [274, 94] on td "1" at bounding box center [301, 101] width 77 height 51
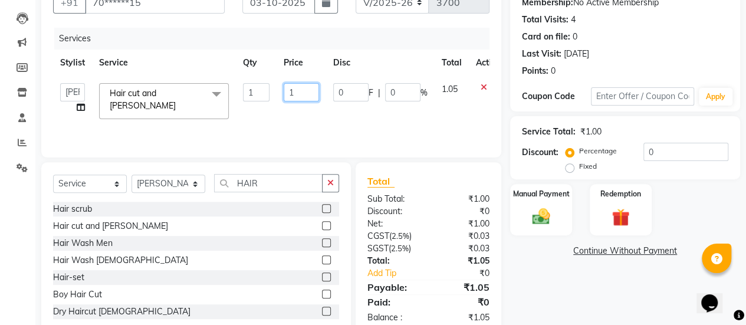
drag, startPoint x: 298, startPoint y: 91, endPoint x: 265, endPoint y: 95, distance: 32.6
click at [265, 95] on tr "[PERSON_NAME] [PERSON_NAME] Manager [PERSON_NAME] MUSARIK [PERSON_NAME] [PERSON…" at bounding box center [280, 101] width 455 height 50
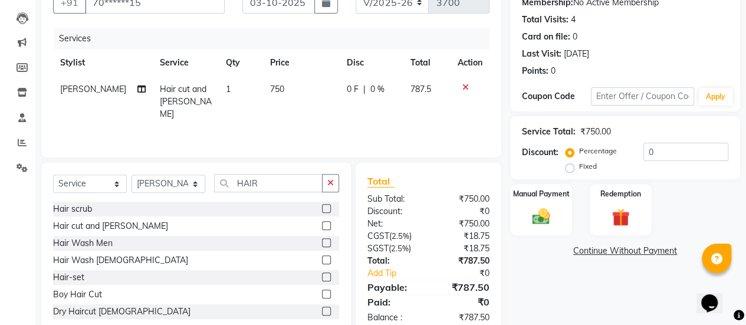
click at [257, 126] on div "Services Stylist Service Qty Price Disc Total Action [PERSON_NAME] Hair cut and…" at bounding box center [271, 87] width 436 height 118
click at [560, 219] on div "Manual Payment" at bounding box center [541, 210] width 64 height 54
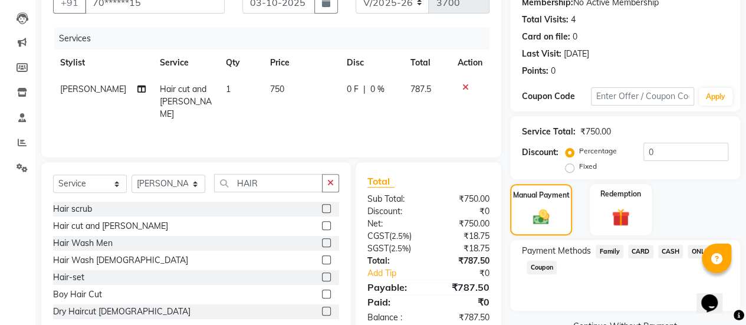
scroll to position [147, 0]
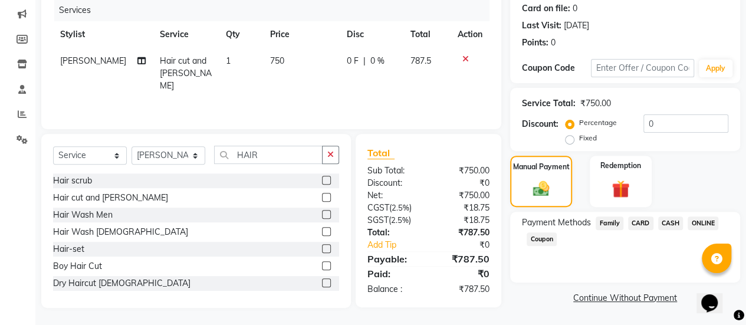
click at [706, 222] on span "ONLINE" at bounding box center [703, 223] width 31 height 14
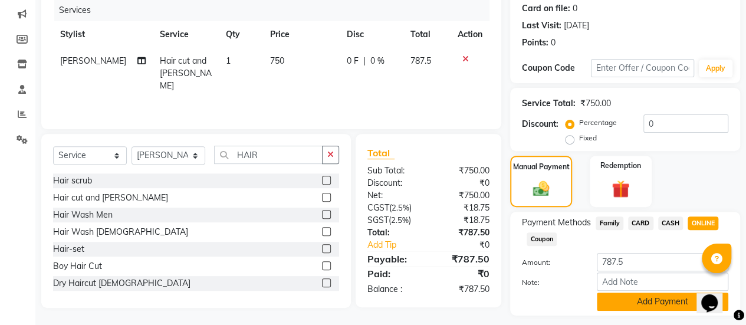
click at [609, 296] on button "Add Payment" at bounding box center [663, 302] width 132 height 18
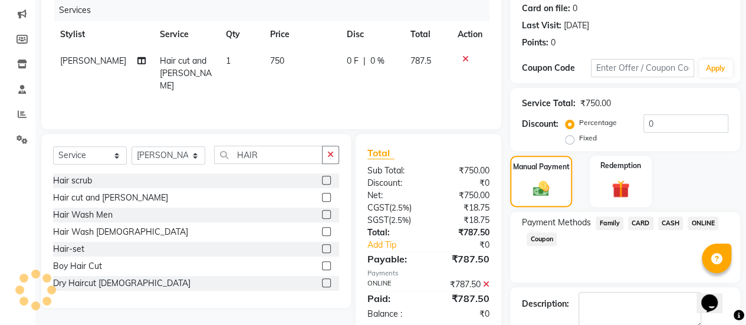
scroll to position [211, 0]
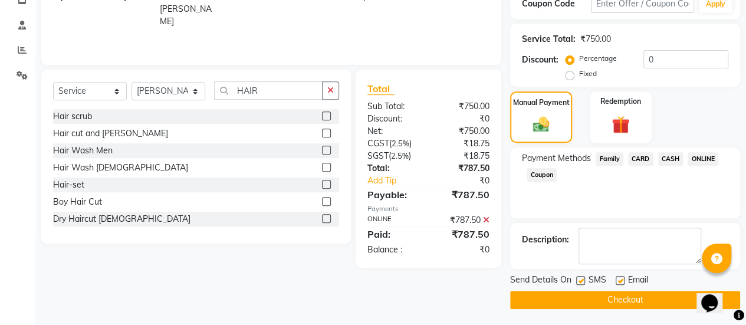
click at [619, 281] on label at bounding box center [620, 280] width 9 height 9
click at [619, 281] on input "checkbox" at bounding box center [620, 281] width 8 height 8
click at [616, 298] on button "Checkout" at bounding box center [625, 300] width 230 height 18
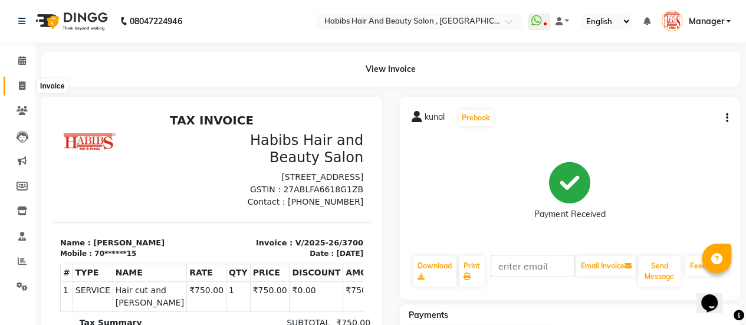
click at [21, 84] on icon at bounding box center [22, 85] width 6 height 9
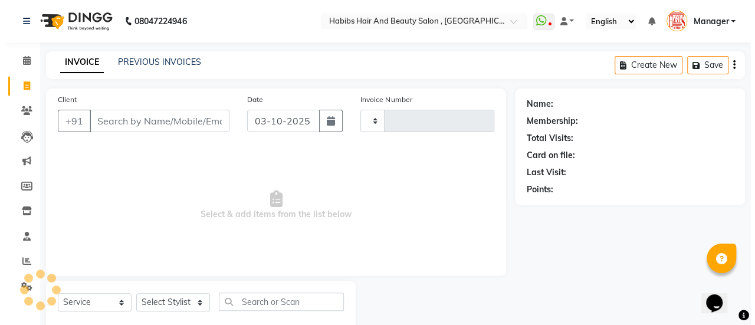
scroll to position [29, 0]
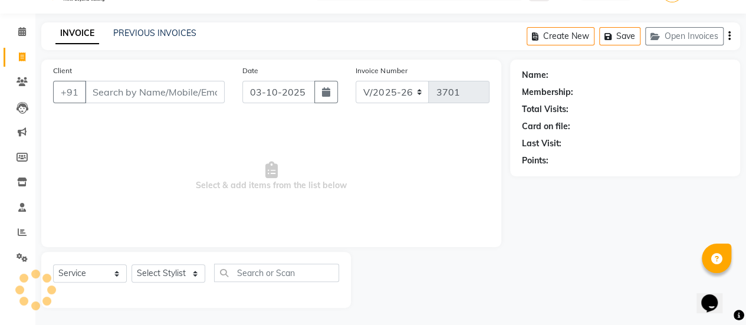
click at [112, 93] on input "Client" at bounding box center [155, 92] width 140 height 22
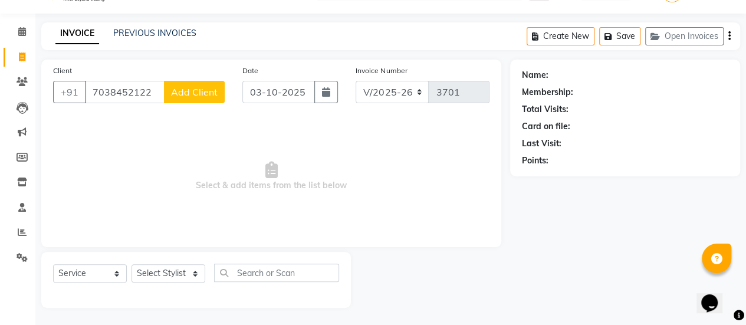
click at [189, 96] on span "Add Client" at bounding box center [194, 92] width 47 height 12
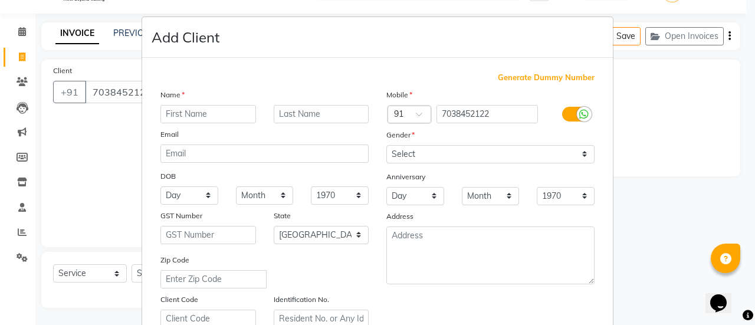
click at [211, 112] on input "text" at bounding box center [208, 114] width 96 height 18
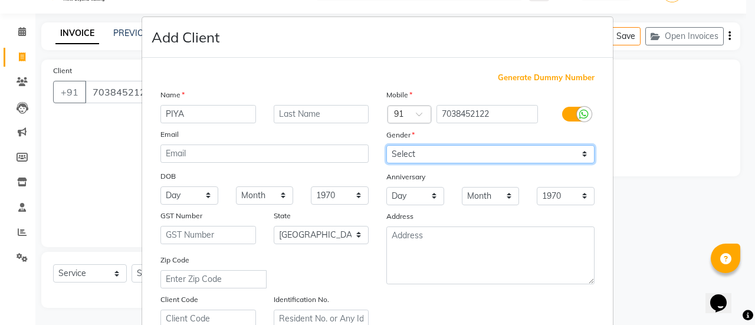
click at [415, 156] on select "Select [DEMOGRAPHIC_DATA] [DEMOGRAPHIC_DATA] Other Prefer Not To Say" at bounding box center [490, 154] width 208 height 18
click at [386, 145] on select "Select [DEMOGRAPHIC_DATA] [DEMOGRAPHIC_DATA] Other Prefer Not To Say" at bounding box center [490, 154] width 208 height 18
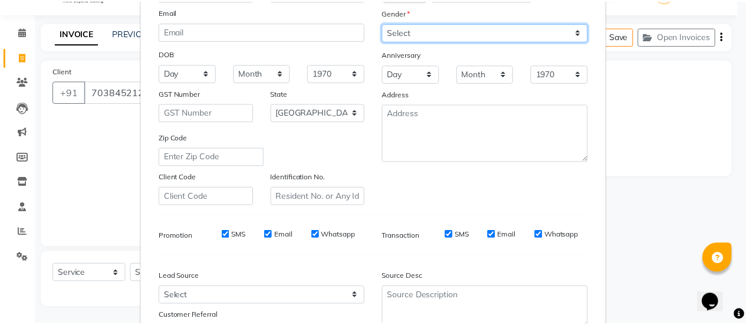
scroll to position [217, 0]
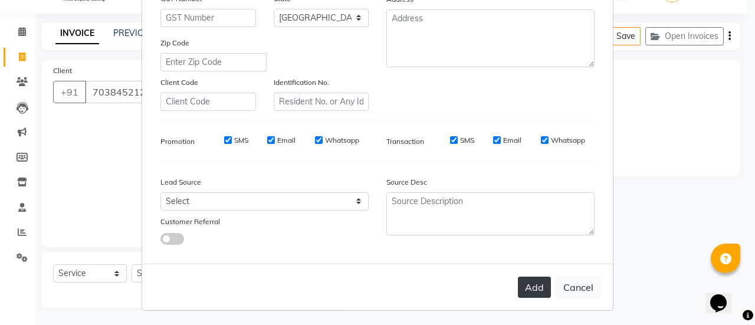
click at [528, 288] on button "Add" at bounding box center [534, 287] width 33 height 21
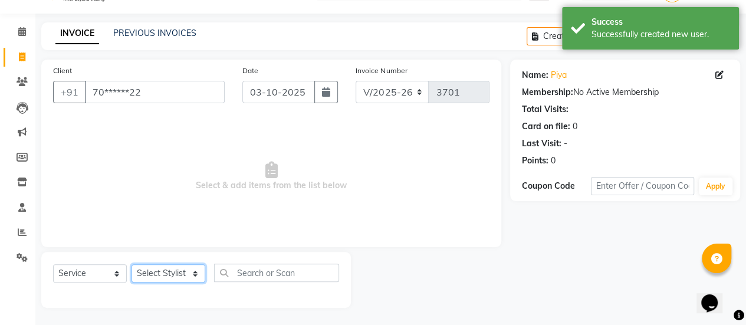
click at [152, 276] on select "Select Stylist [PERSON_NAME] [PERSON_NAME] Manager [PERSON_NAME] MUSARIK [PERSO…" at bounding box center [169, 273] width 74 height 18
click at [132, 264] on select "Select Stylist [PERSON_NAME] [PERSON_NAME] Manager [PERSON_NAME] MUSARIK [PERSO…" at bounding box center [169, 273] width 74 height 18
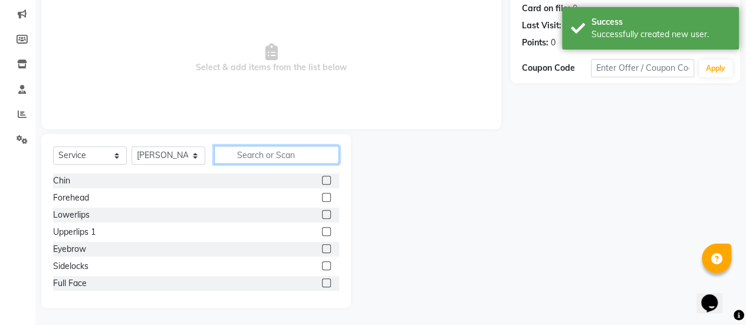
click at [270, 151] on input "text" at bounding box center [276, 155] width 125 height 18
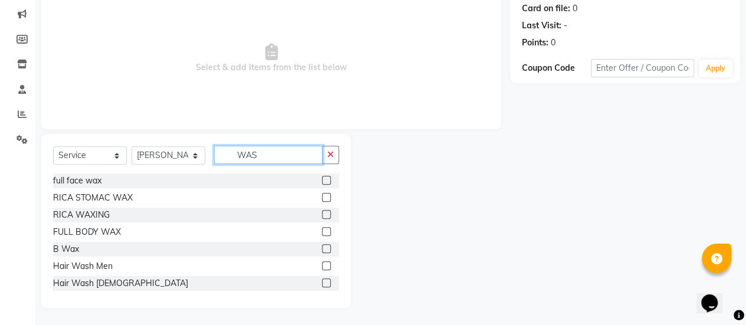
scroll to position [97, 0]
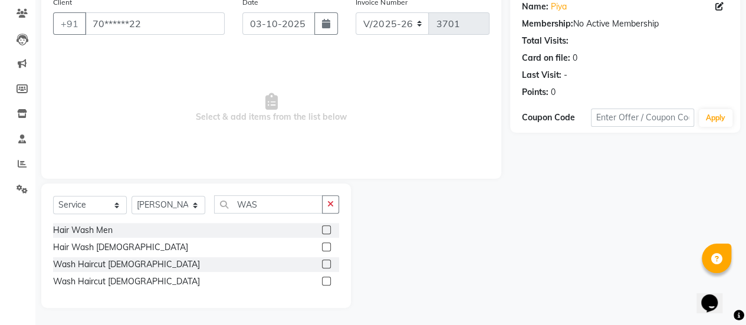
click at [329, 281] on label at bounding box center [326, 281] width 9 height 9
click at [329, 281] on input "checkbox" at bounding box center [326, 282] width 8 height 8
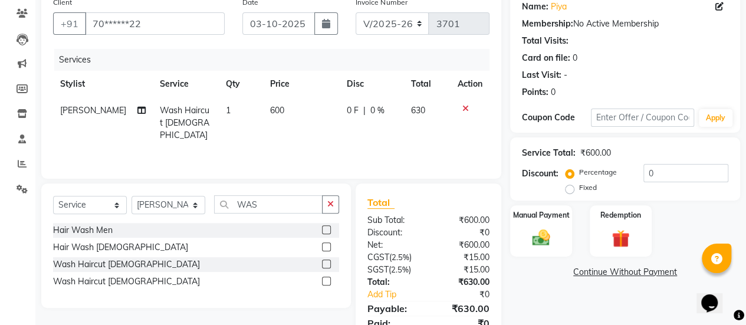
click at [288, 104] on td "600" at bounding box center [301, 122] width 77 height 51
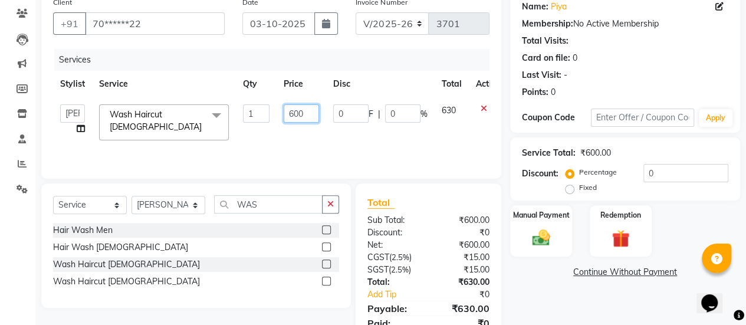
drag, startPoint x: 308, startPoint y: 110, endPoint x: 264, endPoint y: 112, distance: 44.3
click at [264, 112] on tr "[PERSON_NAME] [PERSON_NAME] Manager [PERSON_NAME] MUSARIK [PERSON_NAME] [PERSON…" at bounding box center [280, 122] width 455 height 50
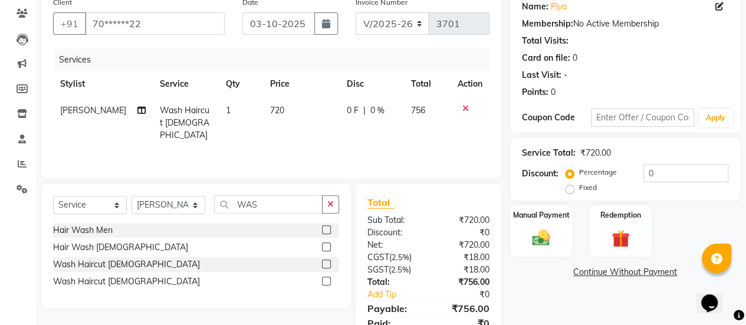
click at [255, 137] on div "Services Stylist Service Qty Price Disc Total Action Salman Wash Haircut [DEMOG…" at bounding box center [271, 108] width 436 height 118
click at [530, 235] on img at bounding box center [541, 237] width 30 height 21
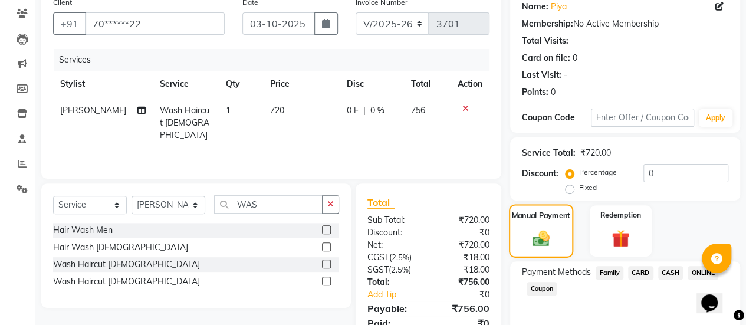
scroll to position [146, 0]
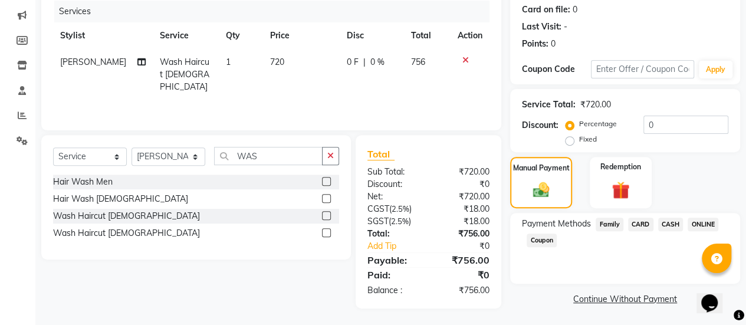
click at [707, 224] on span "ONLINE" at bounding box center [703, 225] width 31 height 14
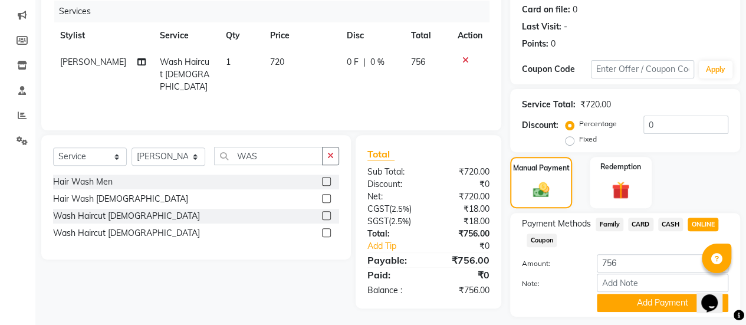
click at [666, 222] on span "CASH" at bounding box center [670, 225] width 25 height 14
click at [647, 302] on button "Add Payment" at bounding box center [663, 303] width 132 height 18
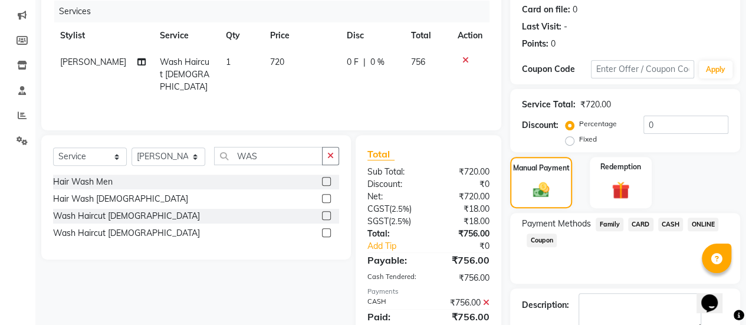
scroll to position [211, 0]
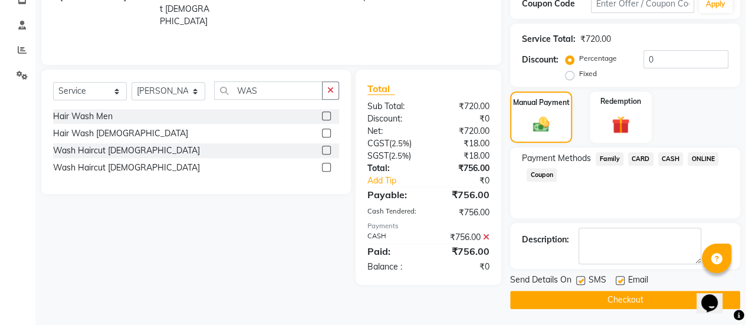
click at [619, 280] on label at bounding box center [620, 280] width 9 height 9
click at [619, 280] on input "checkbox" at bounding box center [620, 281] width 8 height 8
click at [619, 294] on button "Checkout" at bounding box center [625, 300] width 230 height 18
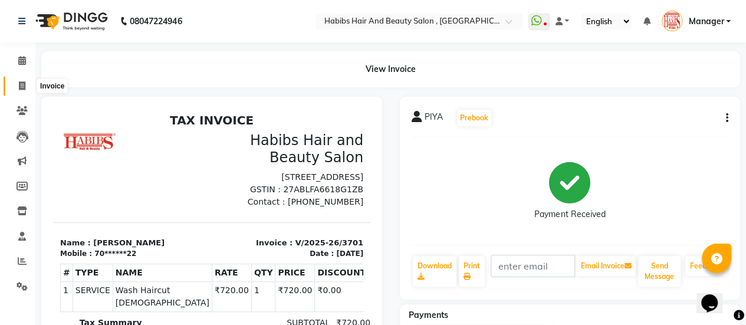
click at [20, 88] on icon at bounding box center [22, 85] width 6 height 9
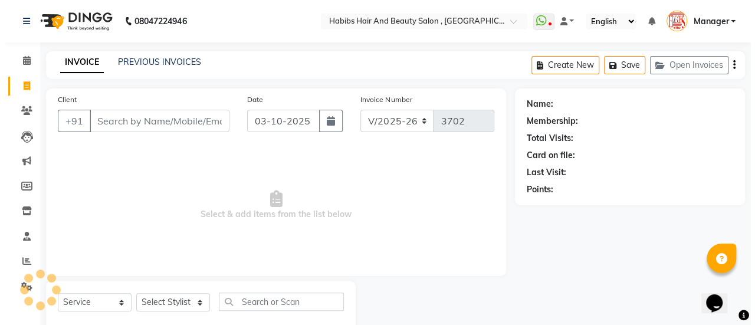
scroll to position [29, 0]
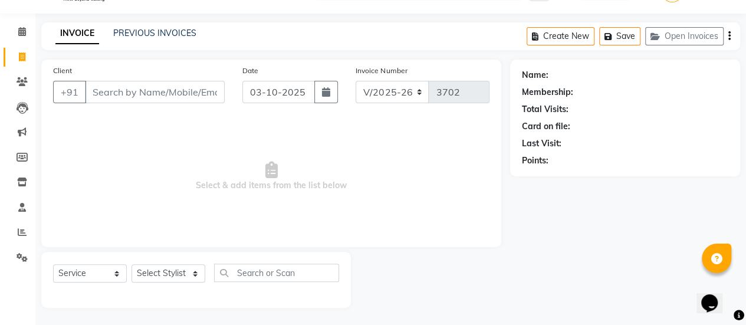
click at [139, 85] on input "Client" at bounding box center [155, 92] width 140 height 22
click at [192, 87] on span "Add Client" at bounding box center [194, 92] width 47 height 12
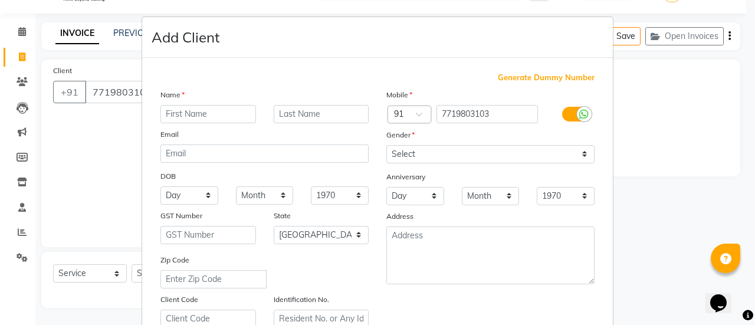
click at [198, 114] on input "text" at bounding box center [208, 114] width 96 height 18
click at [179, 114] on input "[PERSON_NAME]" at bounding box center [208, 114] width 96 height 18
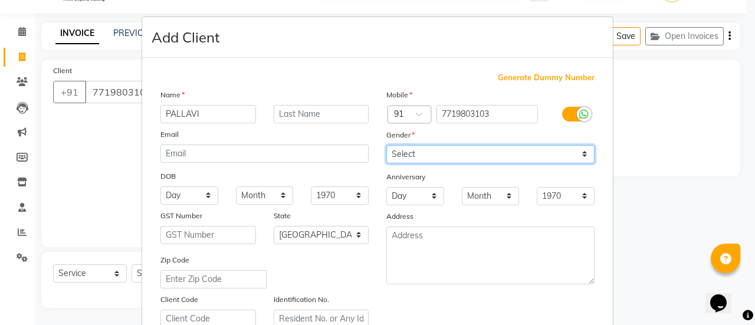
click at [448, 151] on select "Select [DEMOGRAPHIC_DATA] [DEMOGRAPHIC_DATA] Other Prefer Not To Say" at bounding box center [490, 154] width 208 height 18
click at [386, 145] on select "Select [DEMOGRAPHIC_DATA] [DEMOGRAPHIC_DATA] Other Prefer Not To Say" at bounding box center [490, 154] width 208 height 18
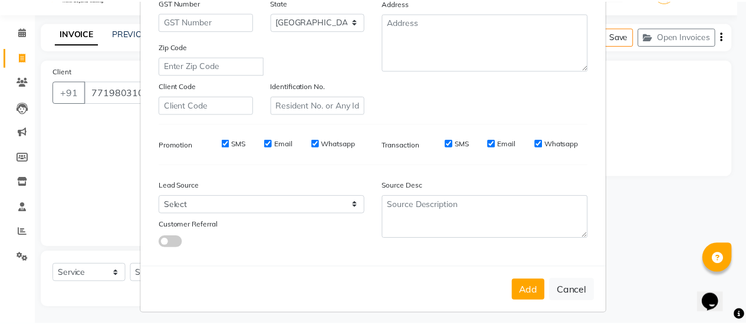
scroll to position [217, 0]
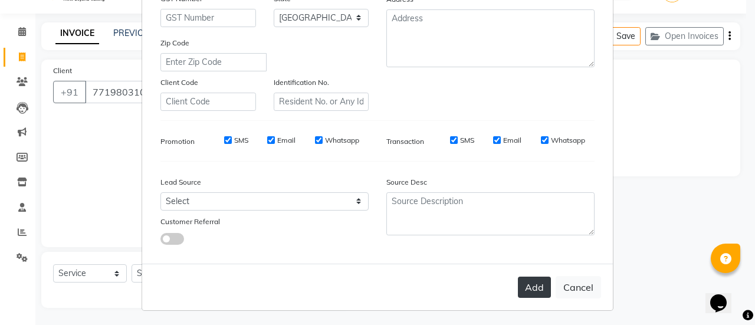
click at [530, 278] on button "Add" at bounding box center [534, 287] width 33 height 21
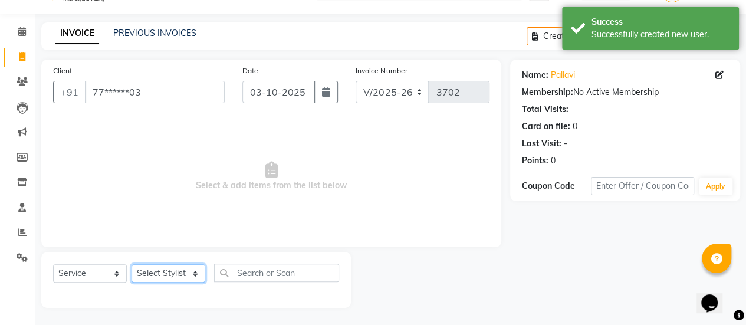
click at [149, 277] on select "Select Stylist [PERSON_NAME] [PERSON_NAME] Manager [PERSON_NAME] MUSARIK [PERSO…" at bounding box center [169, 273] width 74 height 18
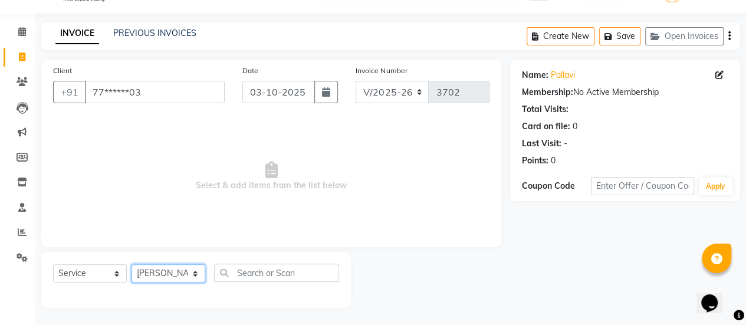
click at [132, 264] on select "Select Stylist [PERSON_NAME] [PERSON_NAME] Manager [PERSON_NAME] MUSARIK [PERSO…" at bounding box center [169, 273] width 74 height 18
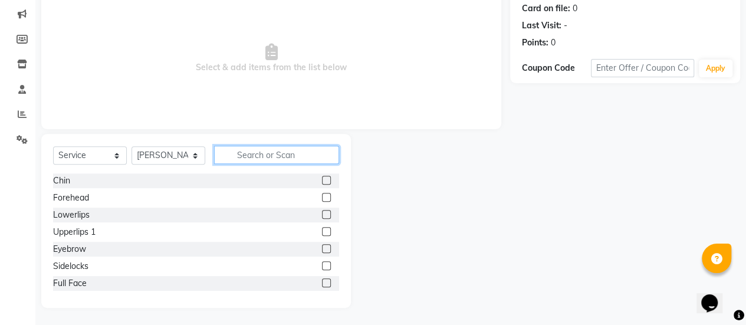
click at [293, 157] on input "text" at bounding box center [276, 155] width 125 height 18
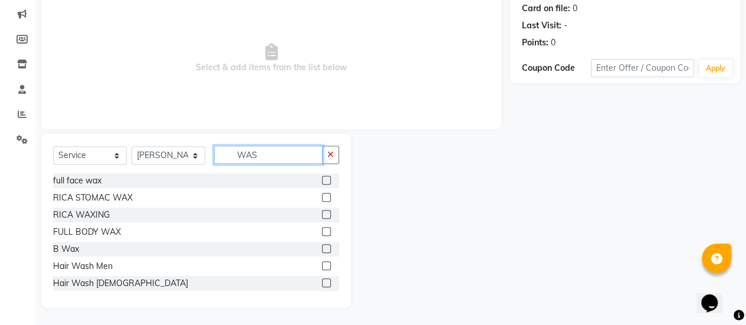
scroll to position [97, 0]
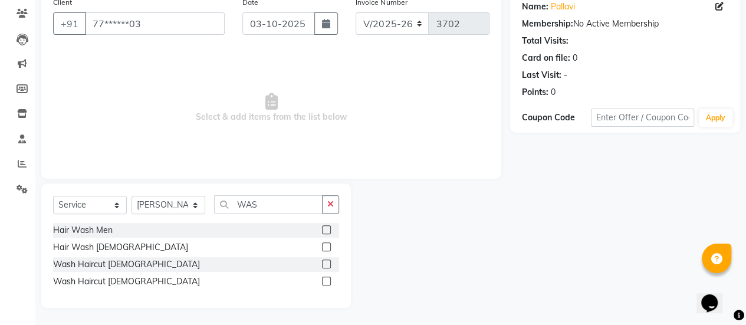
click at [323, 278] on label at bounding box center [326, 281] width 9 height 9
click at [323, 278] on input "checkbox" at bounding box center [326, 282] width 8 height 8
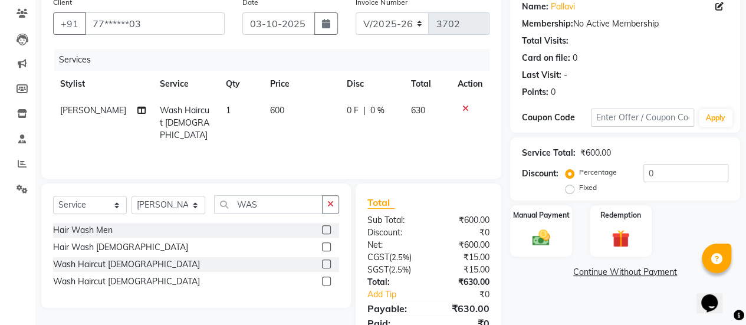
click at [284, 113] on td "600" at bounding box center [301, 122] width 77 height 51
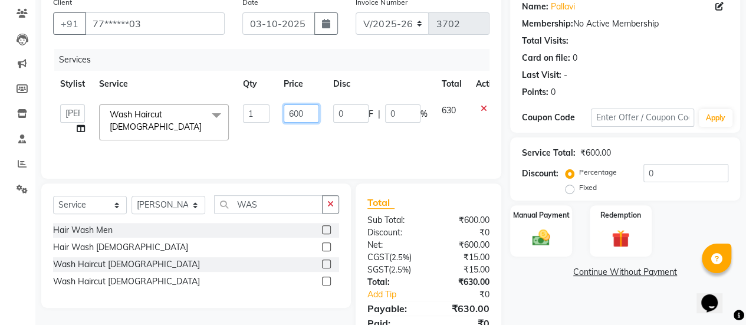
drag, startPoint x: 307, startPoint y: 113, endPoint x: 274, endPoint y: 118, distance: 34.0
click at [274, 118] on tr "[PERSON_NAME] [PERSON_NAME] Manager [PERSON_NAME] MUSARIK [PERSON_NAME] [PERSON…" at bounding box center [280, 122] width 455 height 50
click at [277, 124] on td "720" at bounding box center [302, 122] width 50 height 50
click at [519, 229] on div "Manual Payment" at bounding box center [541, 231] width 64 height 54
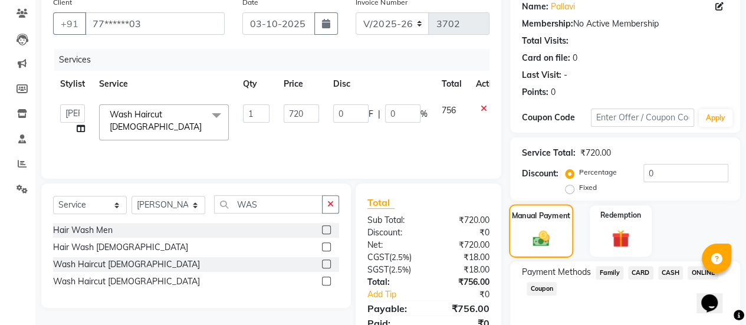
scroll to position [146, 0]
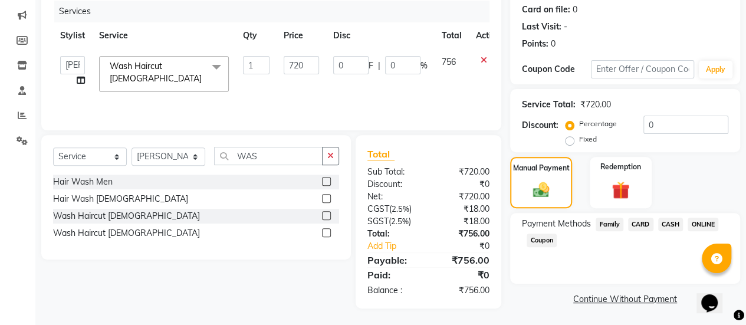
click at [707, 222] on span "ONLINE" at bounding box center [703, 225] width 31 height 14
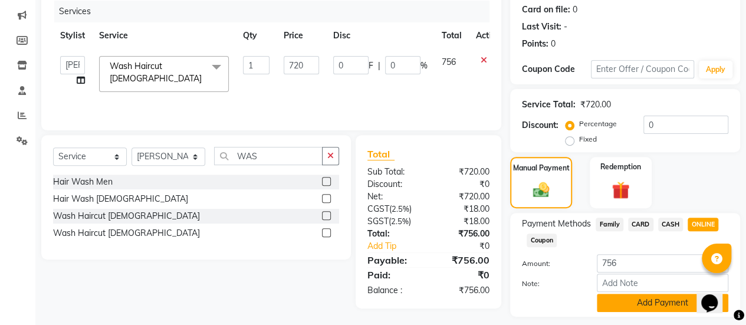
click at [637, 308] on button "Add Payment" at bounding box center [663, 303] width 132 height 18
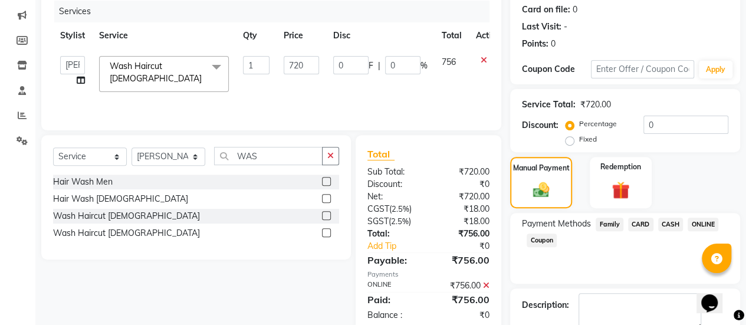
scroll to position [211, 0]
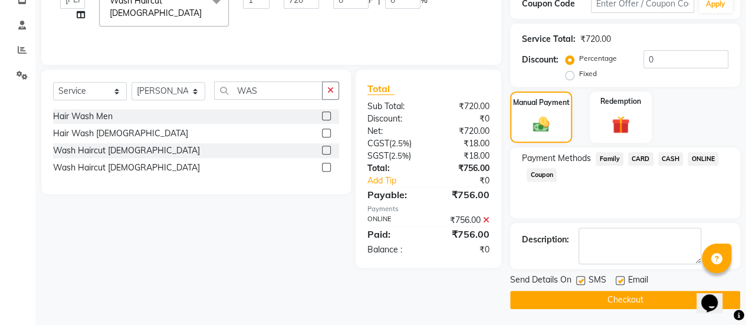
click at [620, 277] on label at bounding box center [620, 280] width 9 height 9
click at [620, 277] on input "checkbox" at bounding box center [620, 281] width 8 height 8
click at [616, 298] on button "Checkout" at bounding box center [625, 300] width 230 height 18
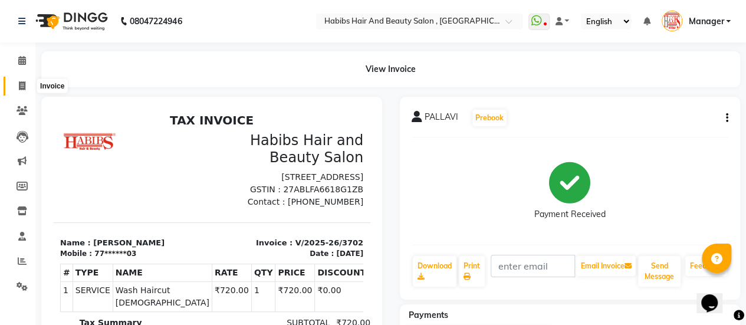
click at [21, 87] on icon at bounding box center [22, 85] width 6 height 9
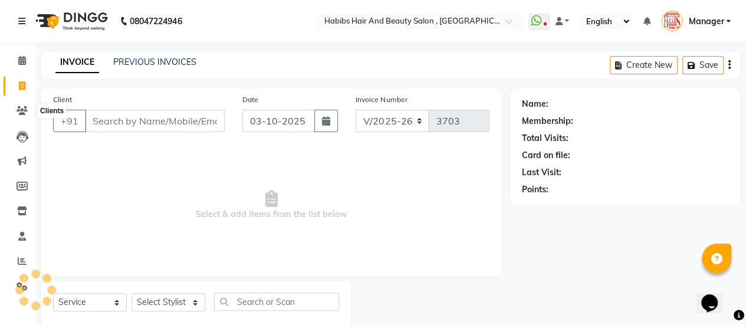
scroll to position [29, 0]
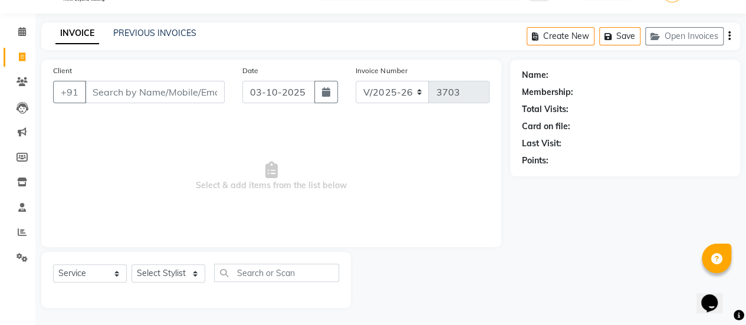
click at [160, 94] on input "Client" at bounding box center [155, 92] width 140 height 22
click at [153, 92] on input "Client" at bounding box center [155, 92] width 140 height 22
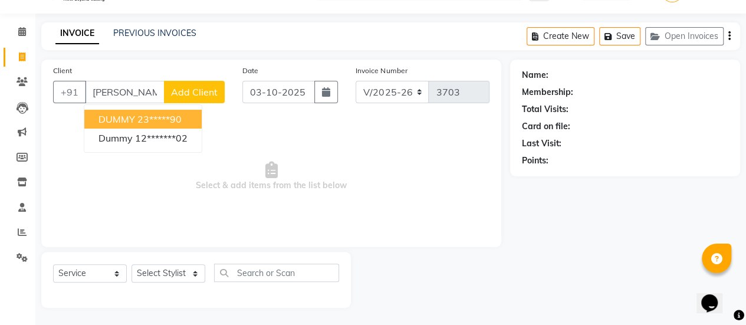
click at [152, 120] on ngb-highlight "23*****90" at bounding box center [159, 119] width 44 height 12
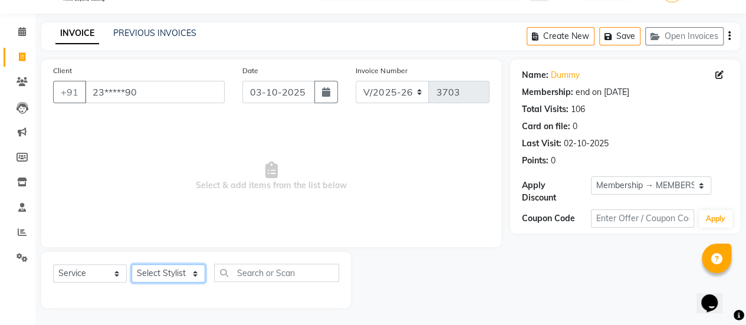
click at [165, 272] on select "Select Stylist [PERSON_NAME] [PERSON_NAME] Manager [PERSON_NAME] MUSARIK [PERSO…" at bounding box center [169, 273] width 74 height 18
click at [132, 264] on select "Select Stylist [PERSON_NAME] [PERSON_NAME] Manager [PERSON_NAME] MUSARIK [PERSO…" at bounding box center [169, 273] width 74 height 18
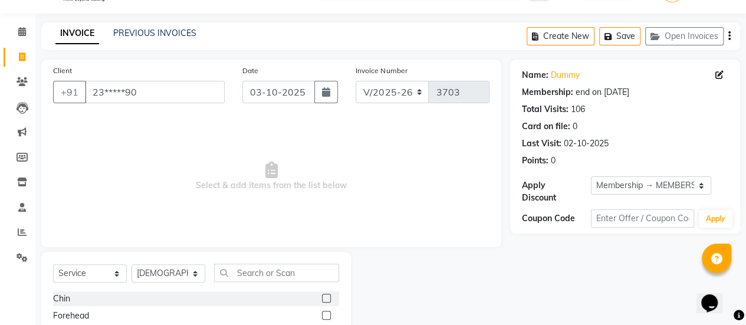
click at [159, 229] on span "Select & add items from the list below" at bounding box center [271, 176] width 436 height 118
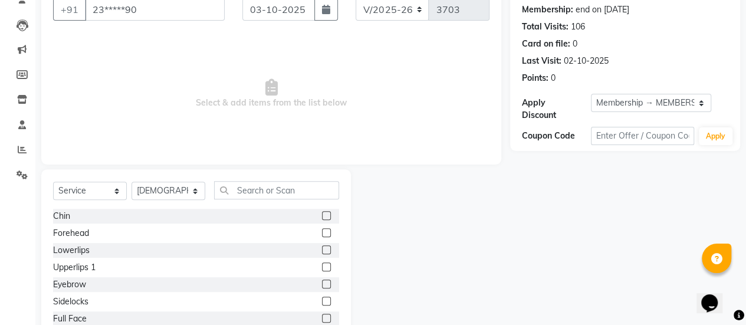
scroll to position [116, 0]
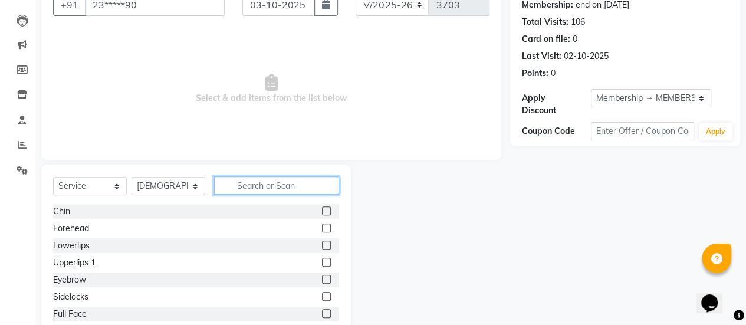
click at [270, 180] on input "text" at bounding box center [276, 185] width 125 height 18
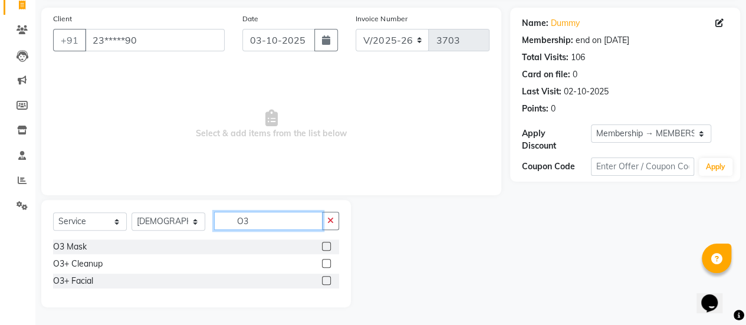
scroll to position [80, 0]
click at [328, 280] on label at bounding box center [326, 281] width 9 height 9
click at [328, 280] on input "checkbox" at bounding box center [326, 282] width 8 height 8
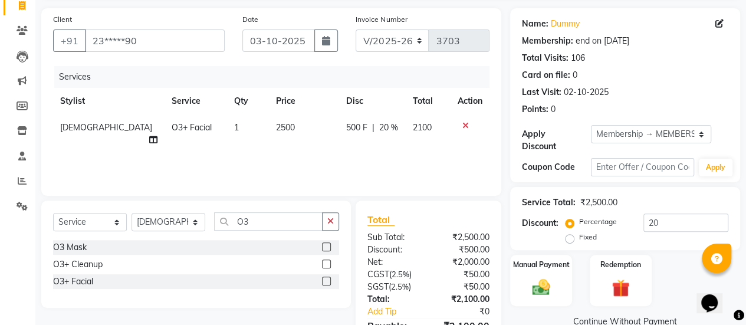
click at [283, 126] on td "2500" at bounding box center [304, 133] width 70 height 39
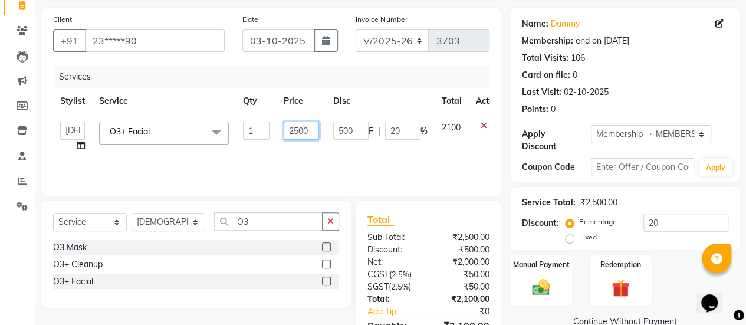
drag, startPoint x: 312, startPoint y: 129, endPoint x: 281, endPoint y: 136, distance: 32.0
click at [281, 136] on td "2500" at bounding box center [302, 136] width 50 height 45
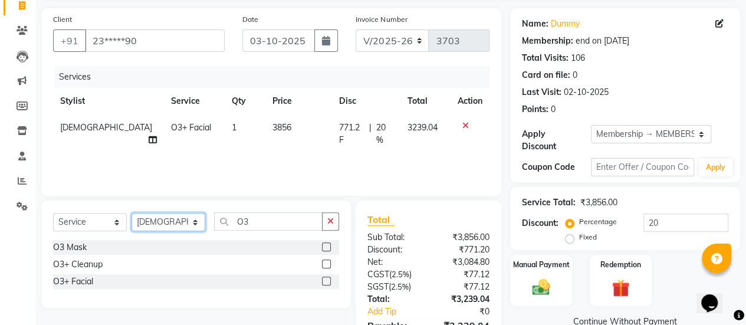
click at [197, 222] on select "Select Stylist [PERSON_NAME] [PERSON_NAME] Manager [PERSON_NAME] MUSARIK [PERSO…" at bounding box center [169, 222] width 74 height 18
click at [132, 213] on select "Select Stylist [PERSON_NAME] [PERSON_NAME] Manager [PERSON_NAME] MUSARIK [PERSO…" at bounding box center [169, 222] width 74 height 18
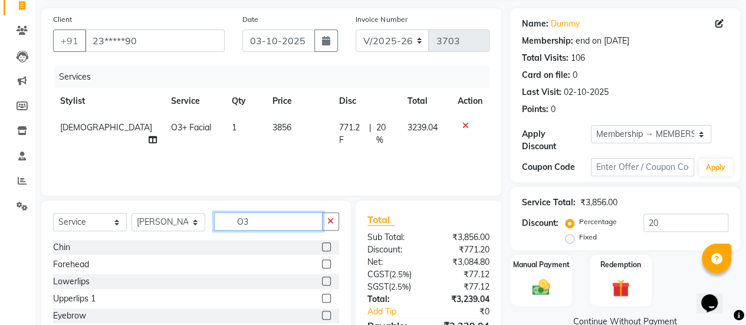
drag, startPoint x: 254, startPoint y: 222, endPoint x: 204, endPoint y: 225, distance: 50.2
click at [204, 225] on div "Select Service Product Membership Package Voucher Prepaid Gift Card Select Styl…" at bounding box center [196, 226] width 286 height 28
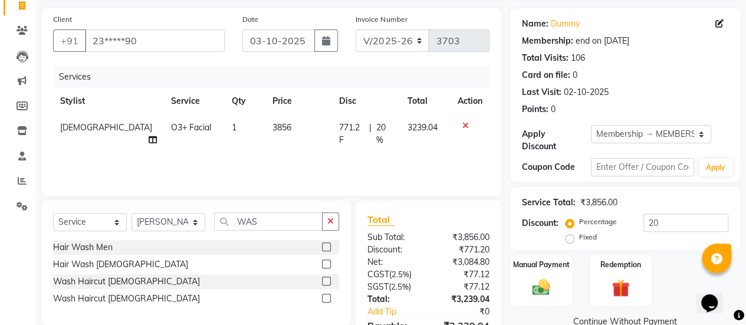
click at [325, 281] on label at bounding box center [326, 281] width 9 height 9
click at [325, 281] on input "checkbox" at bounding box center [326, 282] width 8 height 8
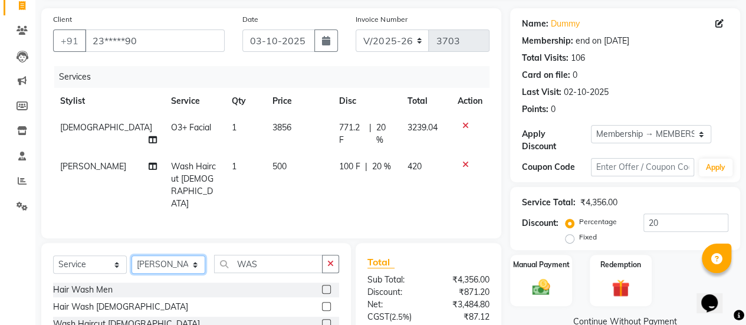
click at [195, 255] on select "Select Stylist [PERSON_NAME] [PERSON_NAME] Manager [PERSON_NAME] MUSARIK [PERSO…" at bounding box center [169, 264] width 74 height 18
click at [132, 255] on select "Select Stylist [PERSON_NAME] [PERSON_NAME] Manager [PERSON_NAME] MUSARIK [PERSO…" at bounding box center [169, 264] width 74 height 18
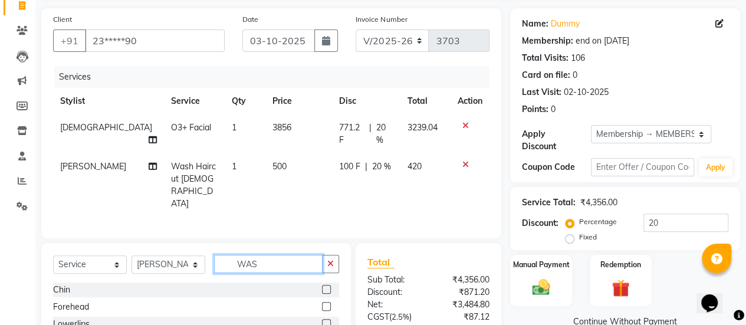
drag, startPoint x: 261, startPoint y: 235, endPoint x: 189, endPoint y: 238, distance: 71.4
click at [189, 255] on div "Select Service Product Membership Package Voucher Prepaid Gift Card Select Styl…" at bounding box center [196, 269] width 286 height 28
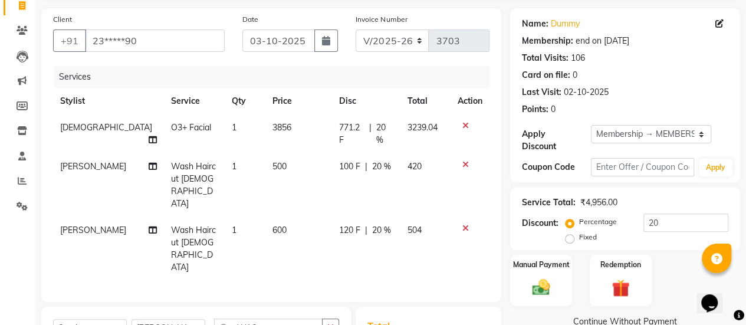
click at [277, 217] on td "600" at bounding box center [298, 249] width 67 height 64
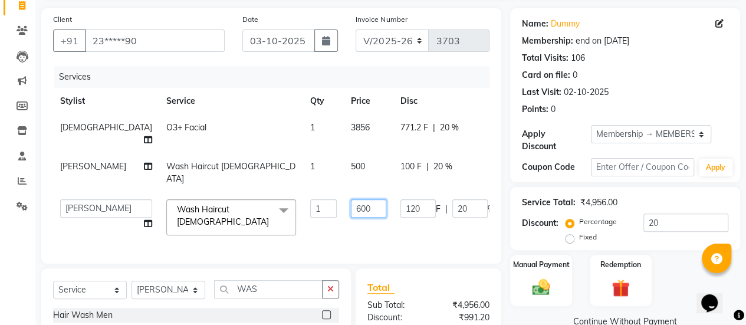
drag, startPoint x: 314, startPoint y: 205, endPoint x: 290, endPoint y: 206, distance: 23.7
click at [344, 206] on td "600" at bounding box center [369, 217] width 50 height 50
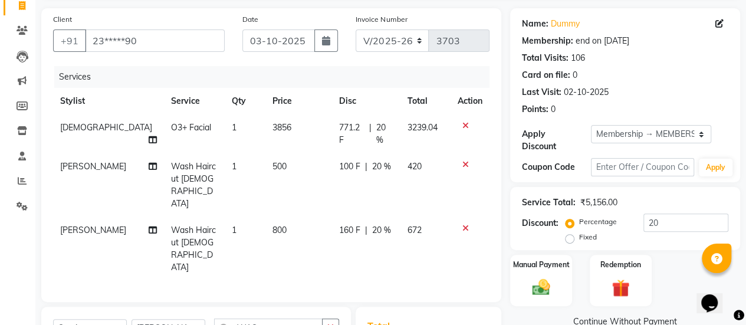
click at [279, 241] on div "Client +91 23*****90 Date [DATE] Invoice Number V/2025 V/[PHONE_NUMBER] Service…" at bounding box center [271, 155] width 460 height 294
drag, startPoint x: 666, startPoint y: 222, endPoint x: 611, endPoint y: 225, distance: 55.6
click at [611, 225] on div "Percentage Fixed 20" at bounding box center [648, 229] width 160 height 32
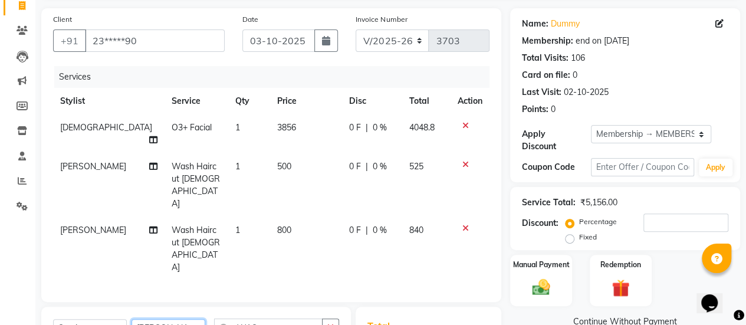
click at [193, 319] on select "Select Stylist [PERSON_NAME] [PERSON_NAME] Manager [PERSON_NAME] MUSARIK [PERSO…" at bounding box center [169, 328] width 74 height 18
click at [132, 319] on select "Select Stylist [PERSON_NAME] [PERSON_NAME] Manager [PERSON_NAME] MUSARIK [PERSO…" at bounding box center [169, 328] width 74 height 18
drag, startPoint x: 268, startPoint y: 280, endPoint x: 212, endPoint y: 275, distance: 55.7
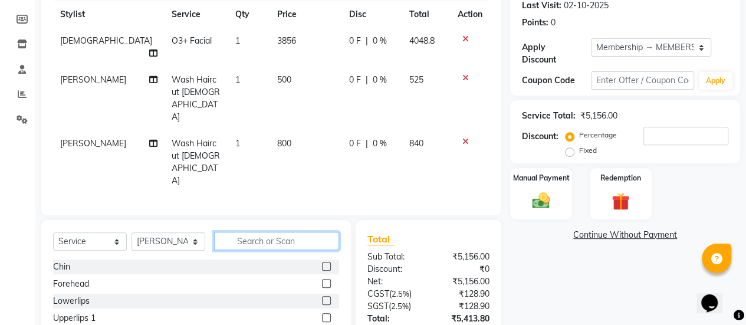
scroll to position [167, 0]
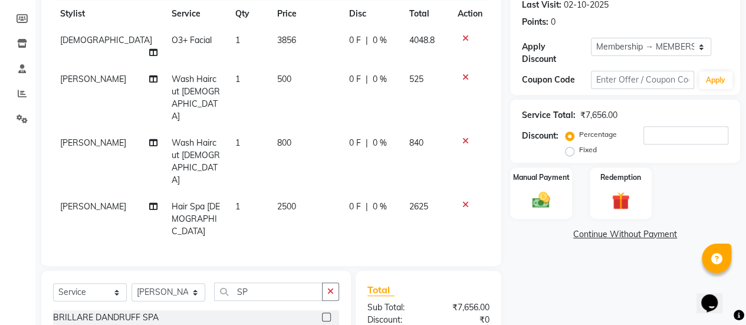
click at [296, 193] on td "2500" at bounding box center [305, 218] width 71 height 51
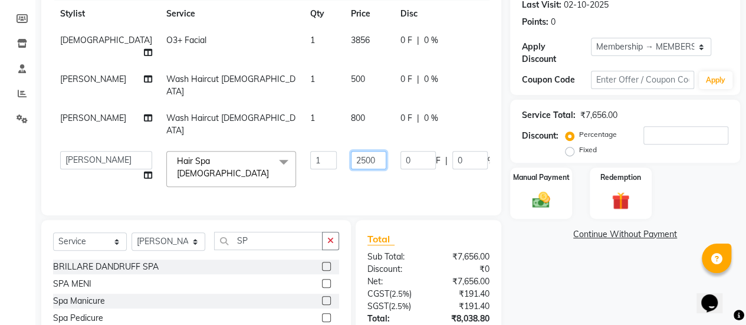
drag, startPoint x: 321, startPoint y: 158, endPoint x: 291, endPoint y: 155, distance: 29.7
click at [344, 155] on td "2500" at bounding box center [369, 169] width 50 height 50
click at [295, 183] on div "Services Stylist Service Qty Price Disc Total Action [PERSON_NAME] O3+ Facial 1…" at bounding box center [271, 91] width 436 height 225
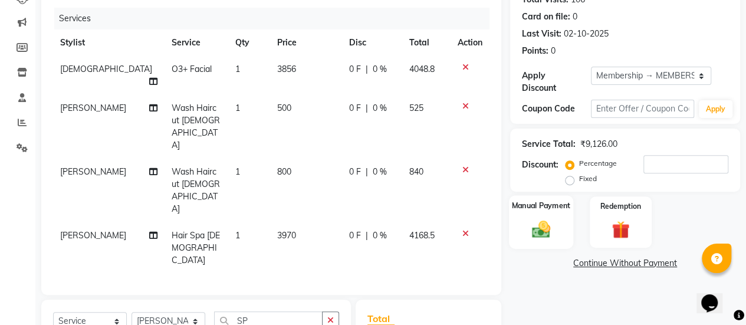
scroll to position [137, 0]
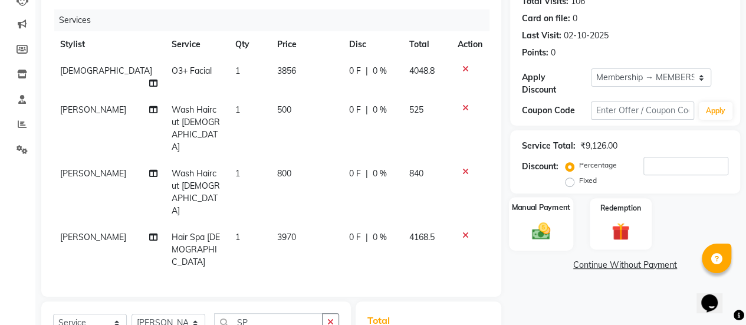
click at [561, 224] on div "Manual Payment" at bounding box center [541, 224] width 64 height 54
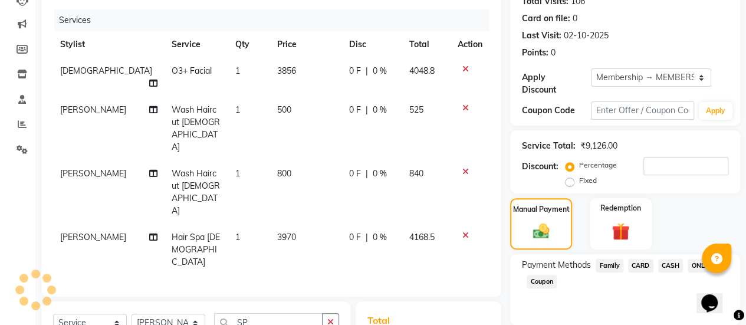
scroll to position [238, 0]
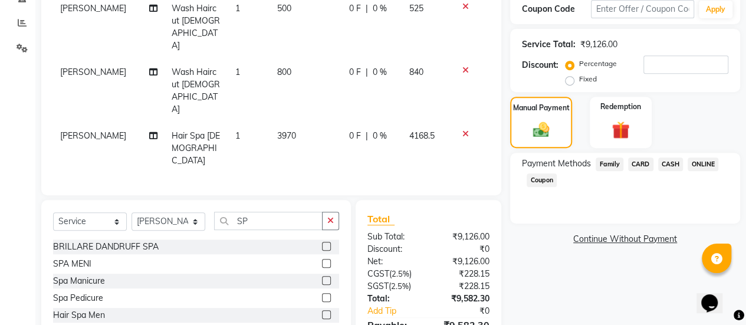
click at [702, 162] on span "ONLINE" at bounding box center [703, 164] width 31 height 14
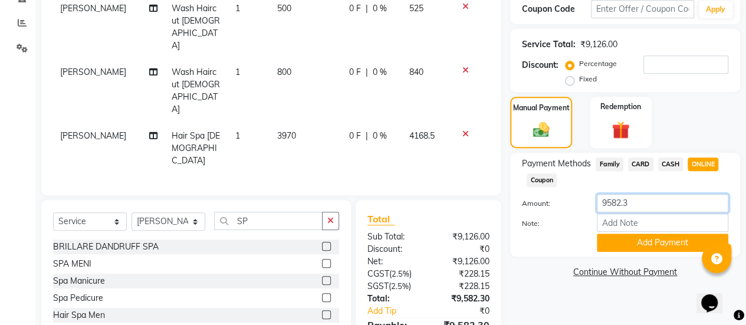
drag, startPoint x: 631, startPoint y: 205, endPoint x: 594, endPoint y: 203, distance: 36.6
click at [594, 203] on div "9582.3" at bounding box center [662, 203] width 149 height 18
click at [666, 160] on span "CASH" at bounding box center [670, 164] width 25 height 14
drag, startPoint x: 637, startPoint y: 205, endPoint x: 576, endPoint y: 206, distance: 60.8
click at [576, 206] on div "Amount: 9582.3" at bounding box center [625, 204] width 224 height 20
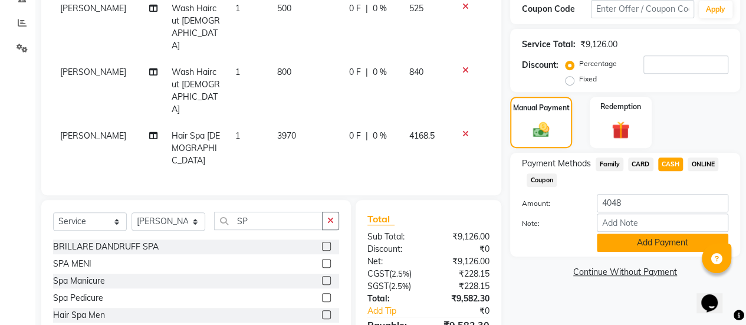
click at [654, 240] on button "Add Payment" at bounding box center [663, 243] width 132 height 18
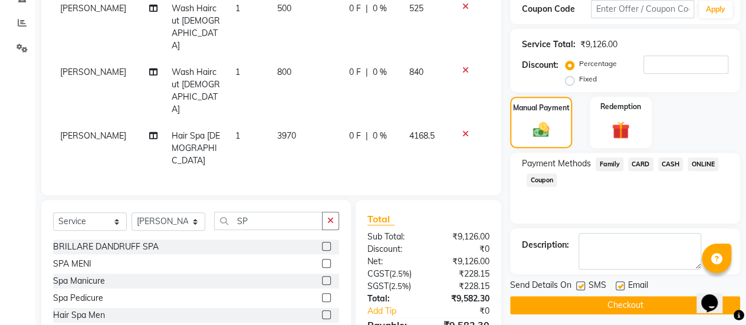
click at [705, 159] on span "ONLINE" at bounding box center [703, 164] width 31 height 14
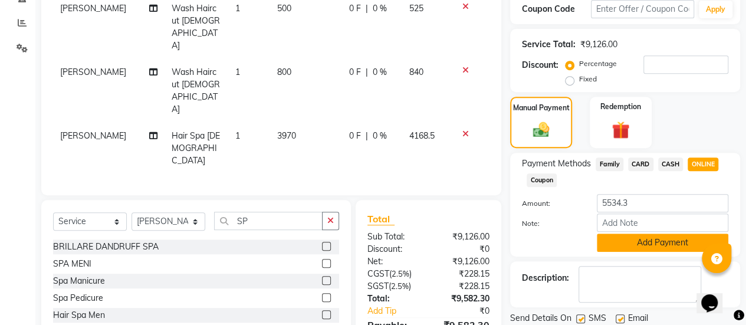
click at [630, 240] on button "Add Payment" at bounding box center [663, 243] width 132 height 18
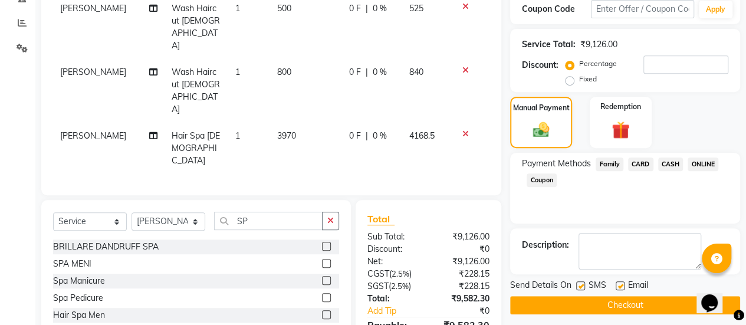
click at [616, 285] on label at bounding box center [620, 285] width 9 height 9
click at [616, 285] on input "checkbox" at bounding box center [620, 287] width 8 height 8
click at [609, 298] on button "Checkout" at bounding box center [625, 305] width 230 height 18
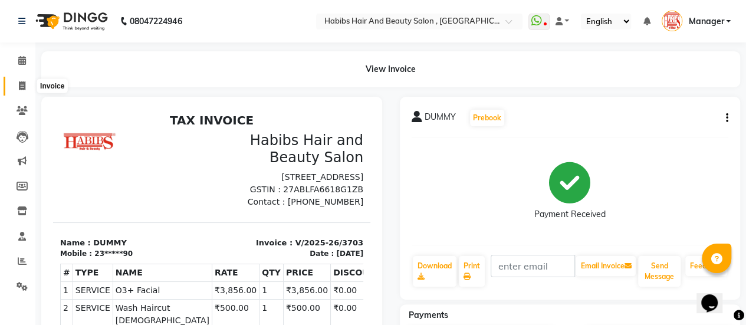
click at [22, 88] on icon at bounding box center [22, 85] width 6 height 9
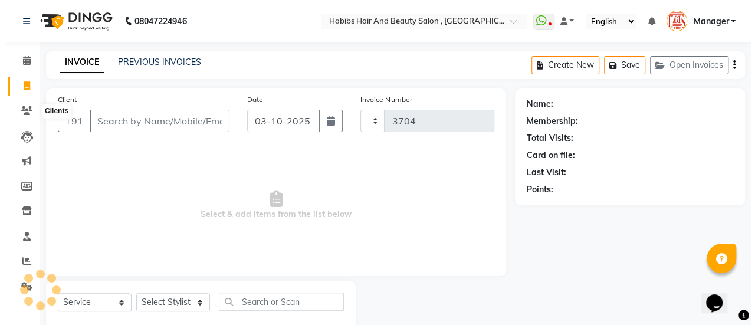
scroll to position [29, 0]
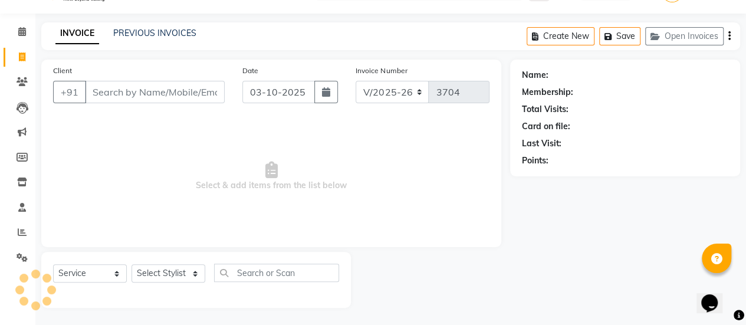
click at [166, 92] on input "Client" at bounding box center [155, 92] width 140 height 22
click at [156, 96] on input "Client" at bounding box center [155, 92] width 140 height 22
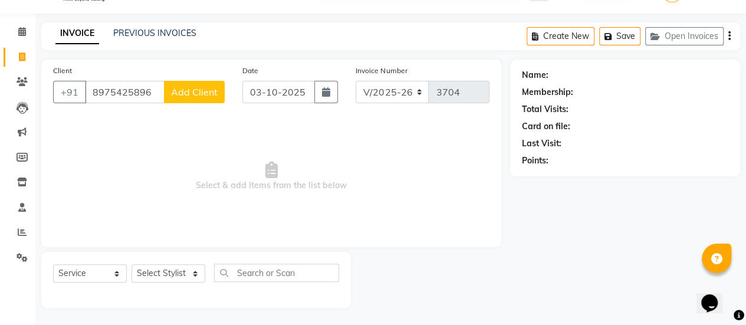
click at [201, 96] on span "Add Client" at bounding box center [194, 92] width 47 height 12
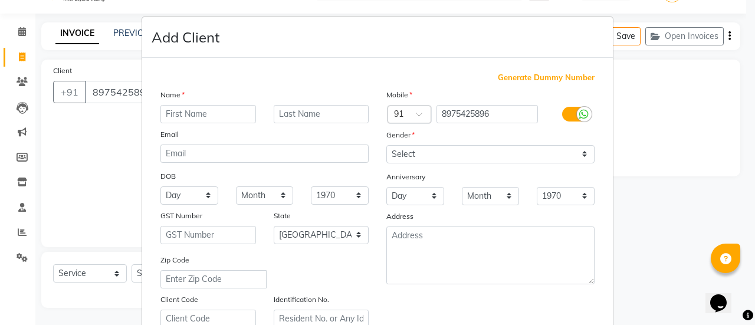
click at [201, 113] on input "text" at bounding box center [208, 114] width 96 height 18
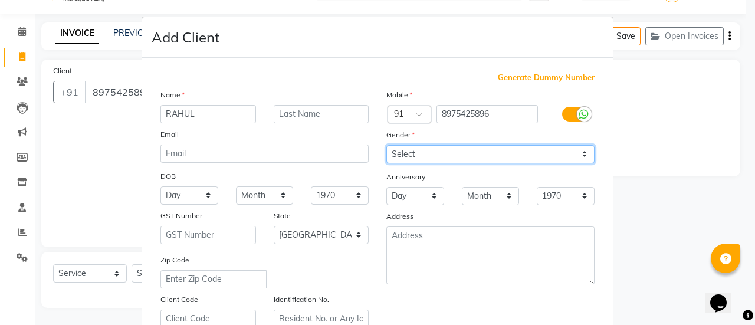
click at [473, 152] on select "Select [DEMOGRAPHIC_DATA] [DEMOGRAPHIC_DATA] Other Prefer Not To Say" at bounding box center [490, 154] width 208 height 18
click at [386, 145] on select "Select [DEMOGRAPHIC_DATA] [DEMOGRAPHIC_DATA] Other Prefer Not To Say" at bounding box center [490, 154] width 208 height 18
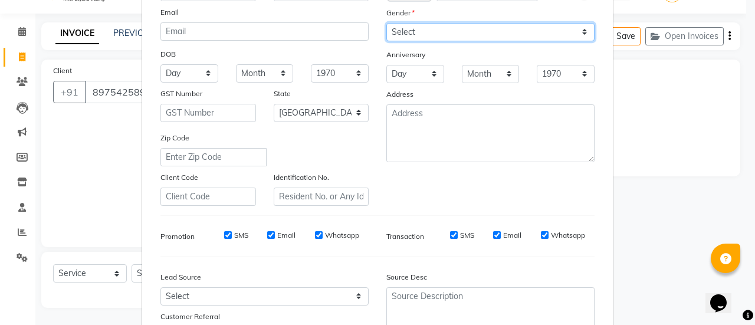
scroll to position [115, 0]
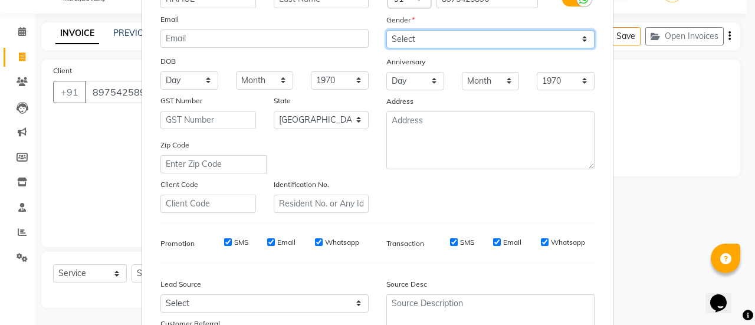
click at [438, 36] on select "Select [DEMOGRAPHIC_DATA] [DEMOGRAPHIC_DATA] Other Prefer Not To Say" at bounding box center [490, 39] width 208 height 18
click at [386, 30] on select "Select [DEMOGRAPHIC_DATA] [DEMOGRAPHIC_DATA] Other Prefer Not To Say" at bounding box center [490, 39] width 208 height 18
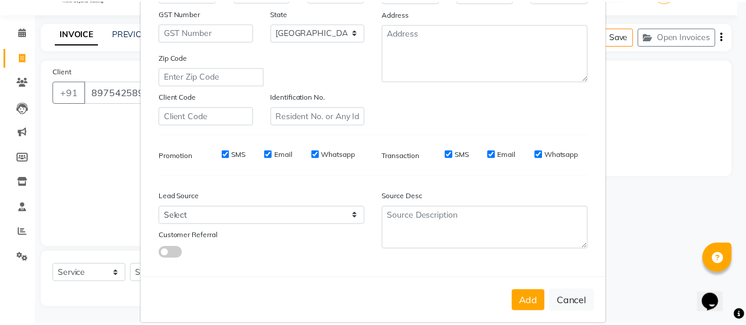
scroll to position [217, 0]
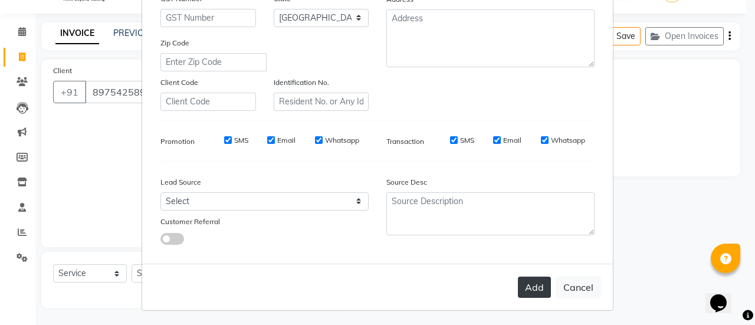
click at [531, 290] on button "Add" at bounding box center [534, 287] width 33 height 21
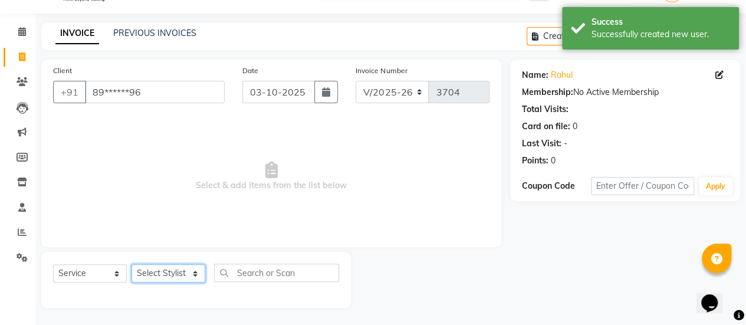
click at [178, 270] on select "Select Stylist [PERSON_NAME] [PERSON_NAME] Manager [PERSON_NAME] MUSARIK [PERSO…" at bounding box center [169, 273] width 74 height 18
click at [132, 264] on select "Select Stylist [PERSON_NAME] [PERSON_NAME] Manager [PERSON_NAME] MUSARIK [PERSO…" at bounding box center [169, 273] width 74 height 18
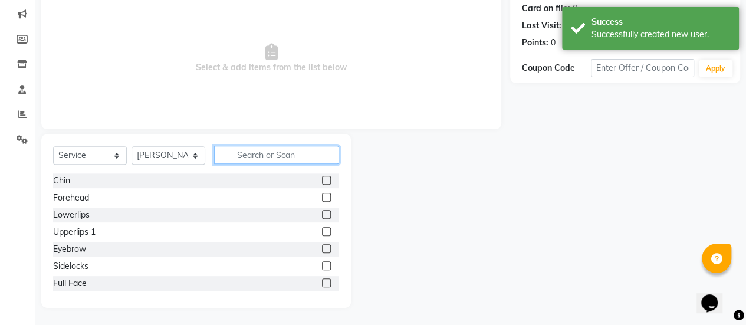
click at [260, 150] on input "text" at bounding box center [276, 155] width 125 height 18
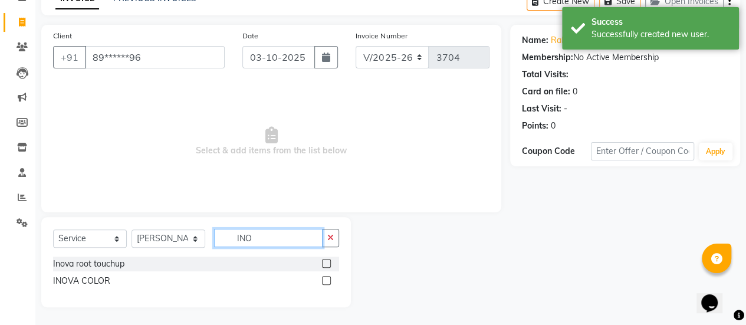
scroll to position [63, 0]
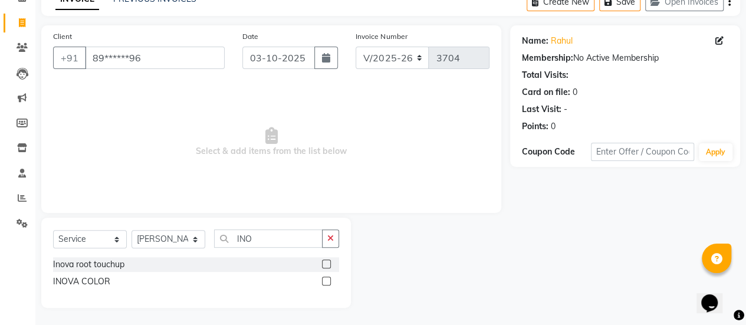
click at [326, 264] on label at bounding box center [326, 264] width 9 height 9
click at [326, 264] on input "checkbox" at bounding box center [326, 265] width 8 height 8
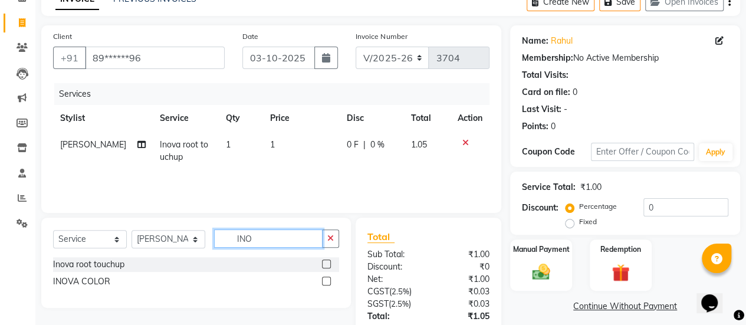
drag, startPoint x: 258, startPoint y: 235, endPoint x: 237, endPoint y: 235, distance: 21.2
click at [237, 235] on input "INO" at bounding box center [268, 238] width 109 height 18
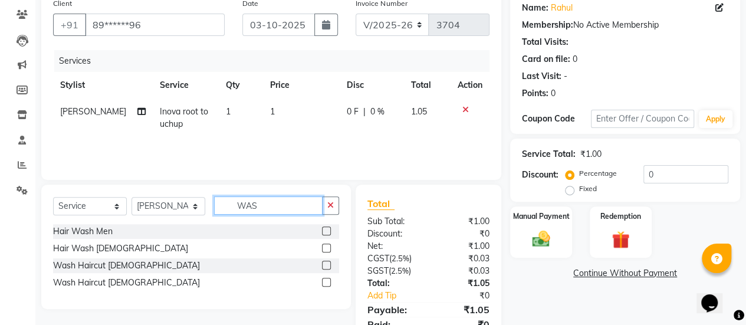
scroll to position [97, 0]
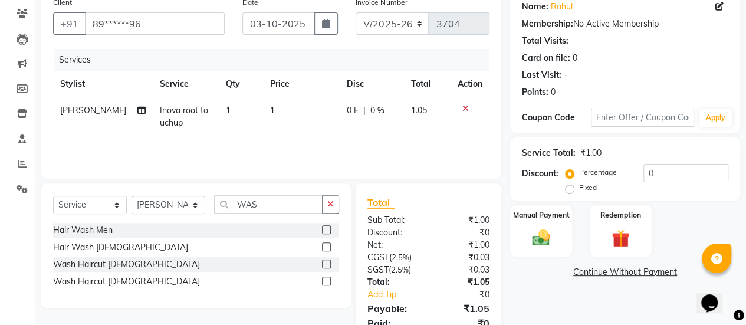
click at [326, 260] on label at bounding box center [326, 264] width 9 height 9
click at [326, 261] on input "checkbox" at bounding box center [326, 265] width 8 height 8
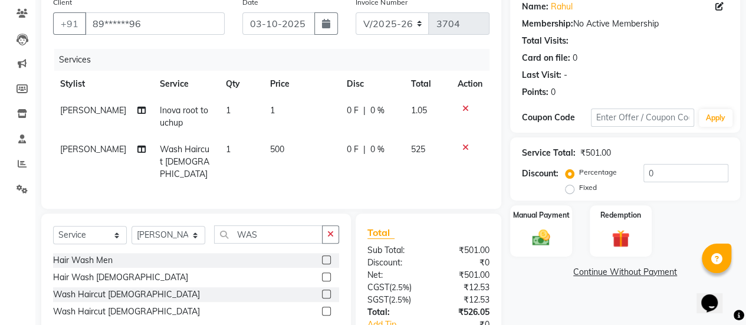
click at [275, 109] on td "1" at bounding box center [301, 116] width 77 height 39
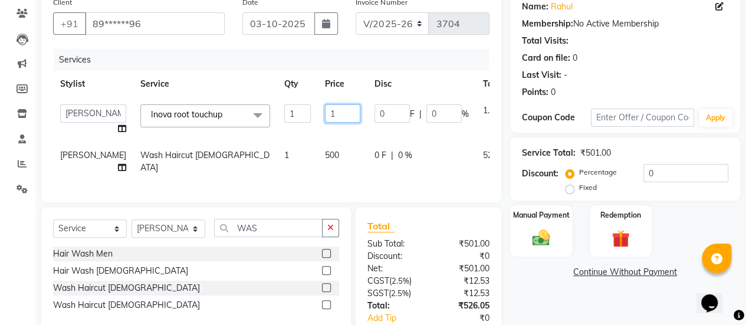
drag, startPoint x: 297, startPoint y: 113, endPoint x: 290, endPoint y: 114, distance: 7.8
click at [325, 114] on input "1" at bounding box center [342, 113] width 35 height 18
click at [258, 189] on div "Services Stylist Service Qty Price Disc Total Action [PERSON_NAME] [PERSON_NAME…" at bounding box center [271, 120] width 436 height 142
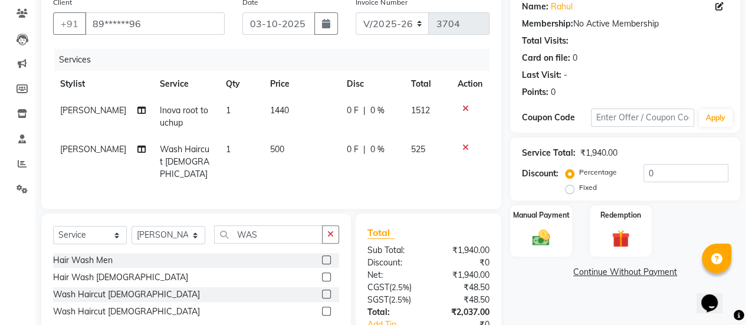
scroll to position [172, 0]
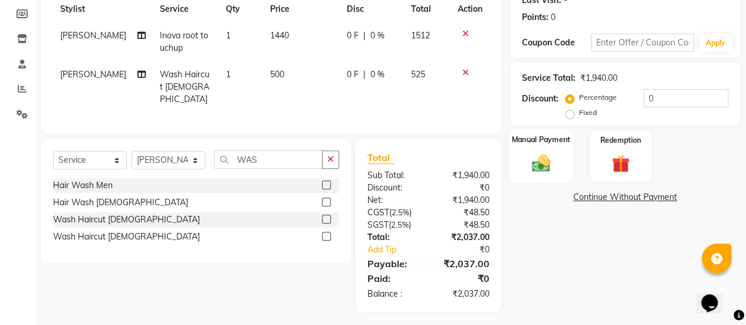
click at [544, 152] on img at bounding box center [541, 162] width 30 height 21
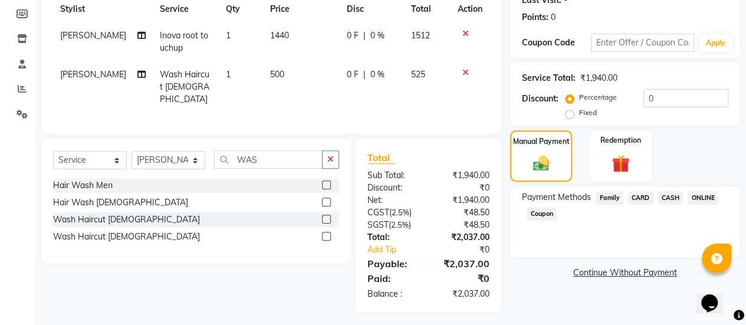
click at [702, 198] on span "ONLINE" at bounding box center [703, 198] width 31 height 14
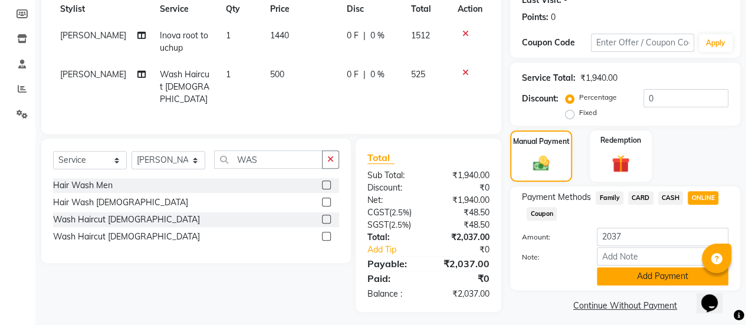
click at [646, 279] on button "Add Payment" at bounding box center [663, 276] width 132 height 18
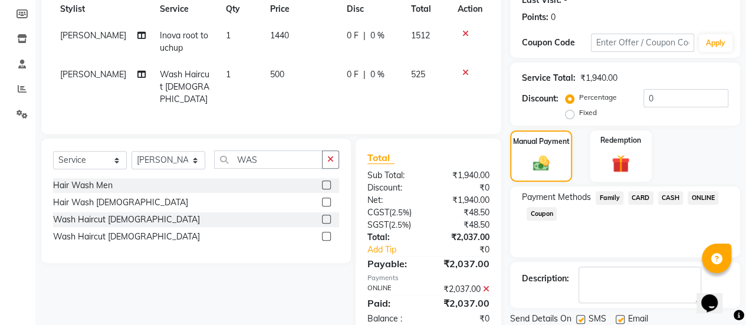
scroll to position [211, 0]
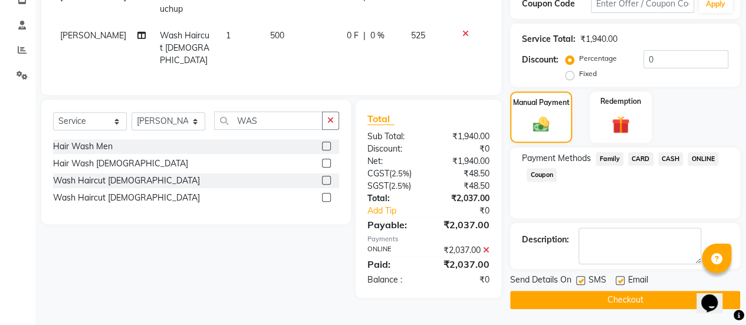
click at [620, 278] on label at bounding box center [620, 280] width 9 height 9
click at [620, 278] on input "checkbox" at bounding box center [620, 281] width 8 height 8
click at [616, 295] on button "Checkout" at bounding box center [625, 300] width 230 height 18
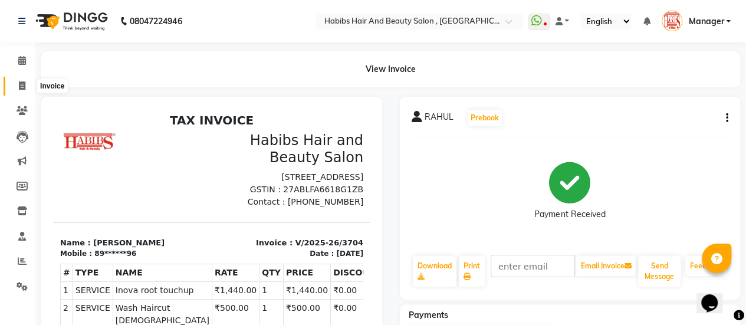
click at [22, 89] on icon at bounding box center [22, 85] width 6 height 9
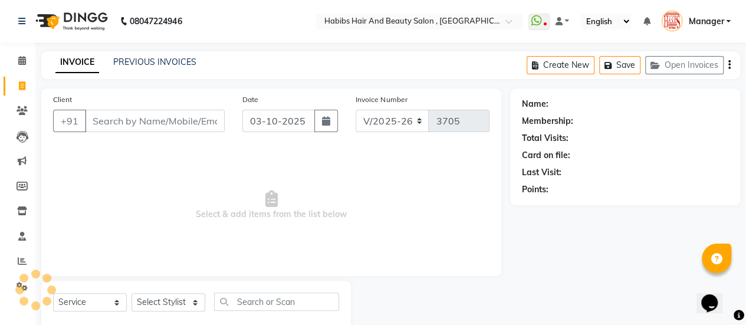
scroll to position [29, 0]
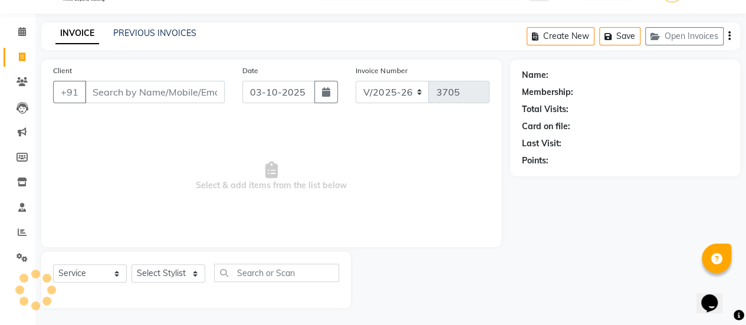
click at [148, 88] on input "Client" at bounding box center [155, 92] width 140 height 22
click at [17, 231] on span at bounding box center [22, 233] width 21 height 14
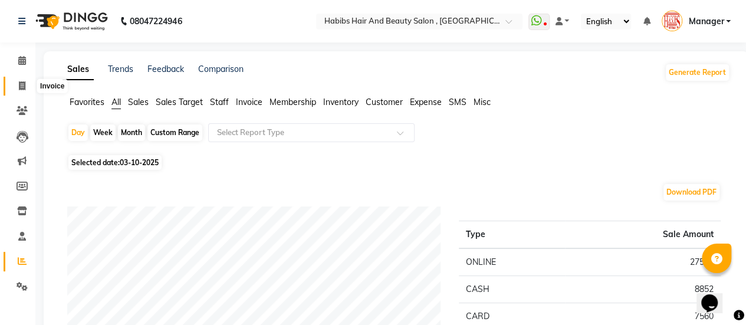
click at [21, 83] on icon at bounding box center [22, 85] width 6 height 9
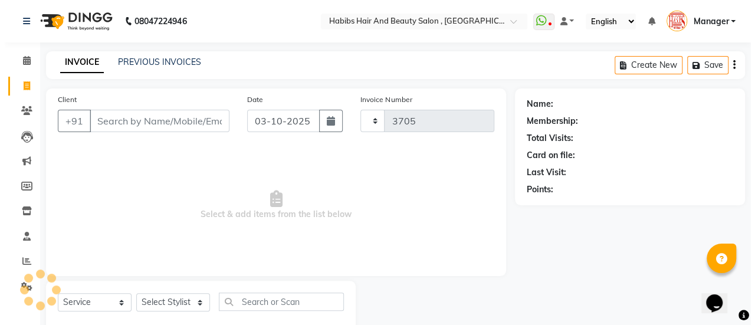
scroll to position [29, 0]
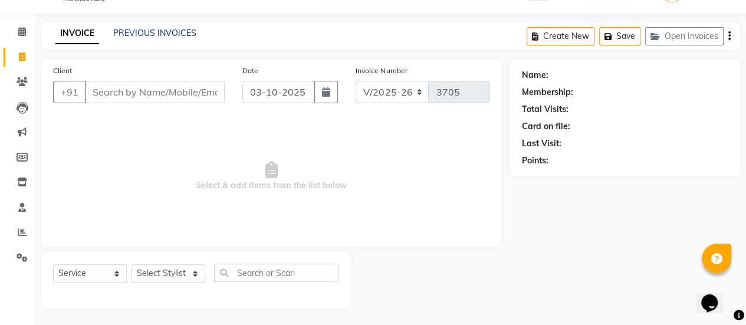
click at [129, 101] on input "Client" at bounding box center [155, 92] width 140 height 22
click at [199, 96] on span "Add Client" at bounding box center [194, 92] width 47 height 12
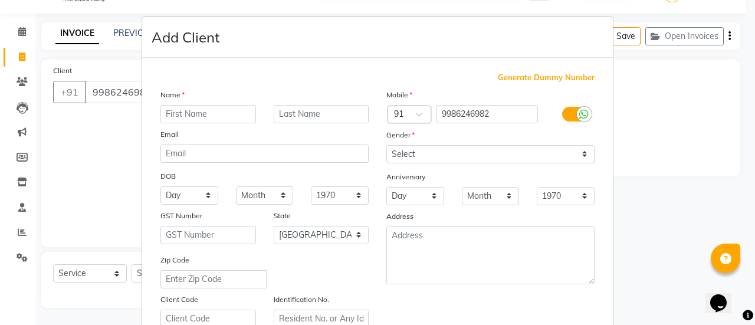
click at [220, 113] on input "text" at bounding box center [208, 114] width 96 height 18
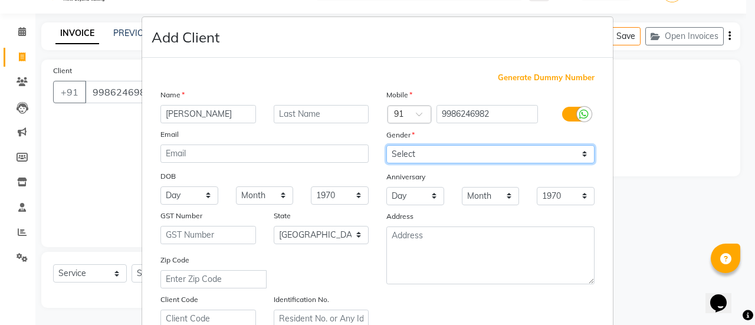
click at [474, 159] on select "Select [DEMOGRAPHIC_DATA] [DEMOGRAPHIC_DATA] Other Prefer Not To Say" at bounding box center [490, 154] width 208 height 18
click at [386, 145] on select "Select [DEMOGRAPHIC_DATA] [DEMOGRAPHIC_DATA] Other Prefer Not To Say" at bounding box center [490, 154] width 208 height 18
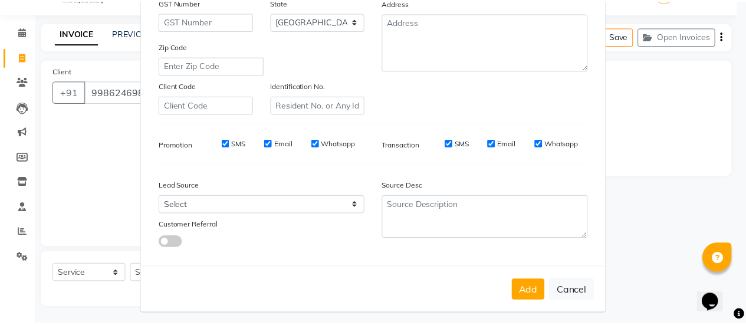
scroll to position [217, 0]
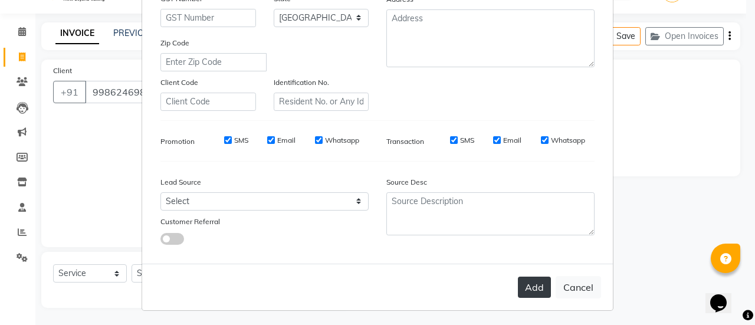
click at [527, 283] on button "Add" at bounding box center [534, 287] width 33 height 21
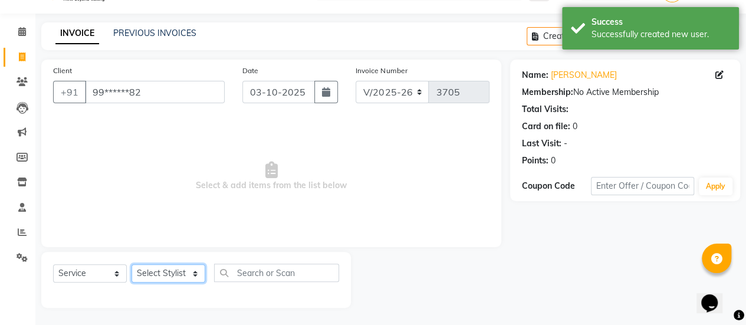
click at [190, 278] on select "Select Stylist [PERSON_NAME] [PERSON_NAME] Manager [PERSON_NAME] MUSARIK [PERSO…" at bounding box center [169, 273] width 74 height 18
click at [132, 264] on select "Select Stylist [PERSON_NAME] [PERSON_NAME] Manager [PERSON_NAME] MUSARIK [PERSO…" at bounding box center [169, 273] width 74 height 18
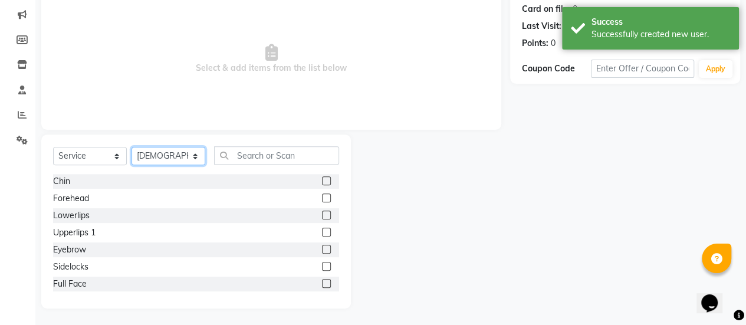
scroll to position [147, 0]
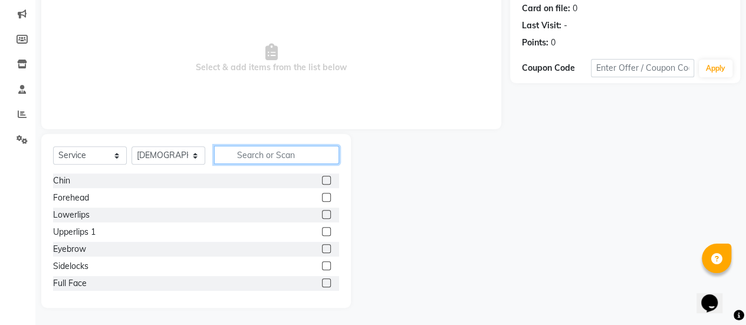
click at [267, 155] on input "text" at bounding box center [276, 155] width 125 height 18
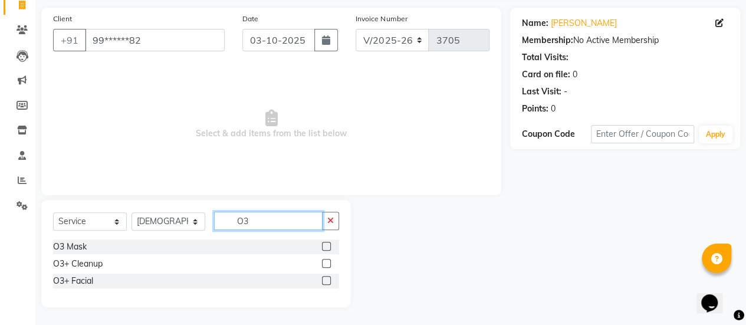
scroll to position [80, 0]
click at [326, 279] on label at bounding box center [326, 281] width 9 height 9
click at [326, 279] on input "checkbox" at bounding box center [326, 282] width 8 height 8
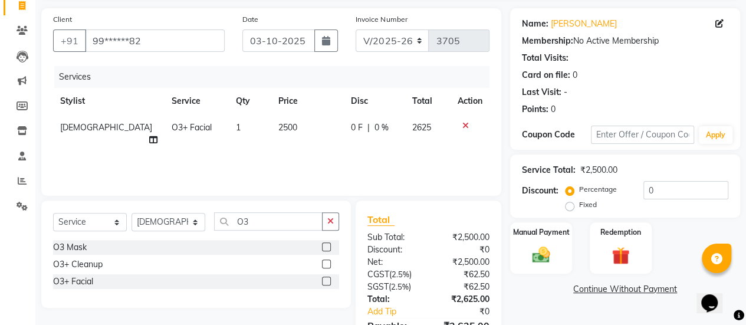
click at [286, 123] on td "2500" at bounding box center [307, 133] width 73 height 39
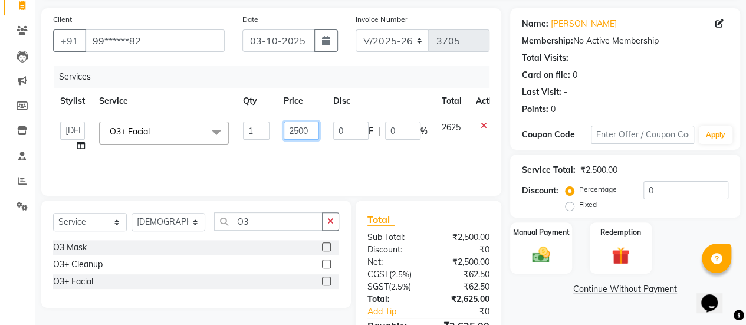
drag, startPoint x: 310, startPoint y: 130, endPoint x: 280, endPoint y: 133, distance: 30.2
click at [280, 133] on td "2500" at bounding box center [302, 136] width 50 height 45
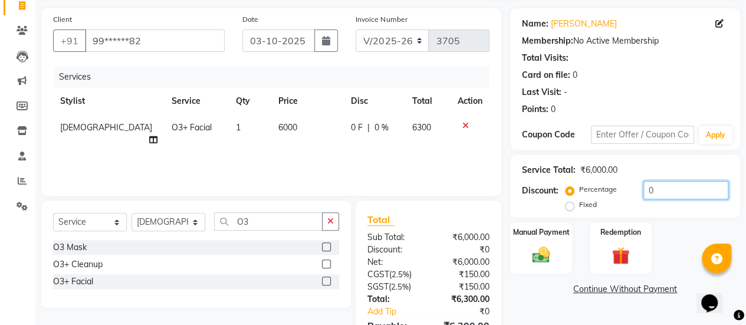
click at [659, 192] on input "0" at bounding box center [685, 190] width 85 height 18
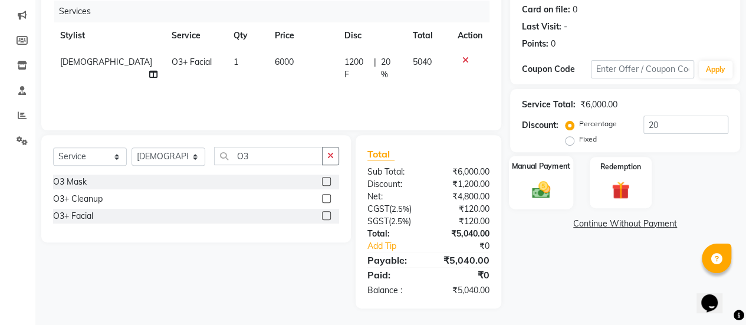
click at [555, 196] on img at bounding box center [541, 189] width 30 height 21
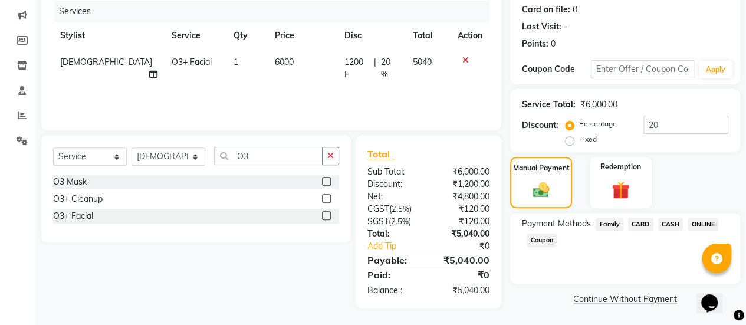
click at [666, 222] on span "CASH" at bounding box center [670, 225] width 25 height 14
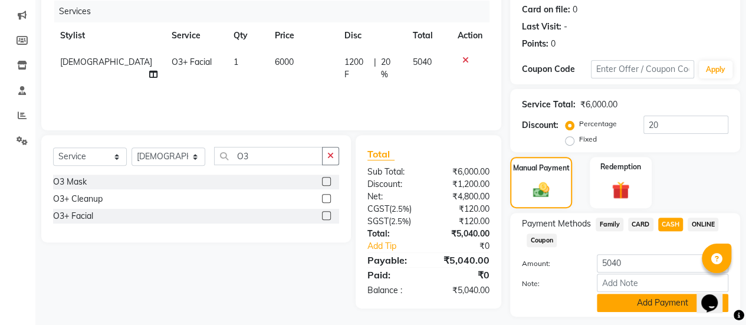
click at [634, 297] on button "Add Payment" at bounding box center [663, 303] width 132 height 18
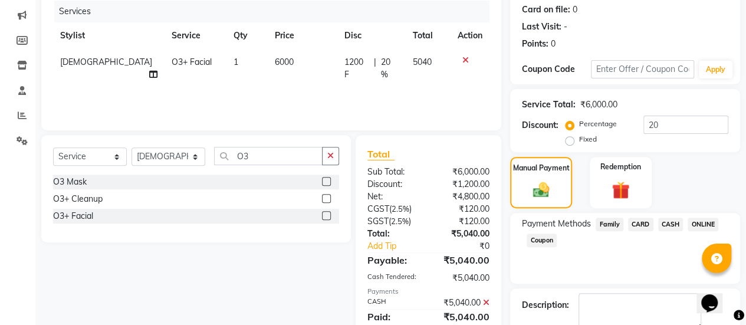
scroll to position [211, 0]
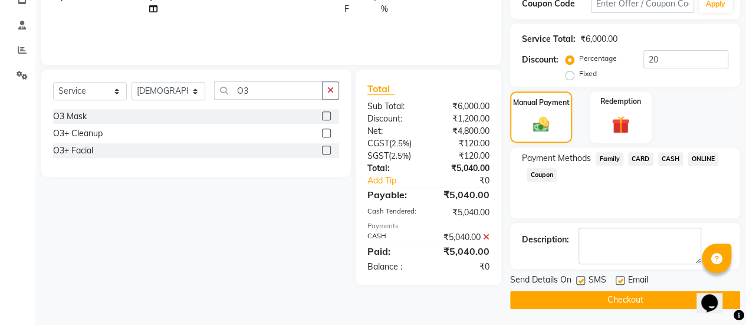
click at [617, 277] on label at bounding box center [620, 280] width 9 height 9
click at [617, 277] on input "checkbox" at bounding box center [620, 281] width 8 height 8
click at [617, 293] on button "Checkout" at bounding box center [625, 300] width 230 height 18
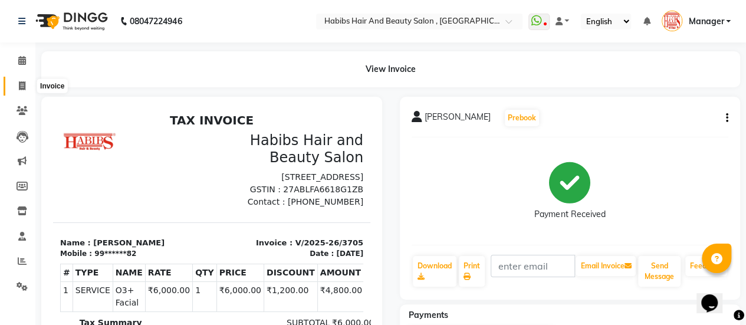
click at [24, 84] on icon at bounding box center [22, 85] width 6 height 9
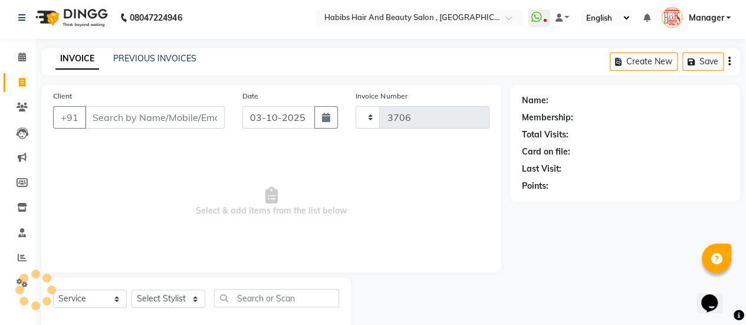
scroll to position [29, 0]
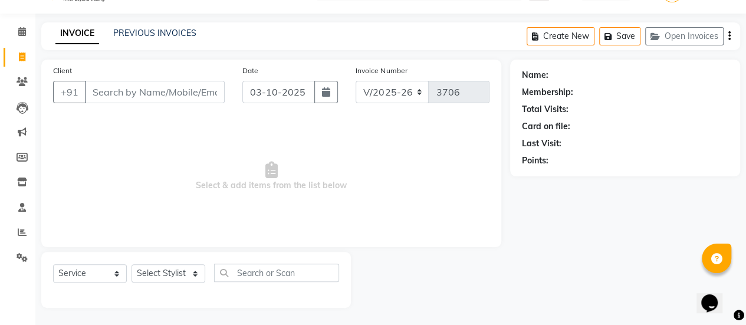
click at [150, 91] on input "Client" at bounding box center [155, 92] width 140 height 22
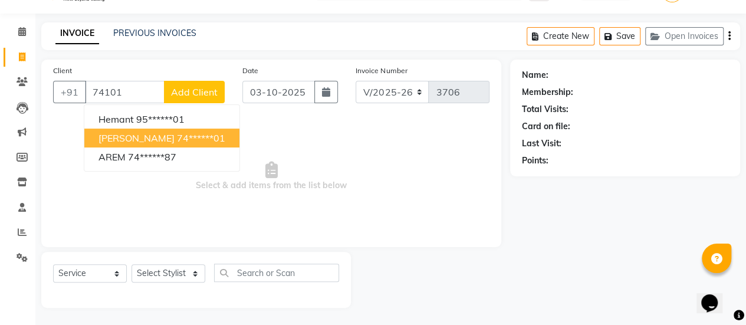
click at [177, 134] on ngb-highlight "74******01" at bounding box center [201, 138] width 48 height 12
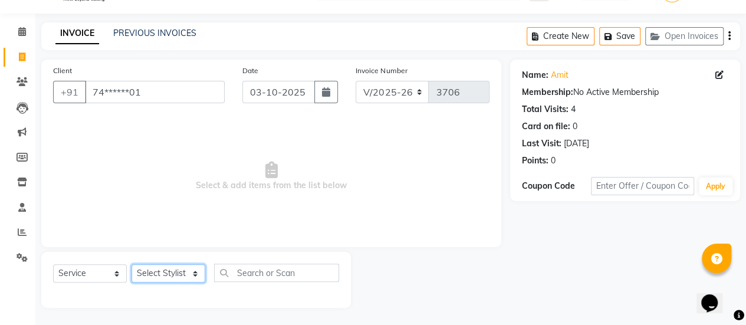
click at [188, 274] on select "Select Stylist [PERSON_NAME] [PERSON_NAME] Manager [PERSON_NAME] MUSARIK [PERSO…" at bounding box center [169, 273] width 74 height 18
click at [132, 264] on select "Select Stylist [PERSON_NAME] [PERSON_NAME] Manager [PERSON_NAME] MUSARIK [PERSO…" at bounding box center [169, 273] width 74 height 18
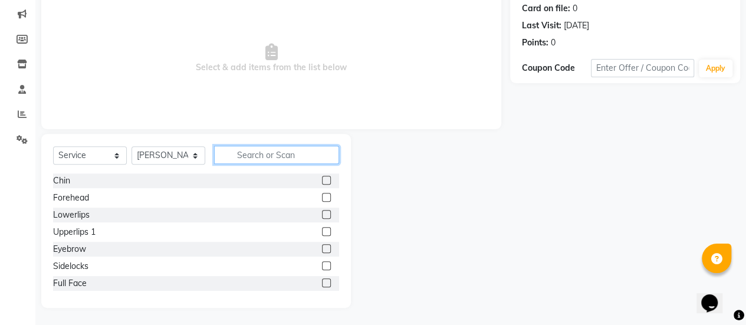
click at [270, 160] on input "text" at bounding box center [276, 155] width 125 height 18
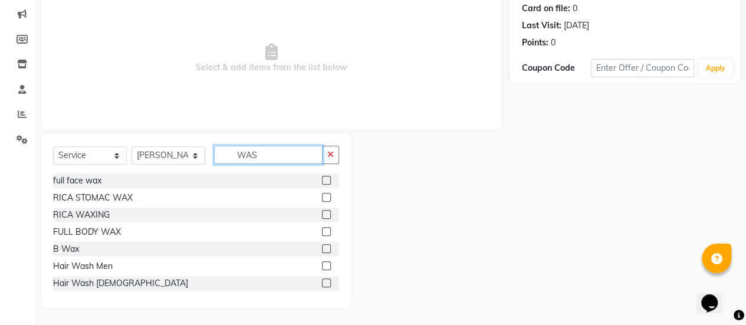
scroll to position [97, 0]
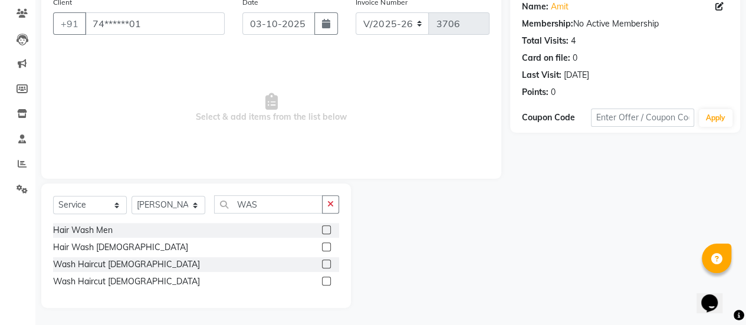
click at [325, 261] on label at bounding box center [326, 264] width 9 height 9
click at [325, 261] on input "checkbox" at bounding box center [326, 265] width 8 height 8
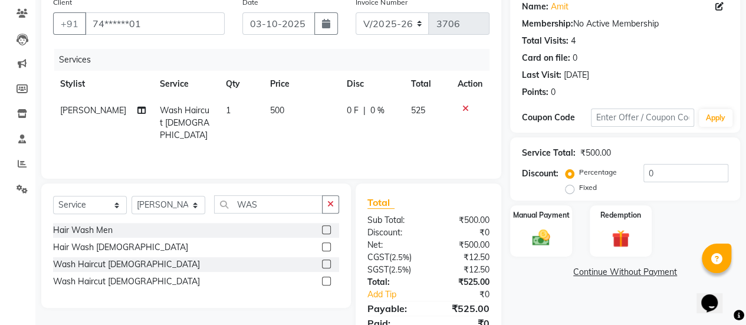
click at [286, 119] on td "500" at bounding box center [301, 122] width 77 height 51
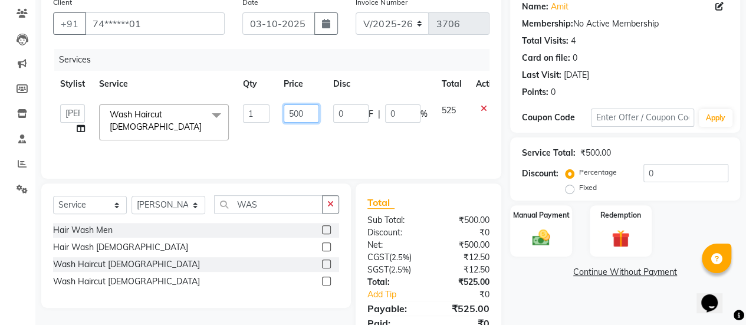
drag, startPoint x: 306, startPoint y: 111, endPoint x: 274, endPoint y: 115, distance: 32.1
click at [274, 115] on tr "[PERSON_NAME] [PERSON_NAME] Manager [PERSON_NAME] MUSARIK [PERSON_NAME] [PERSON…" at bounding box center [280, 122] width 455 height 50
click at [347, 136] on div "Services Stylist Service Qty Price Disc Total Action [PERSON_NAME] [PERSON_NAME…" at bounding box center [271, 108] width 436 height 118
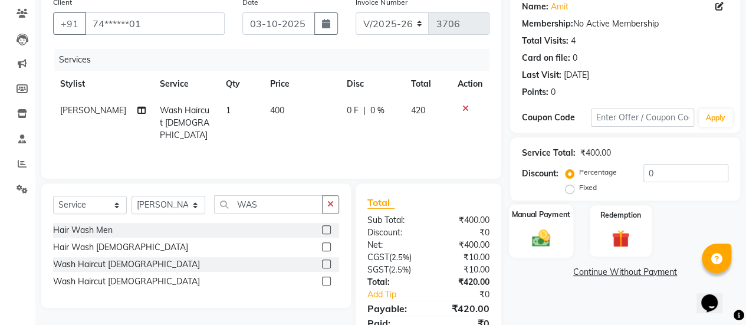
click at [563, 246] on div "Manual Payment" at bounding box center [541, 231] width 64 height 54
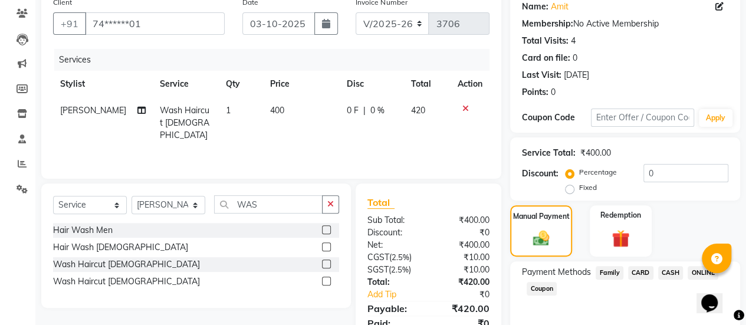
scroll to position [146, 0]
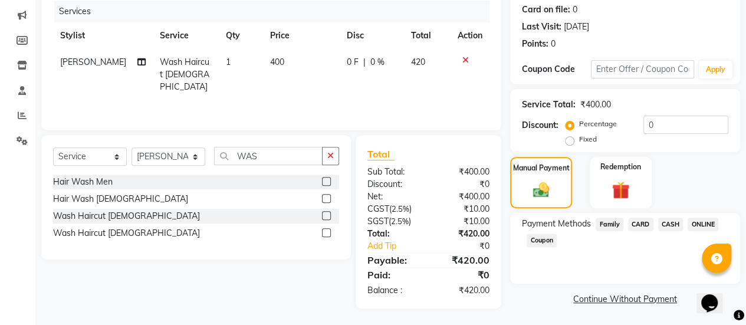
click at [708, 220] on span "ONLINE" at bounding box center [703, 225] width 31 height 14
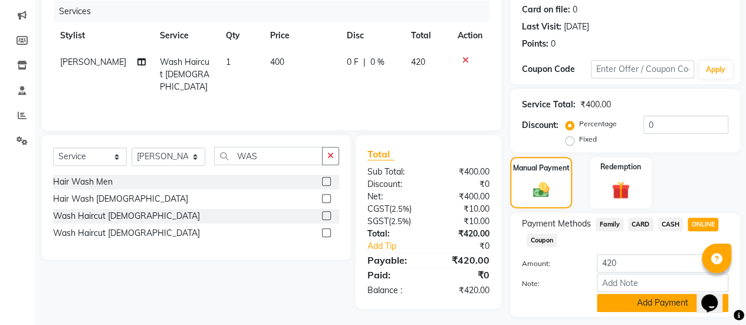
click at [624, 304] on button "Add Payment" at bounding box center [663, 303] width 132 height 18
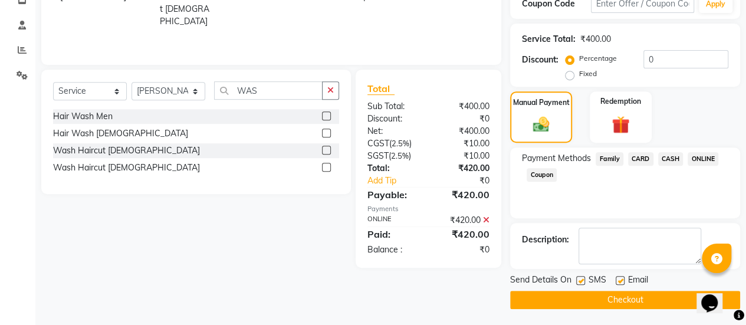
click at [619, 278] on label at bounding box center [620, 280] width 9 height 9
click at [619, 278] on input "checkbox" at bounding box center [620, 281] width 8 height 8
click at [605, 302] on button "Checkout" at bounding box center [625, 300] width 230 height 18
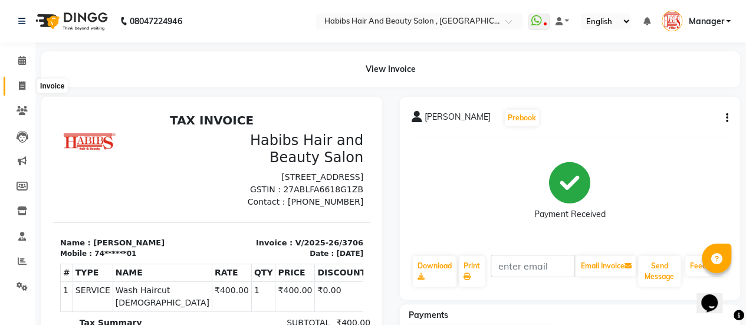
click at [23, 83] on icon at bounding box center [22, 85] width 6 height 9
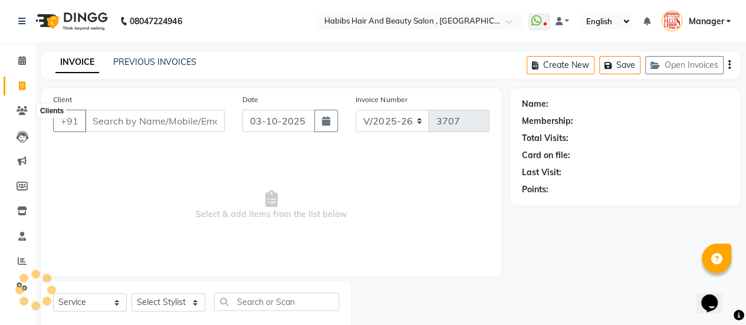
scroll to position [29, 0]
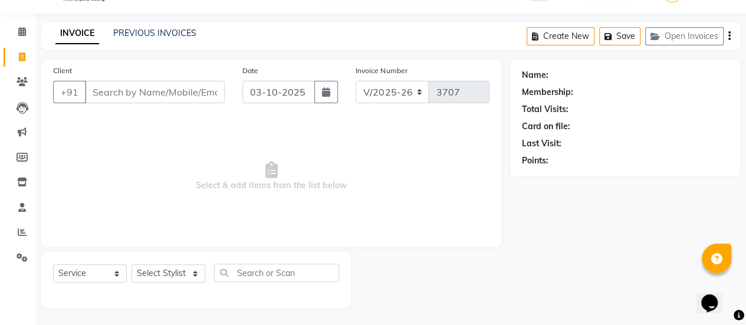
click at [148, 94] on input "Client" at bounding box center [155, 92] width 140 height 22
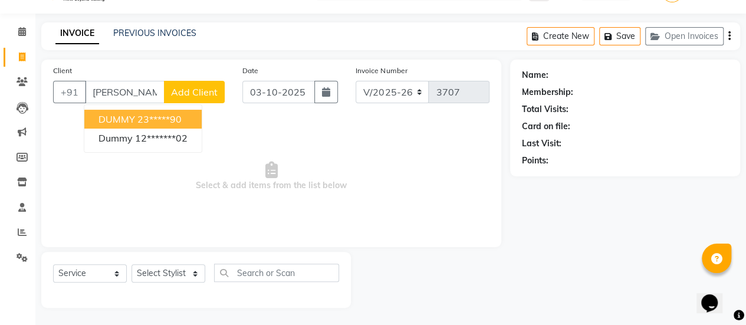
click at [137, 117] on ngb-highlight "23*****90" at bounding box center [159, 119] width 44 height 12
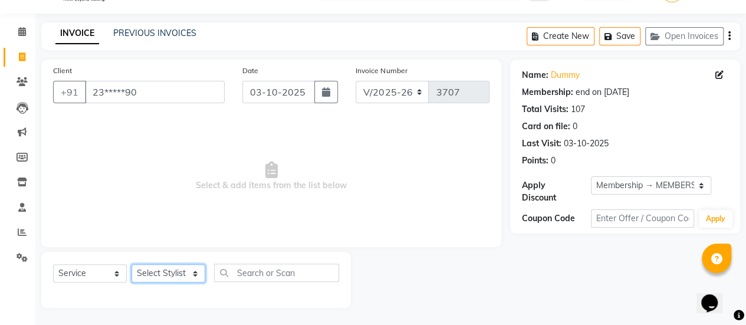
click at [177, 275] on select "Select Stylist [PERSON_NAME] [PERSON_NAME] Manager [PERSON_NAME] MUSARIK [PERSO…" at bounding box center [169, 273] width 74 height 18
click at [132, 264] on select "Select Stylist [PERSON_NAME] [PERSON_NAME] Manager [PERSON_NAME] MUSARIK [PERSO…" at bounding box center [169, 273] width 74 height 18
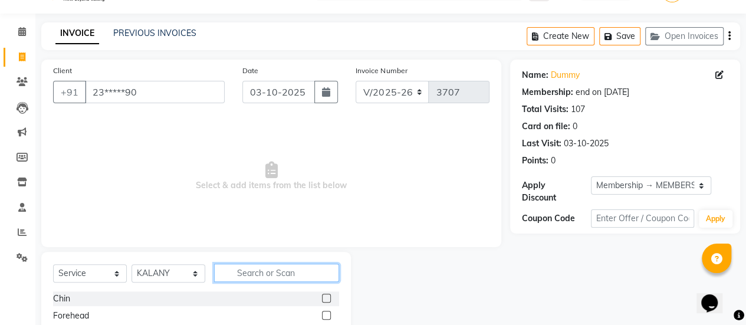
click at [241, 270] on input "text" at bounding box center [276, 273] width 125 height 18
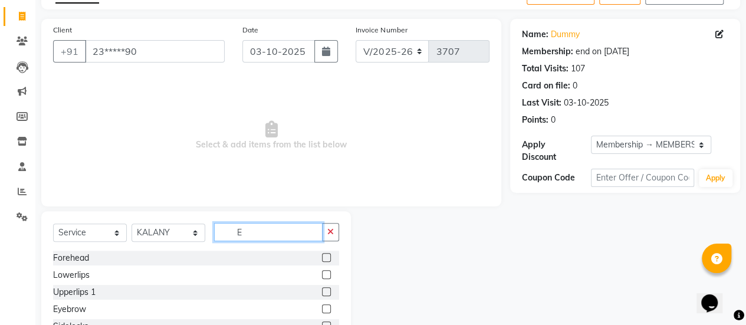
scroll to position [71, 0]
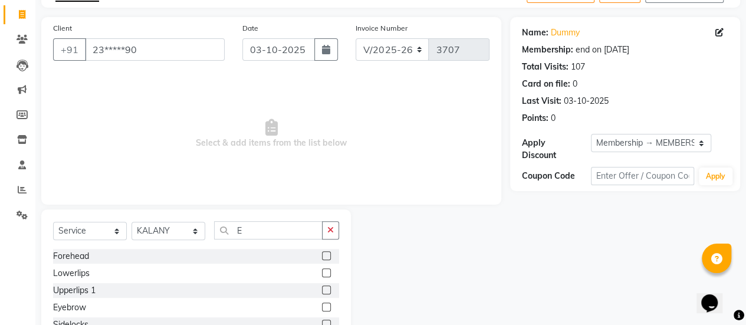
click at [322, 307] on label at bounding box center [326, 307] width 9 height 9
click at [322, 307] on input "checkbox" at bounding box center [326, 308] width 8 height 8
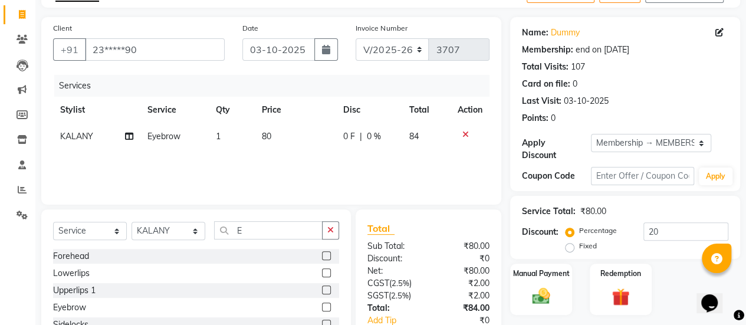
click at [322, 288] on label at bounding box center [326, 289] width 9 height 9
click at [322, 288] on input "checkbox" at bounding box center [326, 291] width 8 height 8
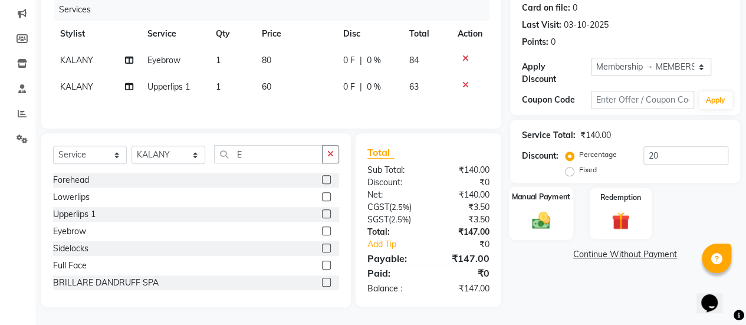
click at [561, 225] on div "Manual Payment" at bounding box center [541, 213] width 64 height 54
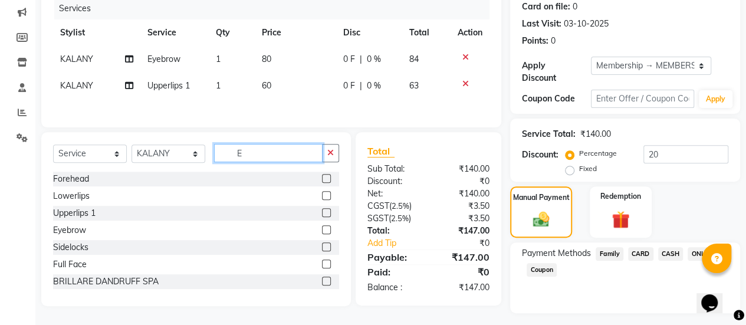
drag, startPoint x: 247, startPoint y: 153, endPoint x: 234, endPoint y: 155, distance: 13.1
click at [234, 155] on input "E" at bounding box center [268, 153] width 109 height 18
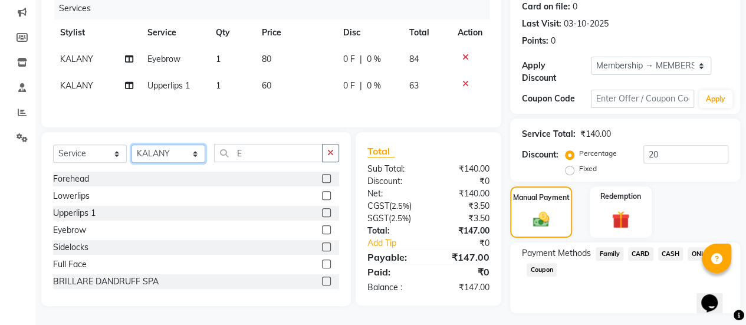
click at [180, 147] on select "Select Stylist [PERSON_NAME] [PERSON_NAME] Manager [PERSON_NAME] MUSARIK [PERSO…" at bounding box center [169, 153] width 74 height 18
click at [132, 146] on select "Select Stylist [PERSON_NAME] [PERSON_NAME] Manager [PERSON_NAME] MUSARIK [PERSO…" at bounding box center [169, 153] width 74 height 18
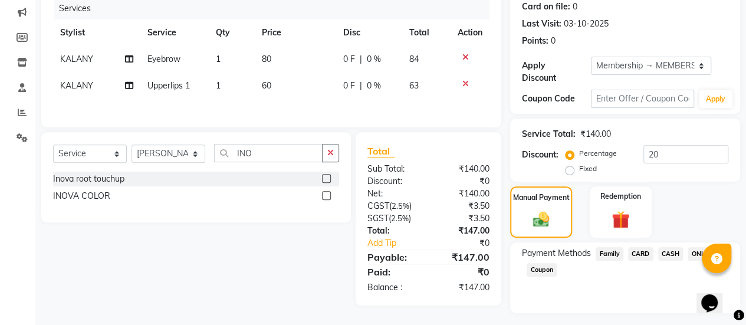
click at [329, 179] on label at bounding box center [326, 178] width 9 height 9
click at [329, 179] on input "checkbox" at bounding box center [326, 179] width 8 height 8
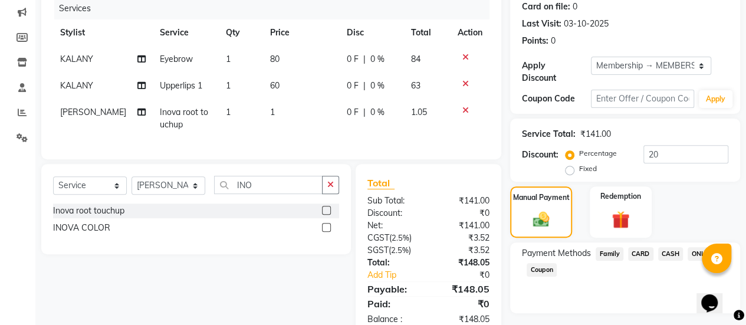
click at [287, 117] on td "1" at bounding box center [301, 118] width 77 height 39
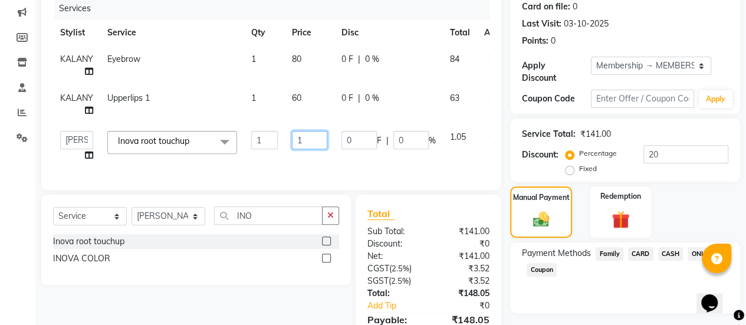
drag, startPoint x: 307, startPoint y: 140, endPoint x: 285, endPoint y: 140, distance: 21.8
click at [285, 140] on td "1" at bounding box center [310, 146] width 50 height 45
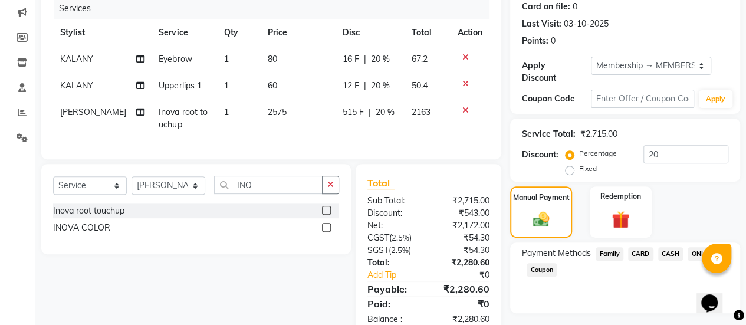
click at [296, 156] on div "Client +91 23*****90 Date [DATE] Invoice Number V/2025 V/[PHONE_NUMBER] Service…" at bounding box center [271, 49] width 460 height 219
drag, startPoint x: 661, startPoint y: 150, endPoint x: 625, endPoint y: 153, distance: 35.5
click at [625, 153] on div "Percentage Fixed 20" at bounding box center [648, 161] width 160 height 32
click at [645, 253] on span "CARD" at bounding box center [640, 254] width 25 height 14
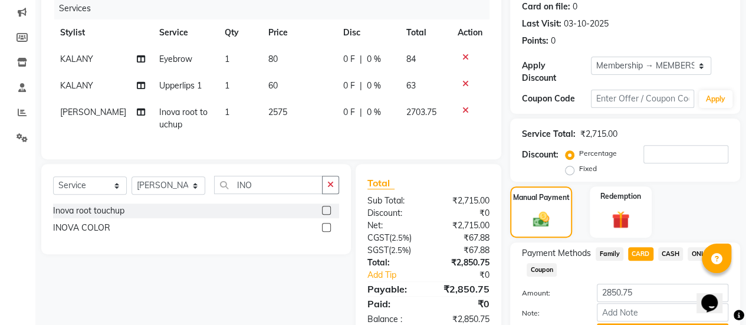
scroll to position [211, 0]
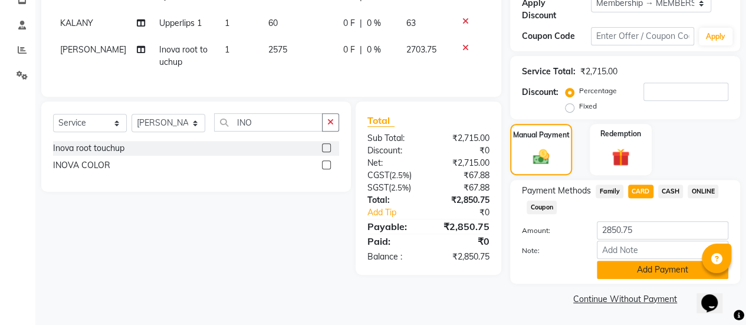
click at [636, 266] on button "Add Payment" at bounding box center [663, 270] width 132 height 18
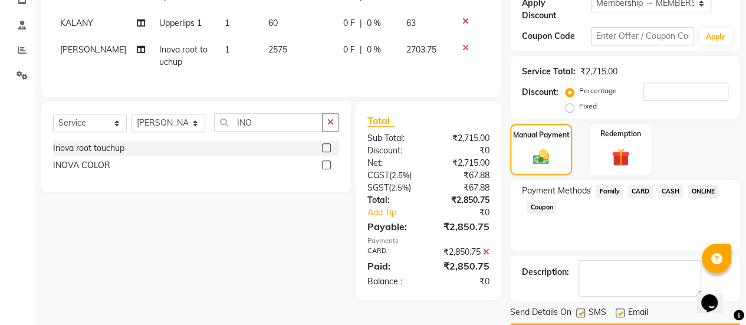
scroll to position [244, 0]
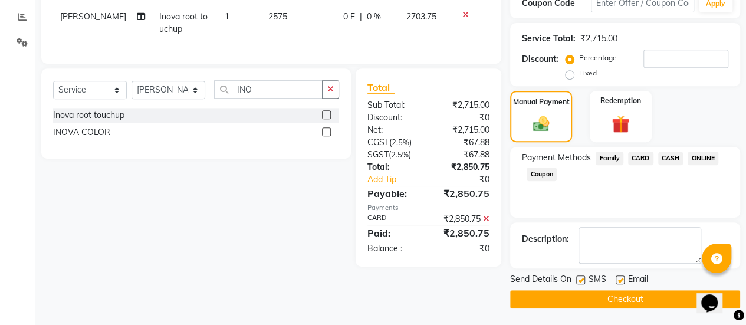
click at [620, 279] on label at bounding box center [620, 279] width 9 height 9
click at [620, 279] on input "checkbox" at bounding box center [620, 281] width 8 height 8
click at [613, 294] on button "Checkout" at bounding box center [625, 299] width 230 height 18
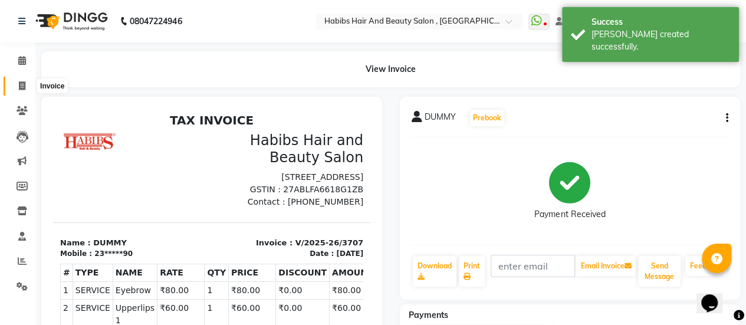
click at [22, 85] on icon at bounding box center [22, 85] width 6 height 9
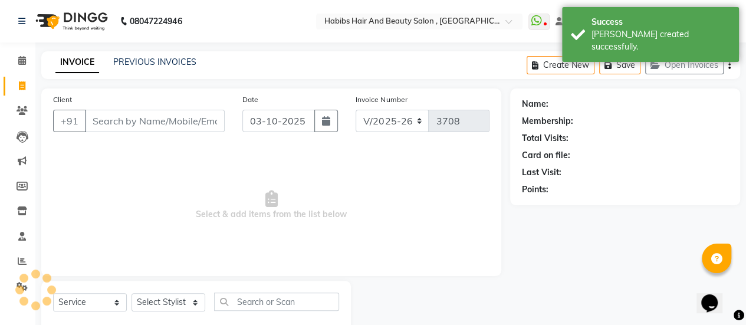
scroll to position [29, 0]
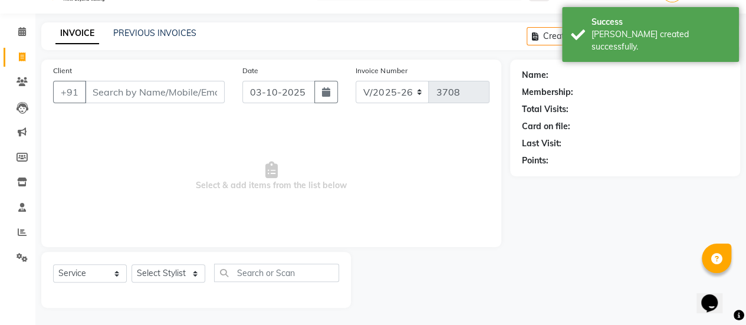
click at [173, 86] on input "Client" at bounding box center [155, 92] width 140 height 22
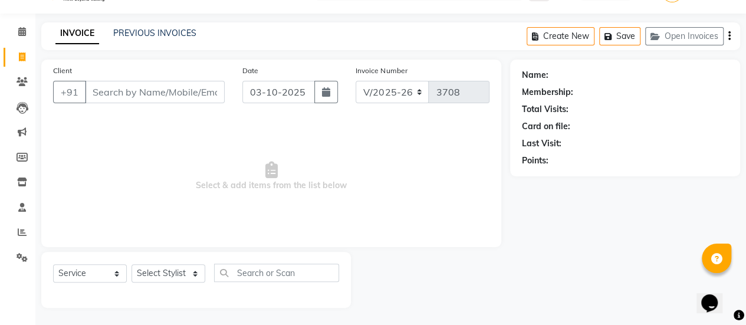
click at [136, 91] on input "Client" at bounding box center [155, 92] width 140 height 22
click at [20, 232] on icon at bounding box center [22, 232] width 9 height 9
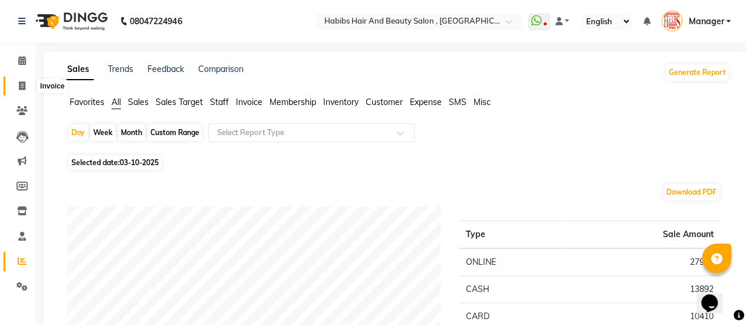
click at [21, 86] on icon at bounding box center [22, 85] width 6 height 9
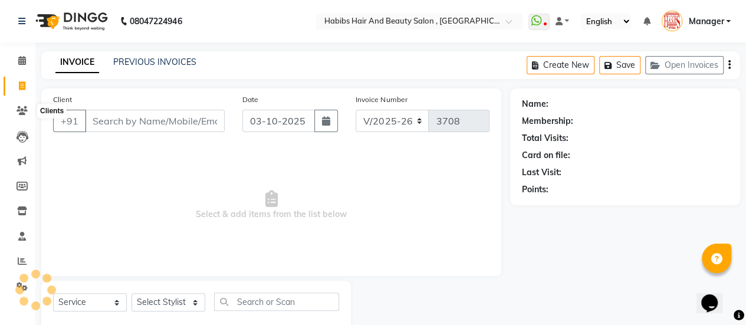
scroll to position [29, 0]
